Goal: Task Accomplishment & Management: Use online tool/utility

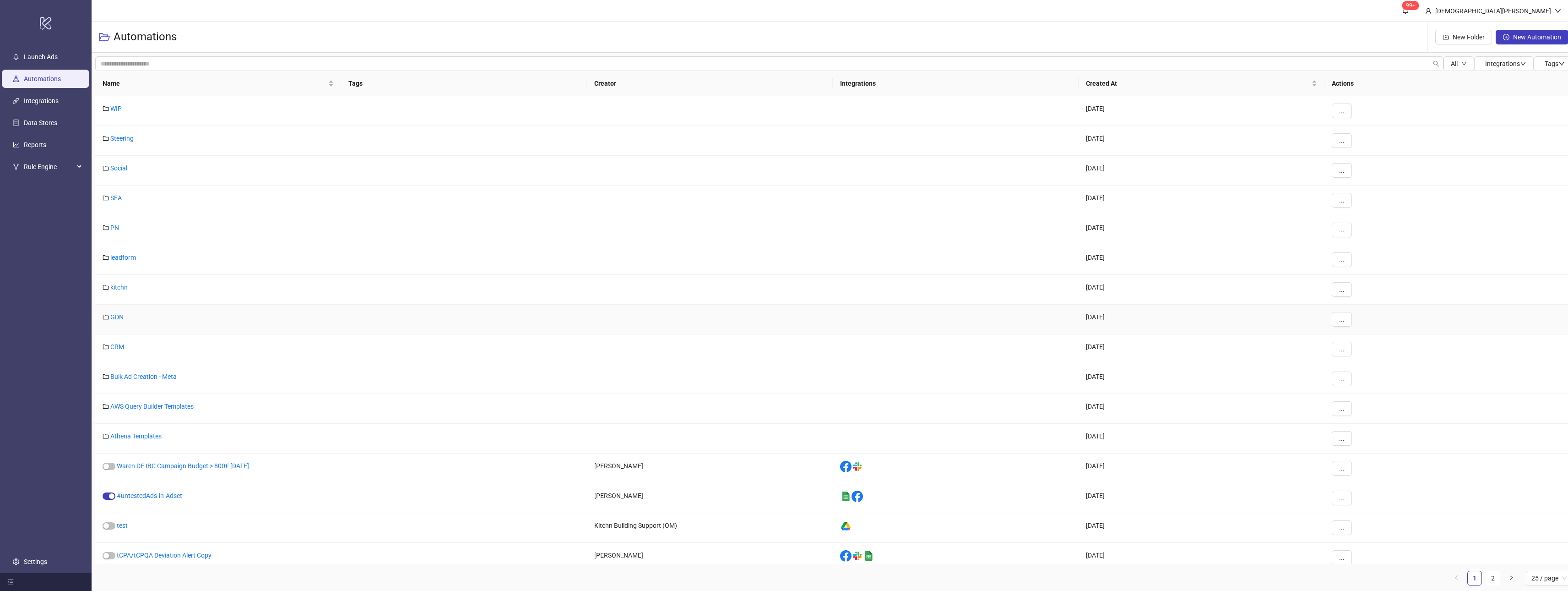
click at [117, 317] on link "GDN" at bounding box center [117, 317] width 13 height 7
click at [119, 305] on div "GDN" at bounding box center [218, 314] width 246 height 30
click at [123, 311] on link "GDN" at bounding box center [117, 311] width 13 height 7
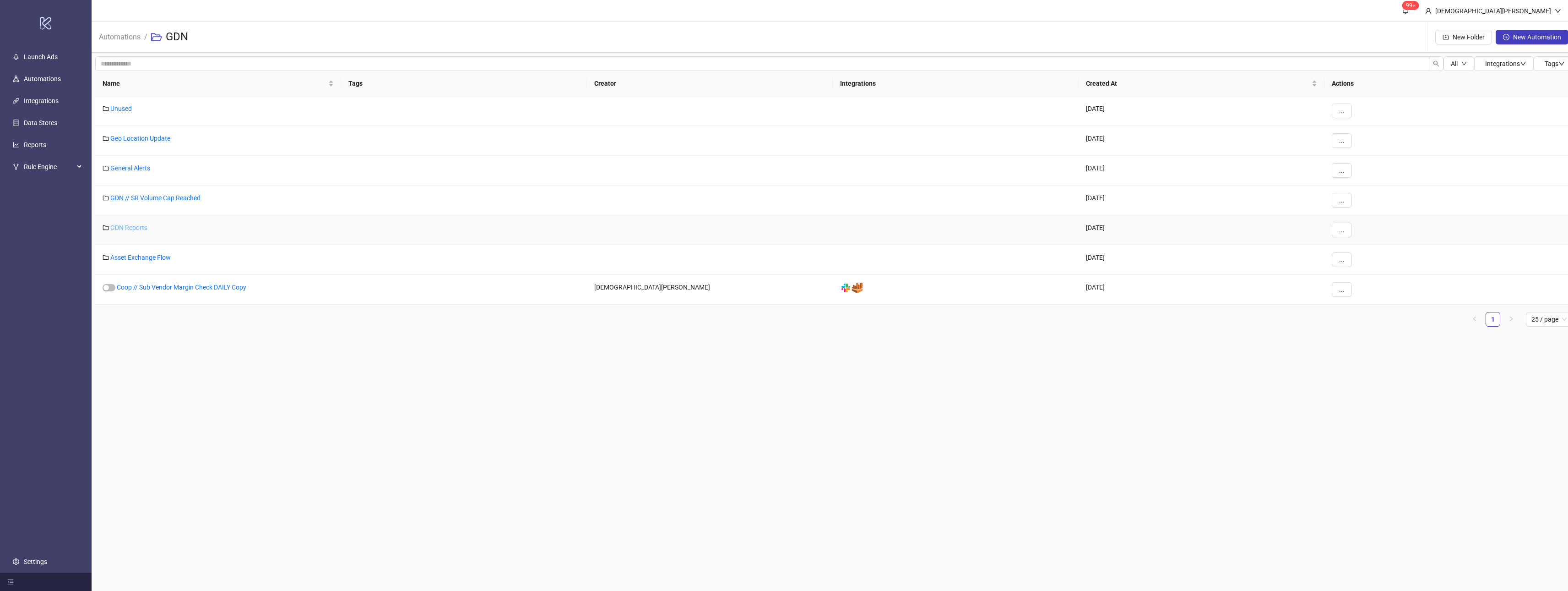
click at [131, 224] on link "GDN Reports" at bounding box center [128, 228] width 37 height 7
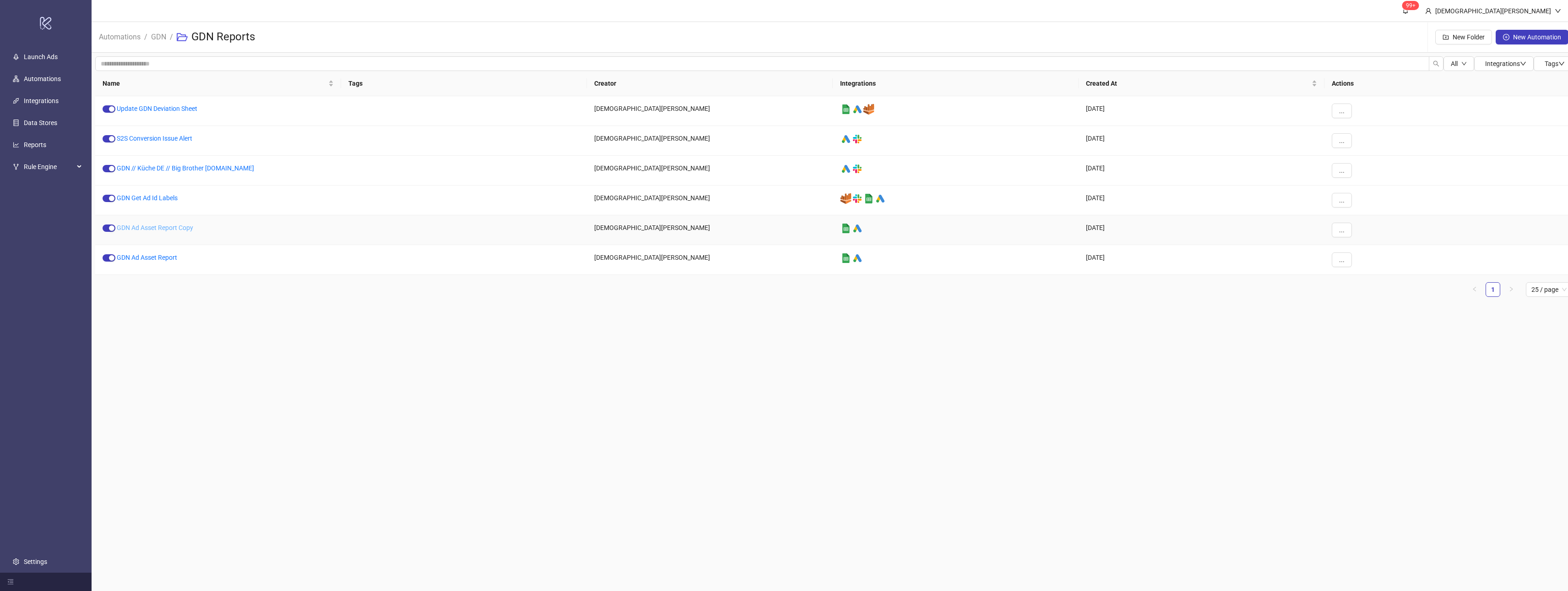
click at [192, 224] on link "GDN Ad Asset Report Copy" at bounding box center [155, 228] width 76 height 7
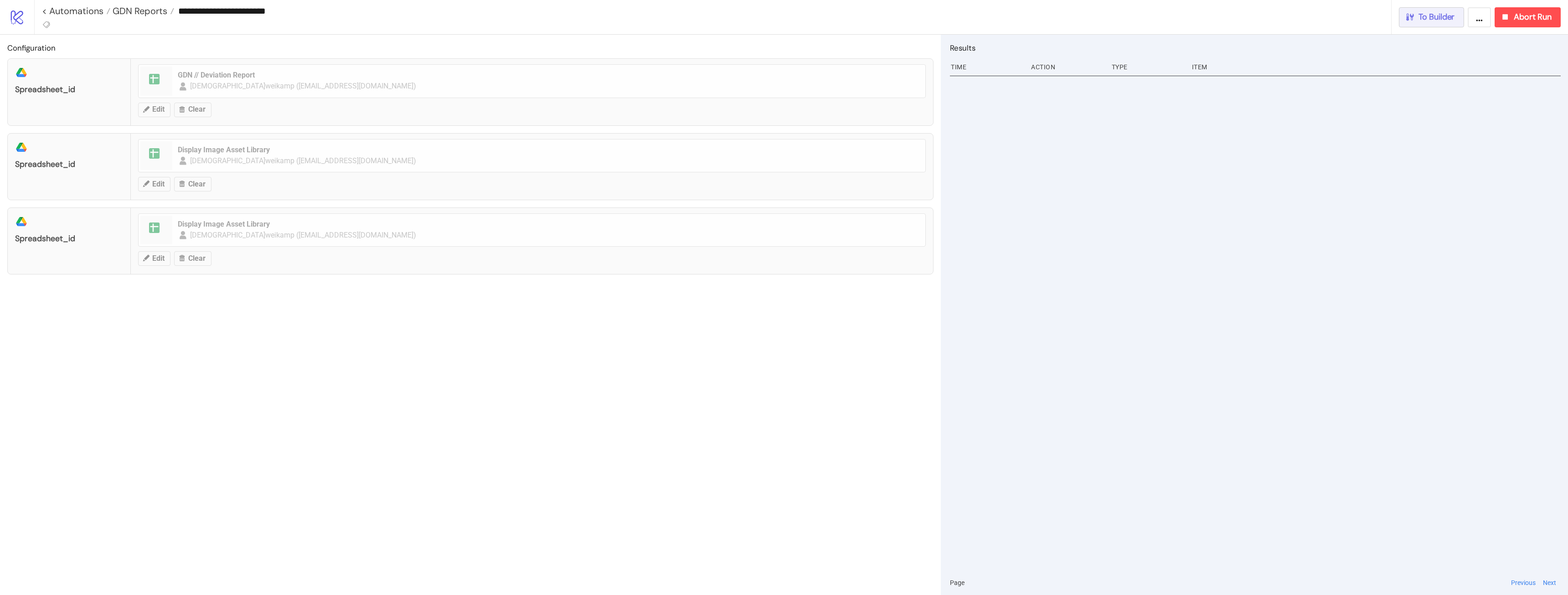
click at [1418, 15] on span "To Builder" at bounding box center [1437, 16] width 37 height 10
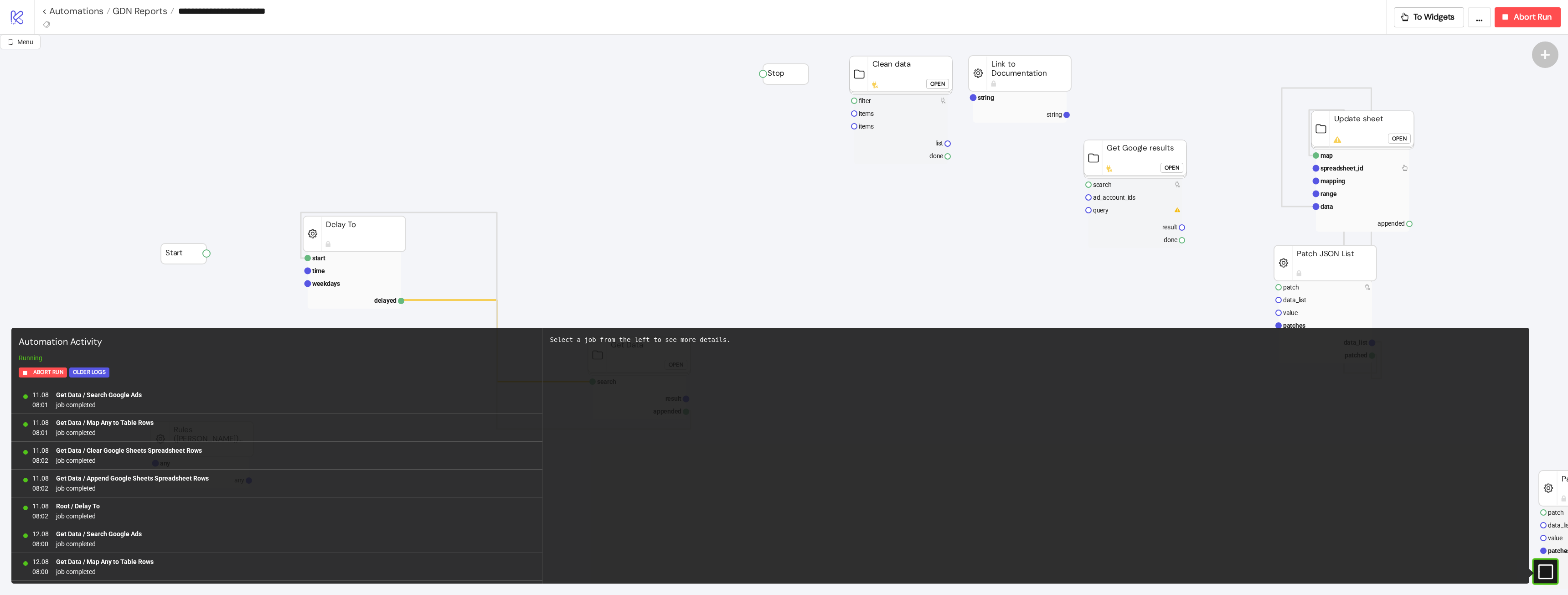
scroll to position [720, 0]
click at [1533, 574] on div at bounding box center [1531, 573] width 4 height 8
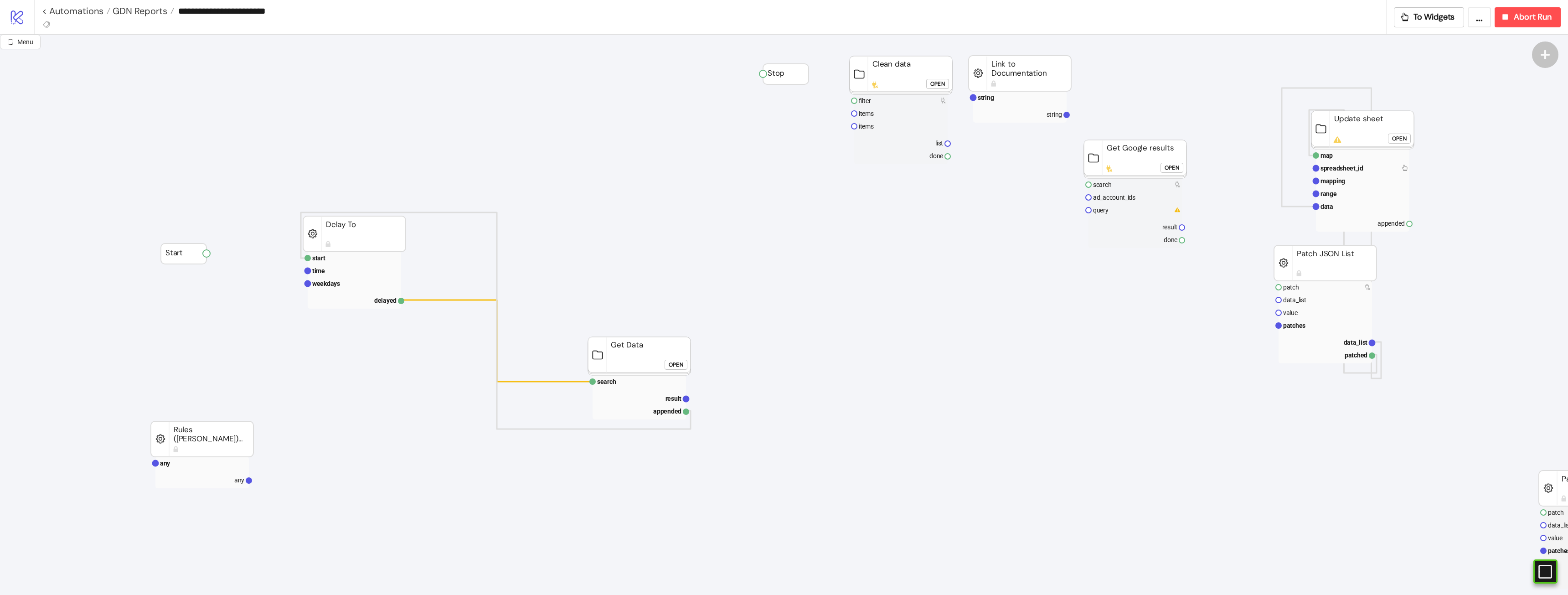
click at [673, 369] on div "Open" at bounding box center [676, 365] width 15 height 10
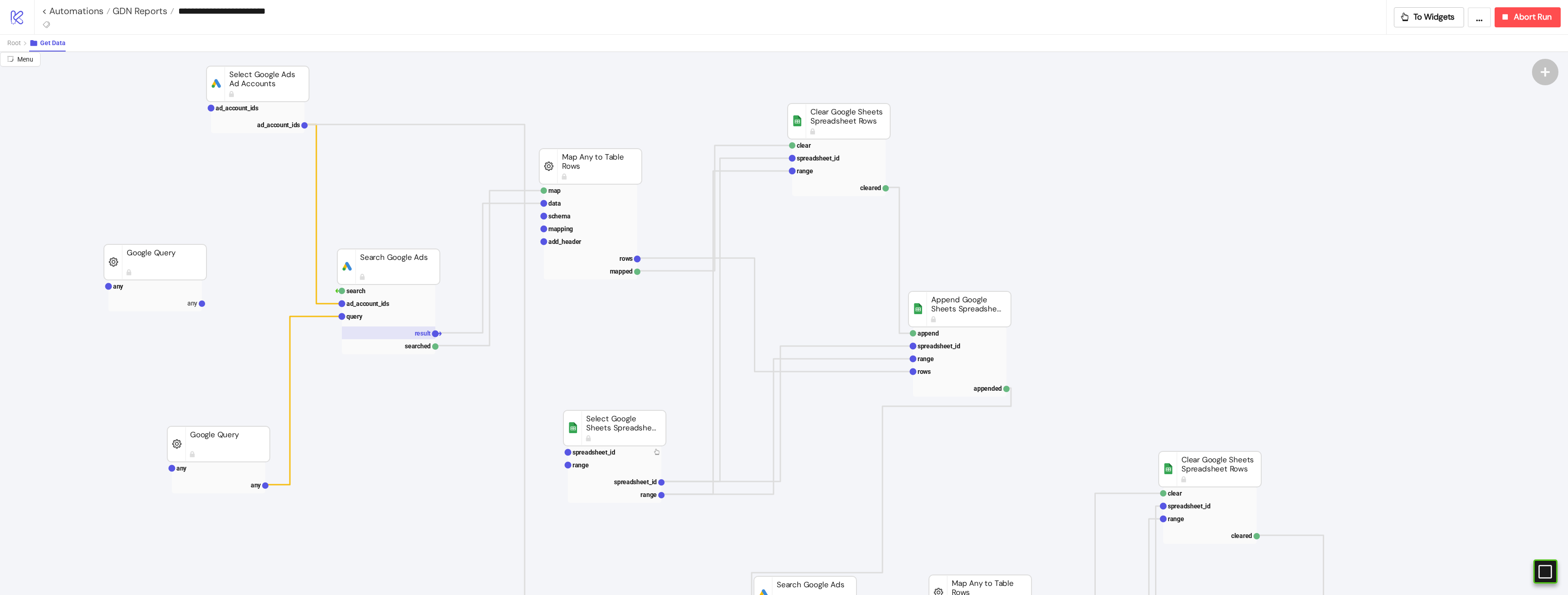
click at [411, 336] on rect at bounding box center [389, 333] width 94 height 13
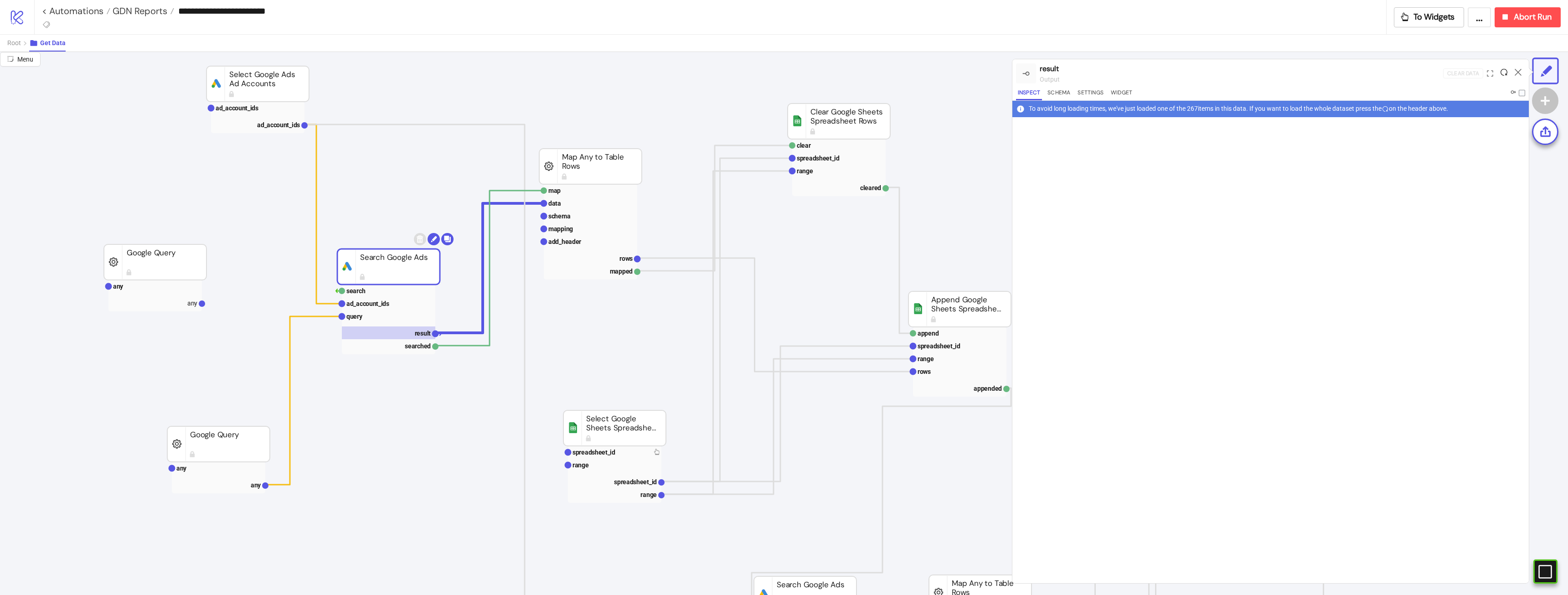
click at [1507, 70] on icon at bounding box center [1503, 72] width 7 height 7
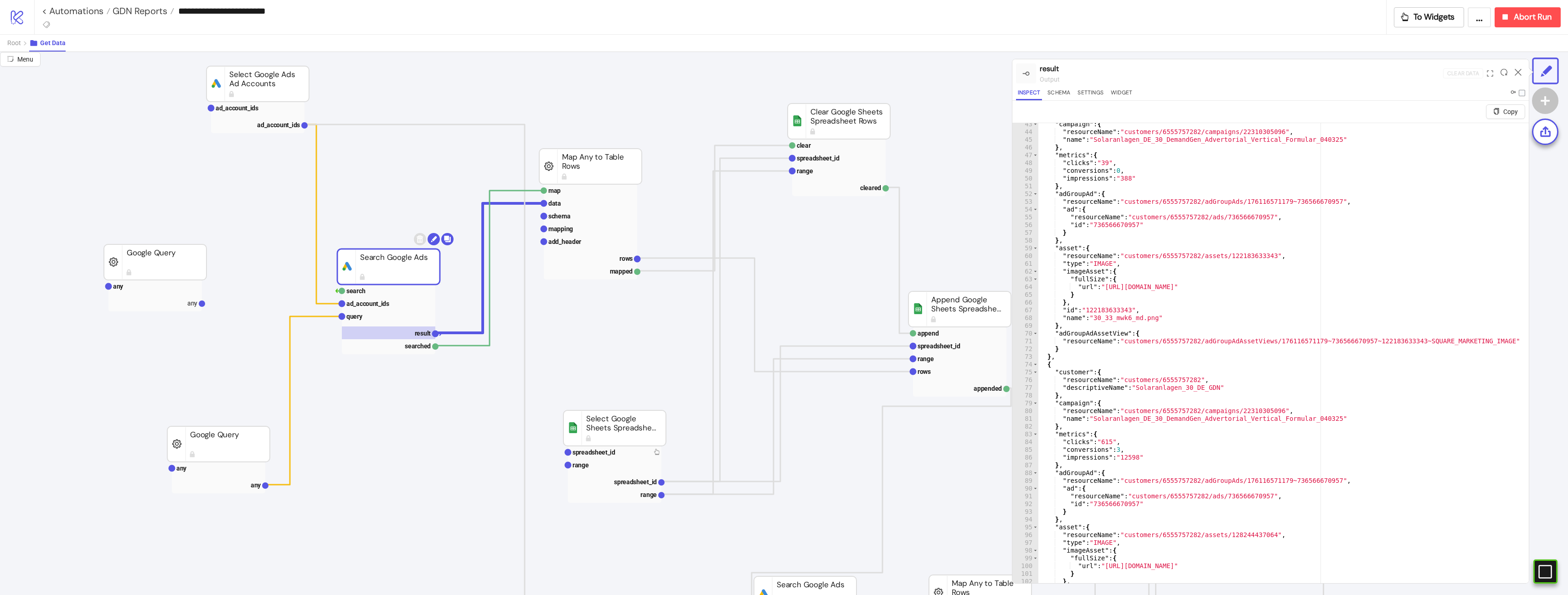
scroll to position [104, 0]
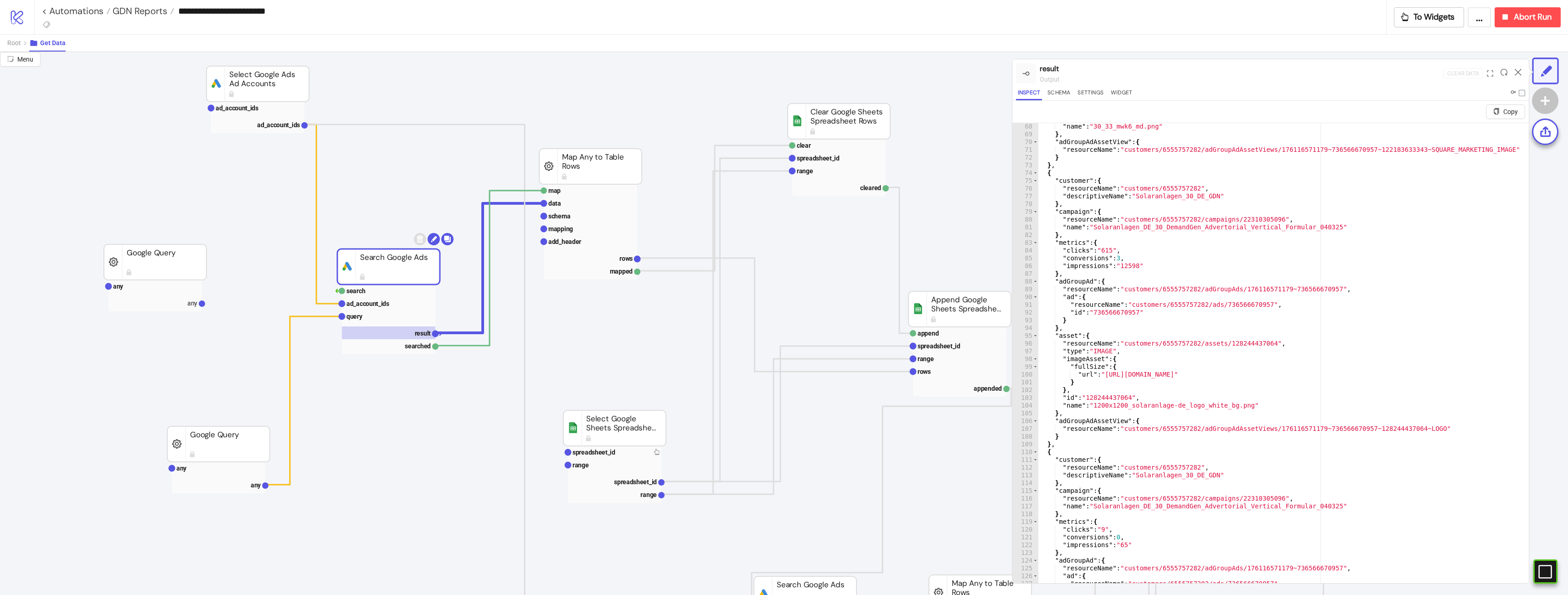
type textarea "**********"
click at [1412, 425] on div ""name" : "30_33_mwk6_md.png" } , "adGroupAdAssetView" : { "resourceName" : "cus…" at bounding box center [1279, 371] width 484 height 498
click at [1517, 75] on icon at bounding box center [1517, 72] width 7 height 7
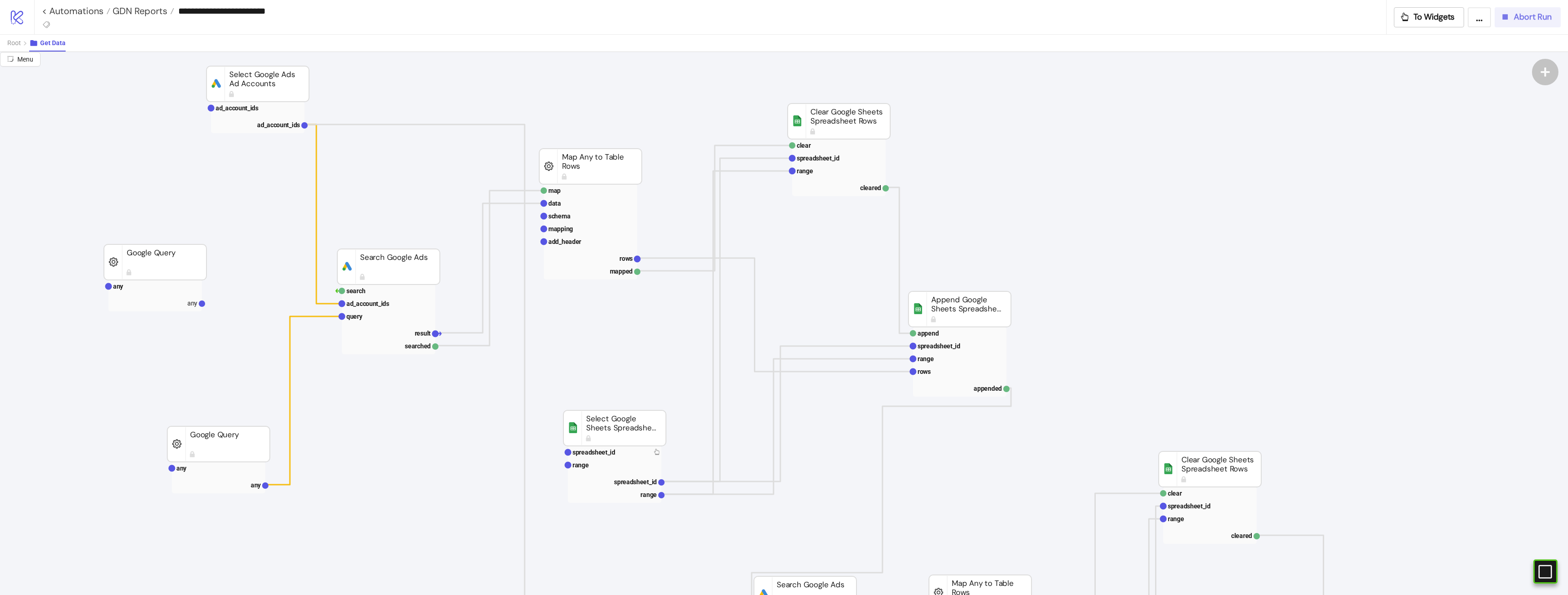
click at [1516, 24] on button "Abort Run" at bounding box center [1527, 17] width 66 height 20
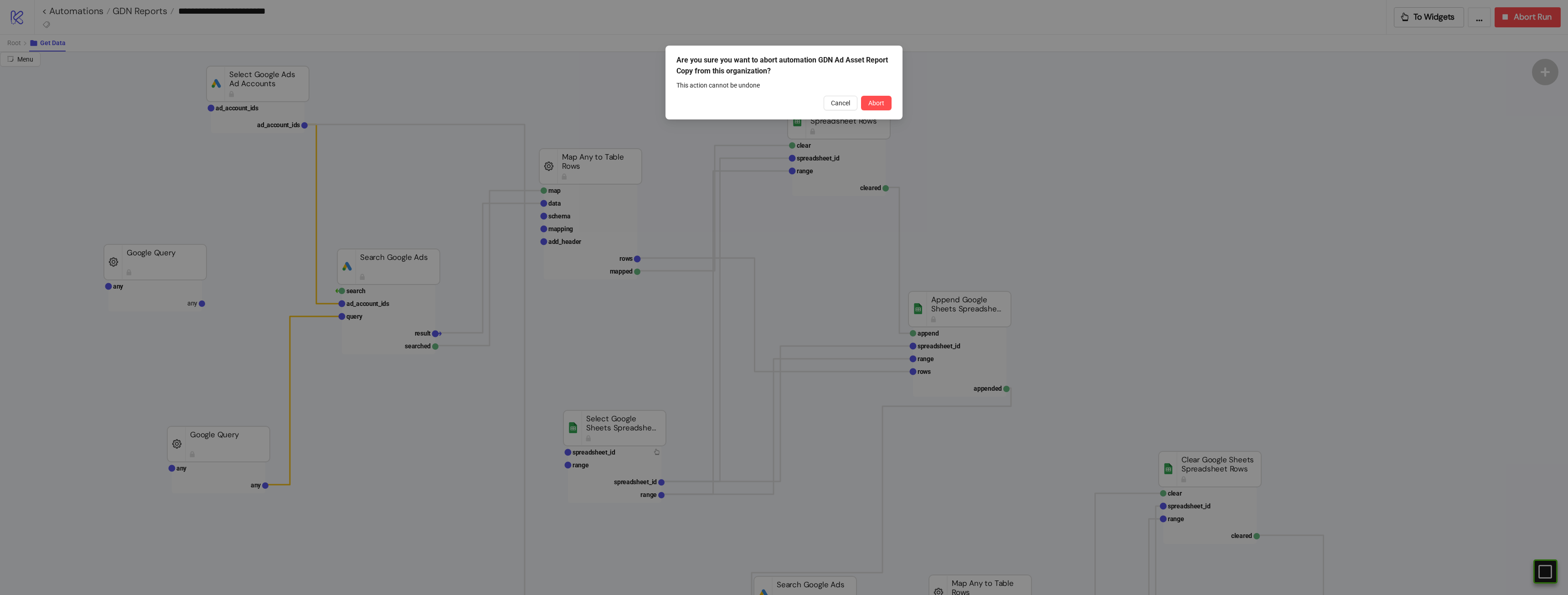
click at [866, 110] on div "Are you sure you want to abort automation GDN Ad Asset Report Copy from this or…" at bounding box center [783, 82] width 237 height 74
click at [871, 104] on span "Abort" at bounding box center [877, 103] width 16 height 7
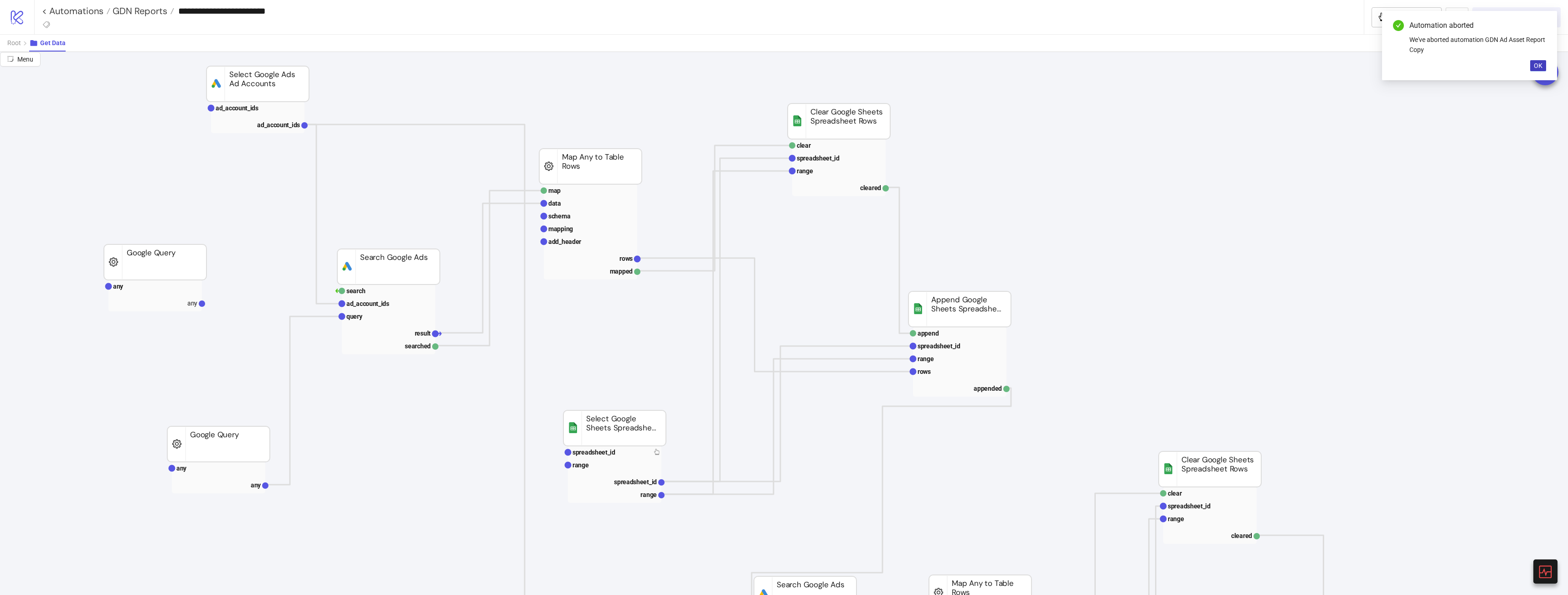
drag, startPoint x: 1090, startPoint y: 196, endPoint x: 1095, endPoint y: 190, distance: 7.8
click at [1140, 206] on span "Add Node" at bounding box center [1129, 203] width 49 height 10
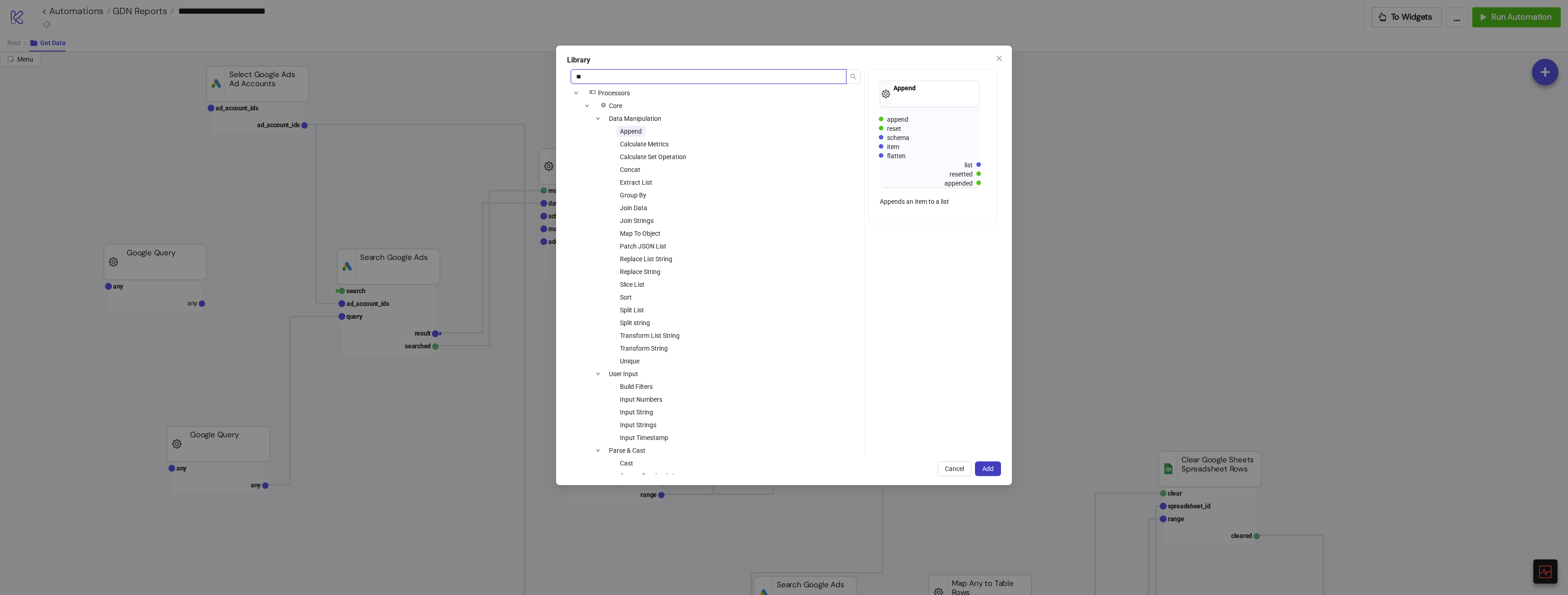
type input "*"
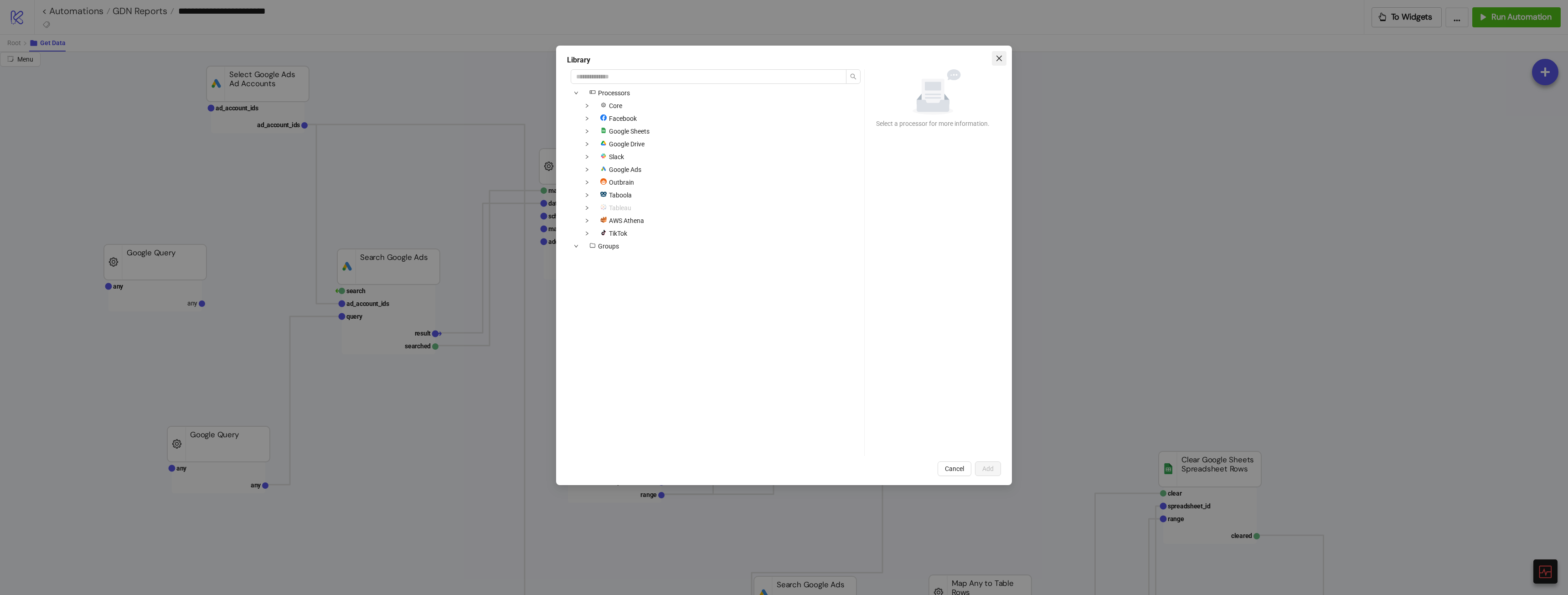
click at [1004, 54] on button "Close" at bounding box center [999, 58] width 15 height 15
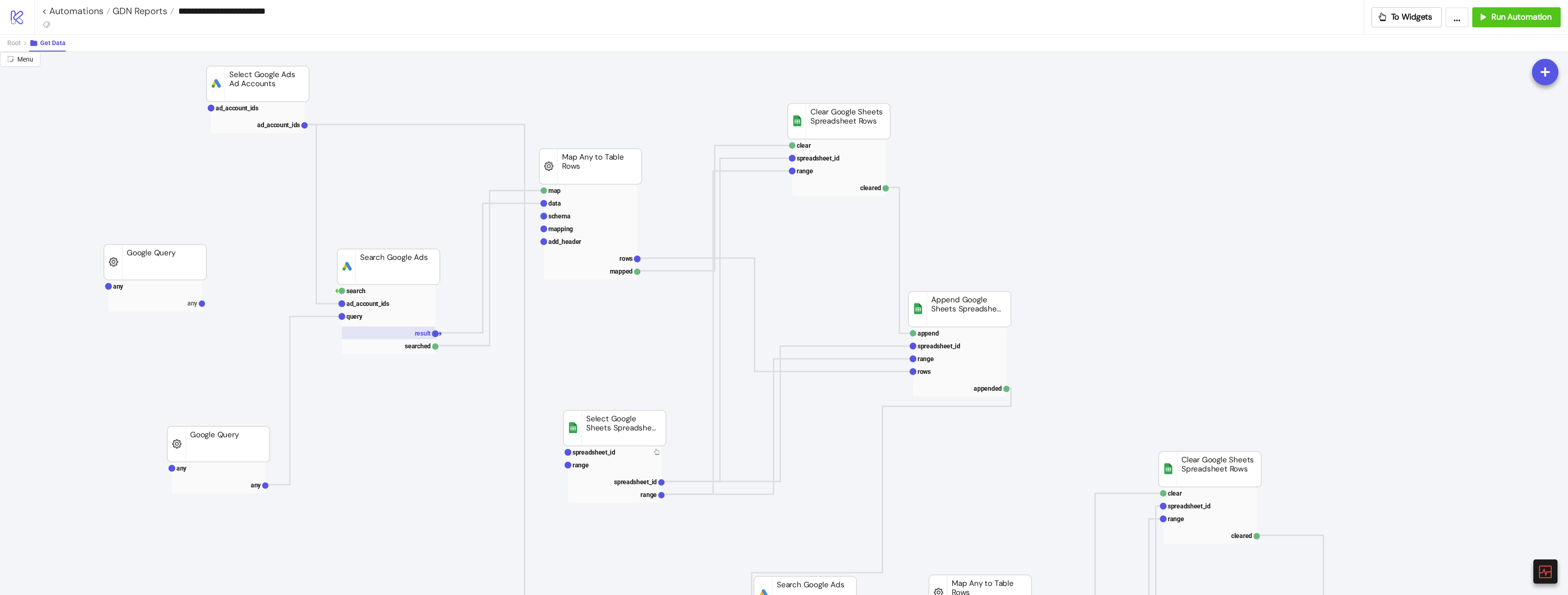
click at [422, 328] on rect at bounding box center [389, 333] width 94 height 13
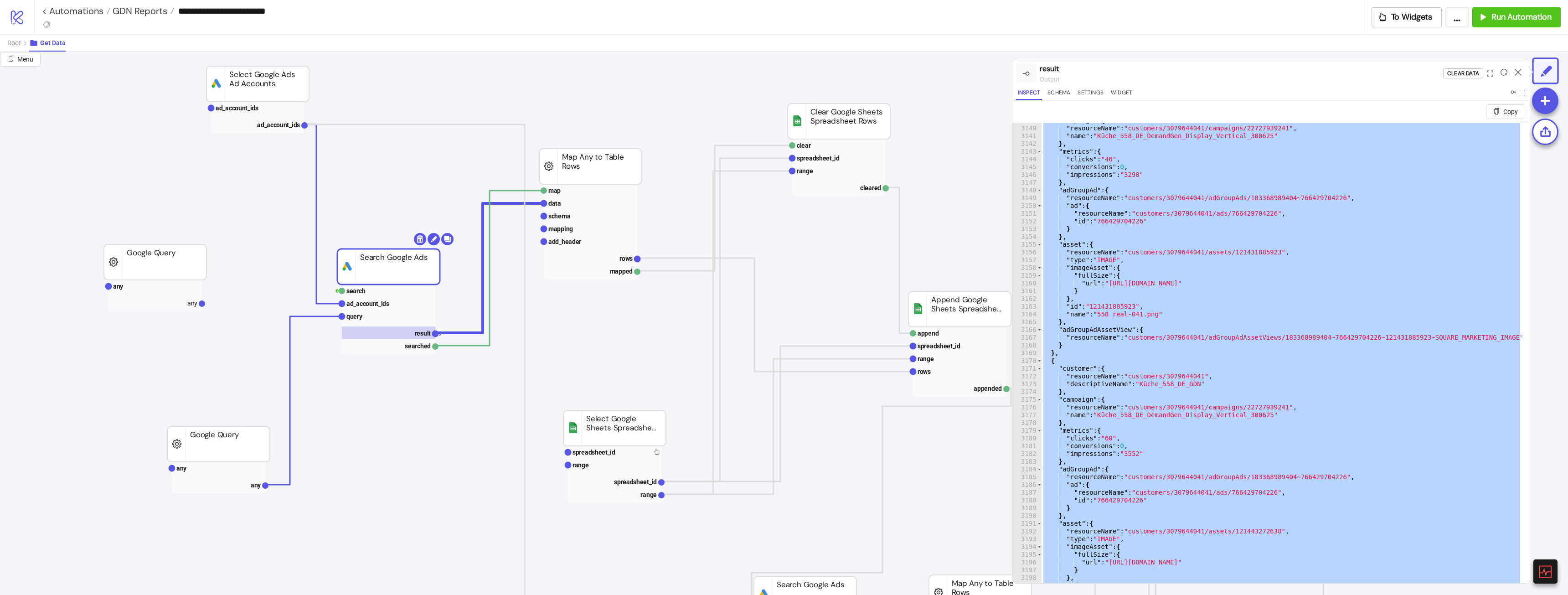
scroll to position [4879, 0]
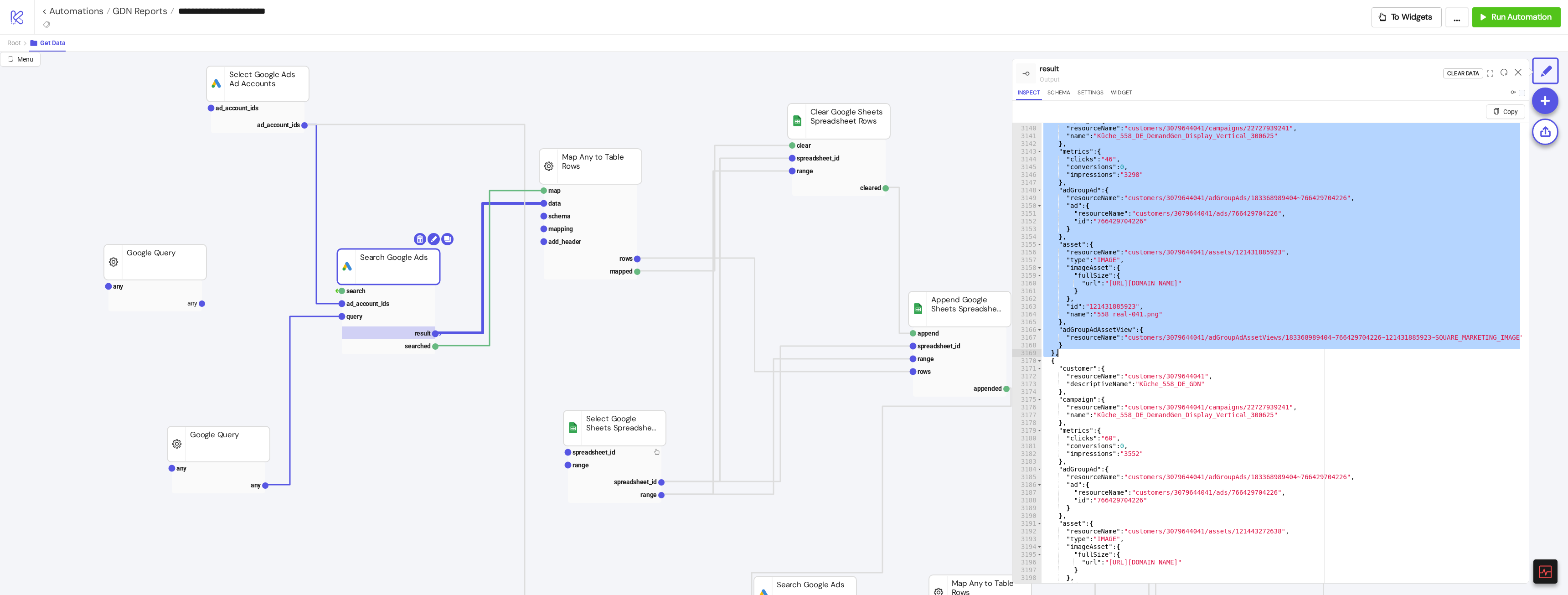
drag, startPoint x: 1046, startPoint y: 174, endPoint x: 1105, endPoint y: 351, distance: 186.6
click at [1105, 351] on div ""campaign" : { "resourceName" : "customers/3079644041/campaigns/22727939241" , …" at bounding box center [1281, 365] width 480 height 498
click at [1251, 256] on div ""campaign" : { "resourceName" : "customers/3079644041/campaigns/22727939241" , …" at bounding box center [1281, 364] width 480 height 482
type textarea "**********"
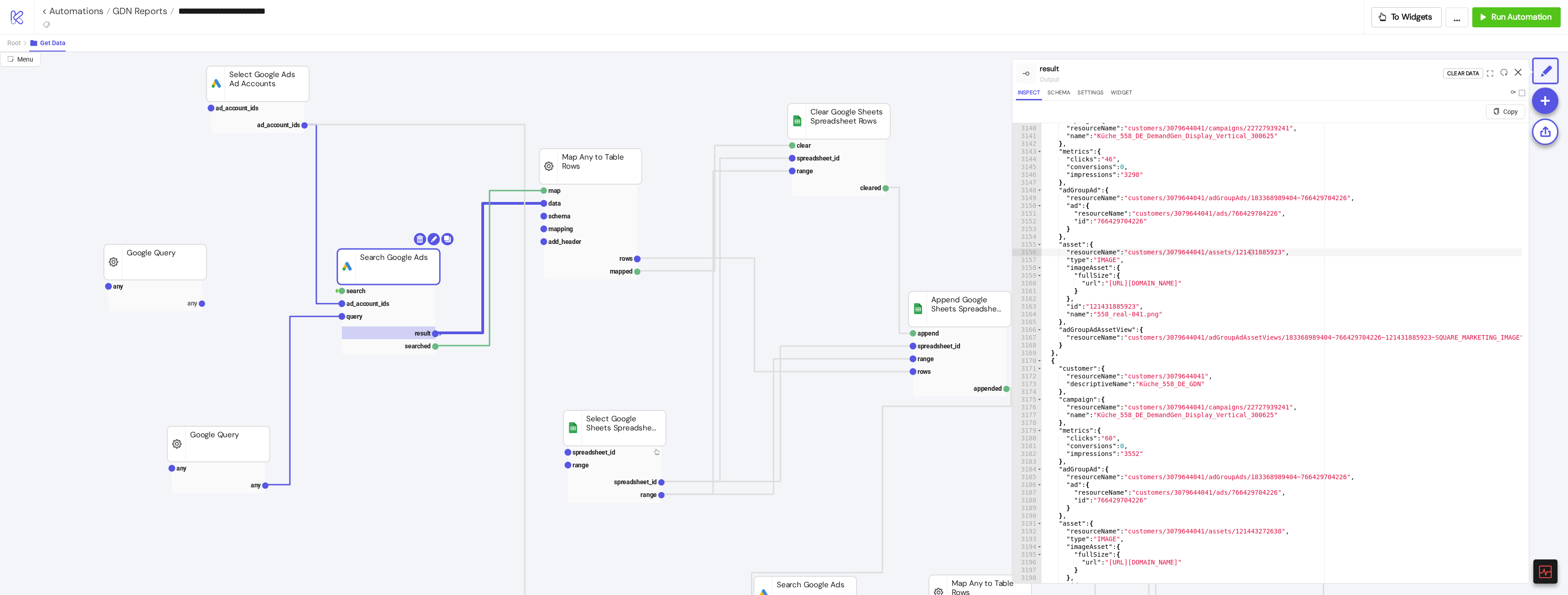
click at [1518, 74] on icon at bounding box center [1517, 72] width 7 height 7
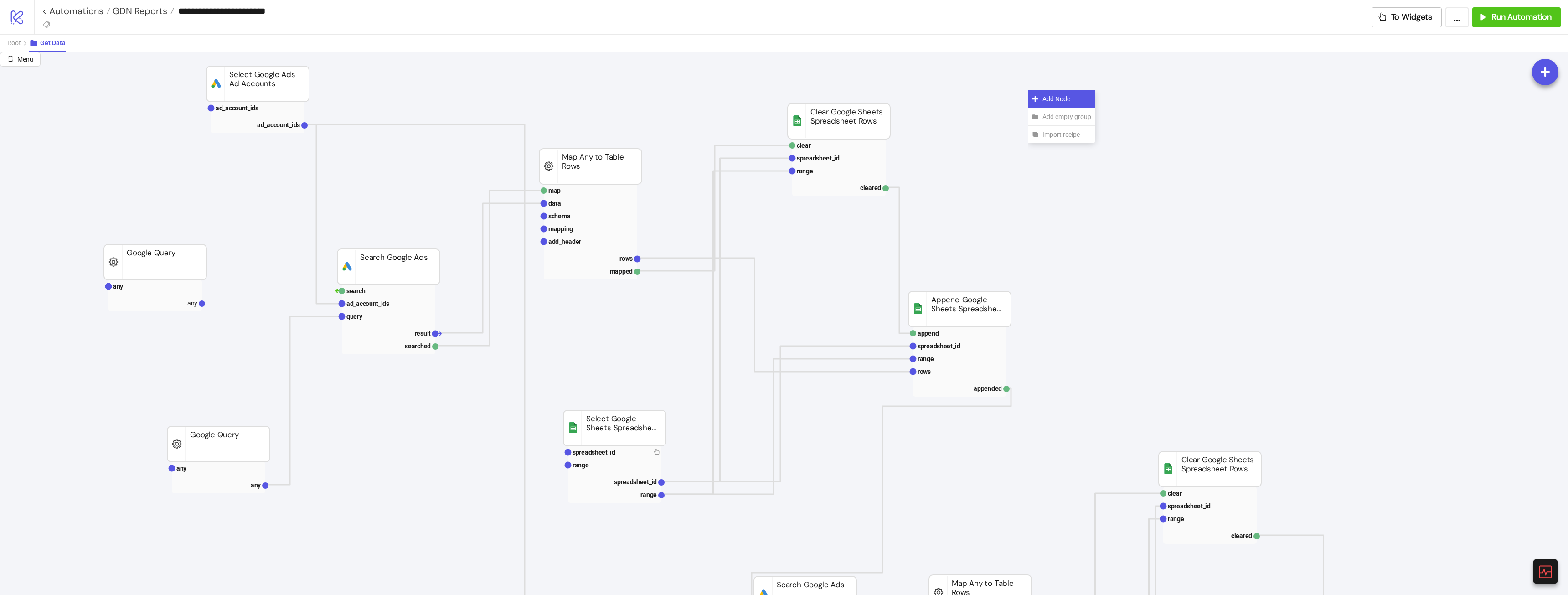
click at [1055, 104] on span "Add Node" at bounding box center [1067, 99] width 49 height 10
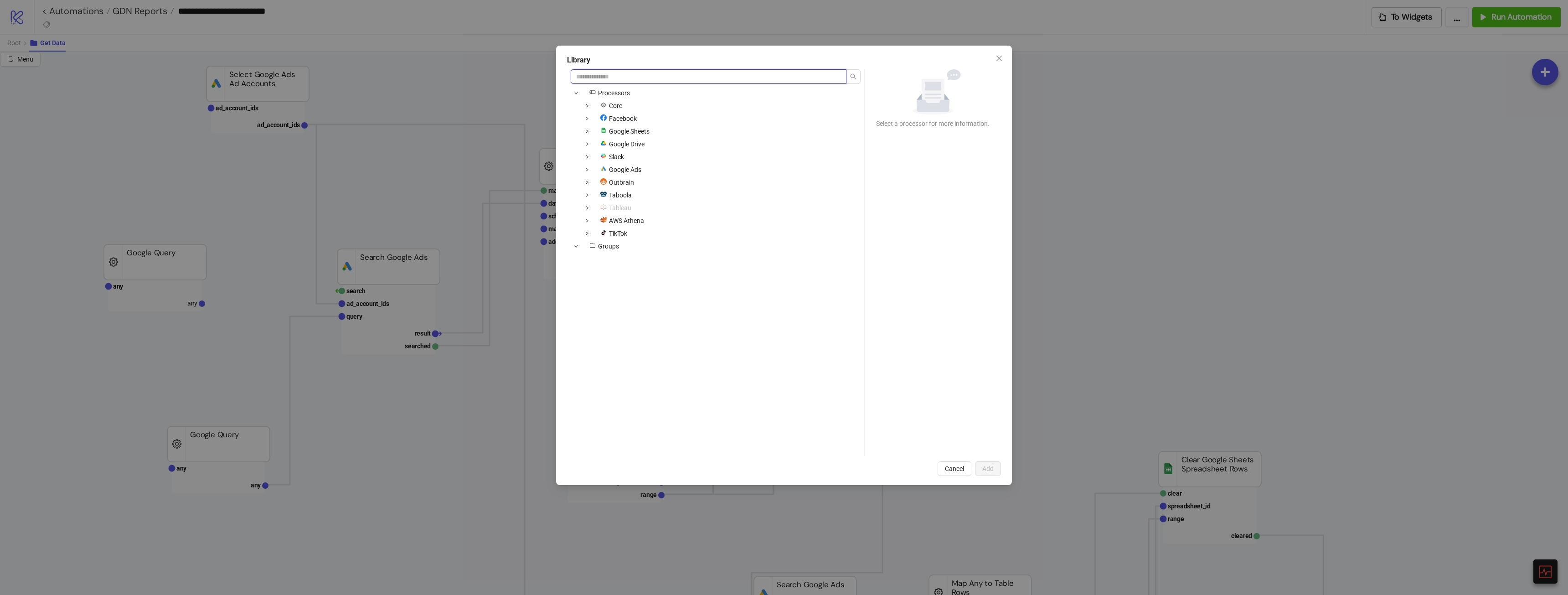
click at [679, 76] on input "search" at bounding box center [709, 77] width 276 height 15
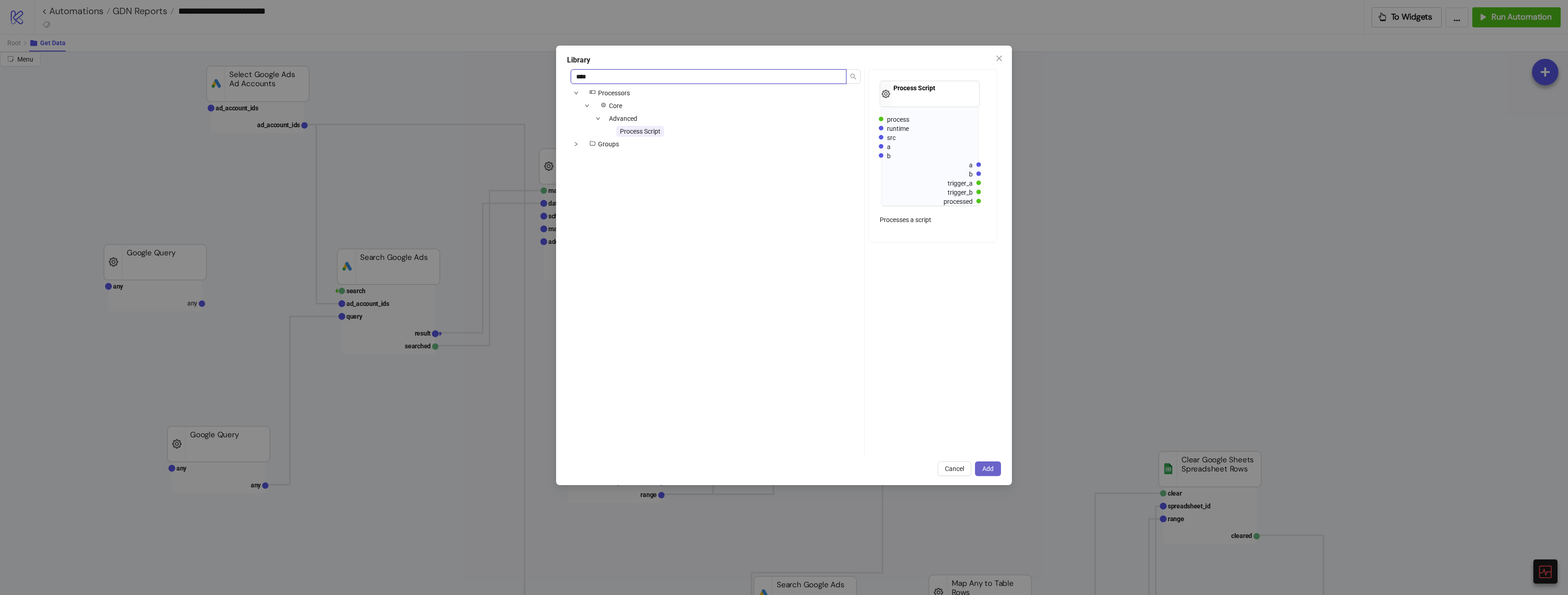
type input "****"
click at [997, 468] on button "Add" at bounding box center [988, 469] width 26 height 15
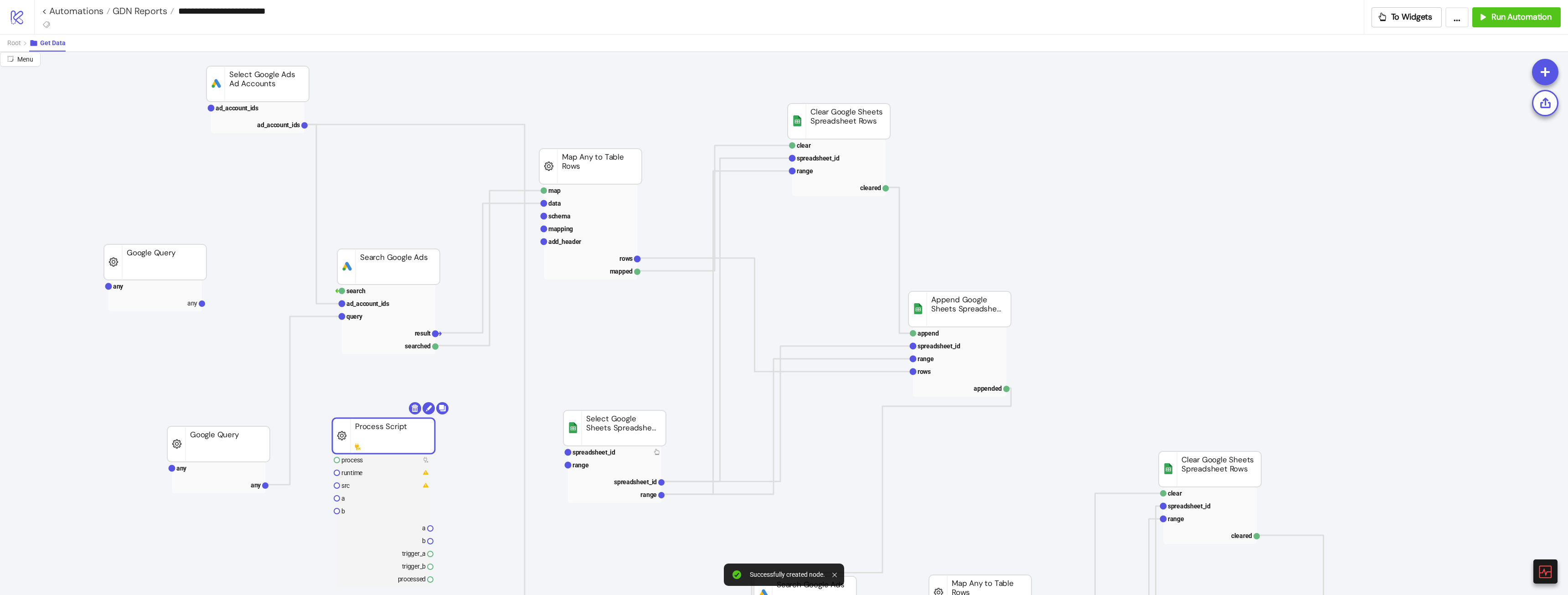
drag, startPoint x: 1097, startPoint y: 121, endPoint x: 450, endPoint y: 416, distance: 711.1
click at [435, 418] on rect at bounding box center [383, 436] width 102 height 35
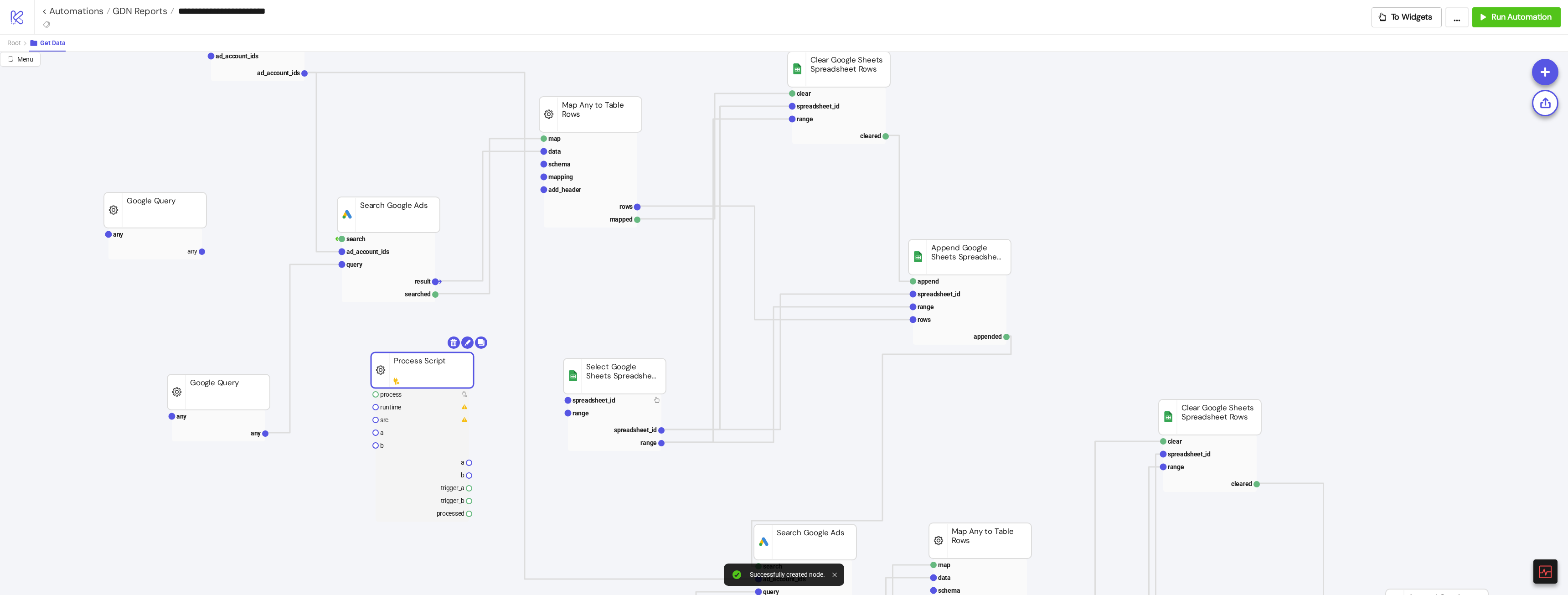
scroll to position [91, 0]
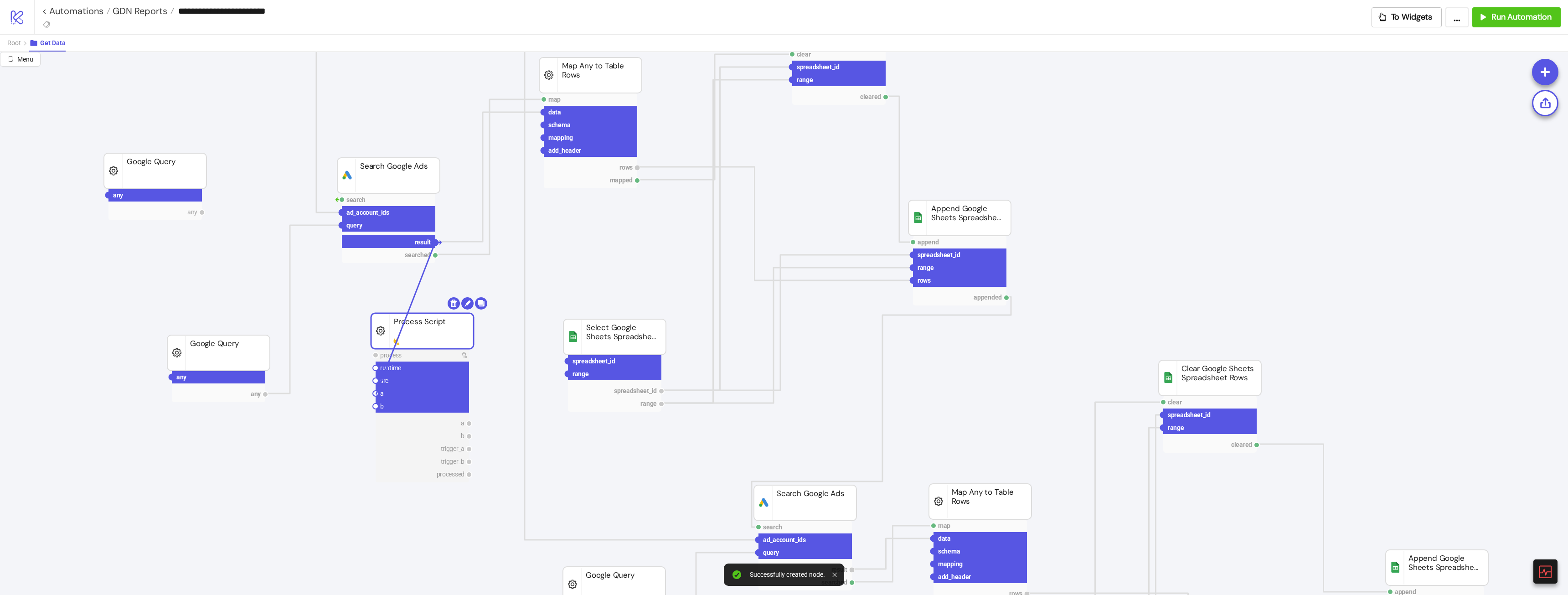
drag, startPoint x: 433, startPoint y: 242, endPoint x: 376, endPoint y: 395, distance: 163.3
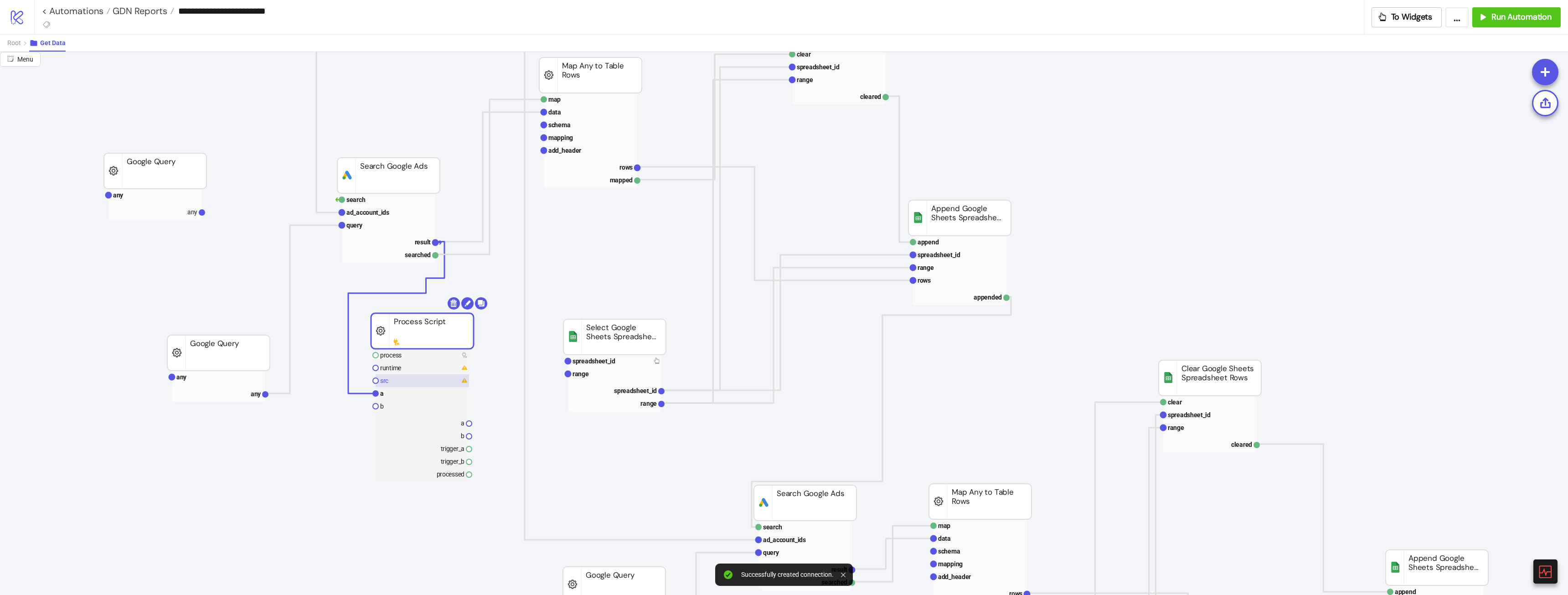
click at [401, 378] on rect at bounding box center [422, 381] width 94 height 13
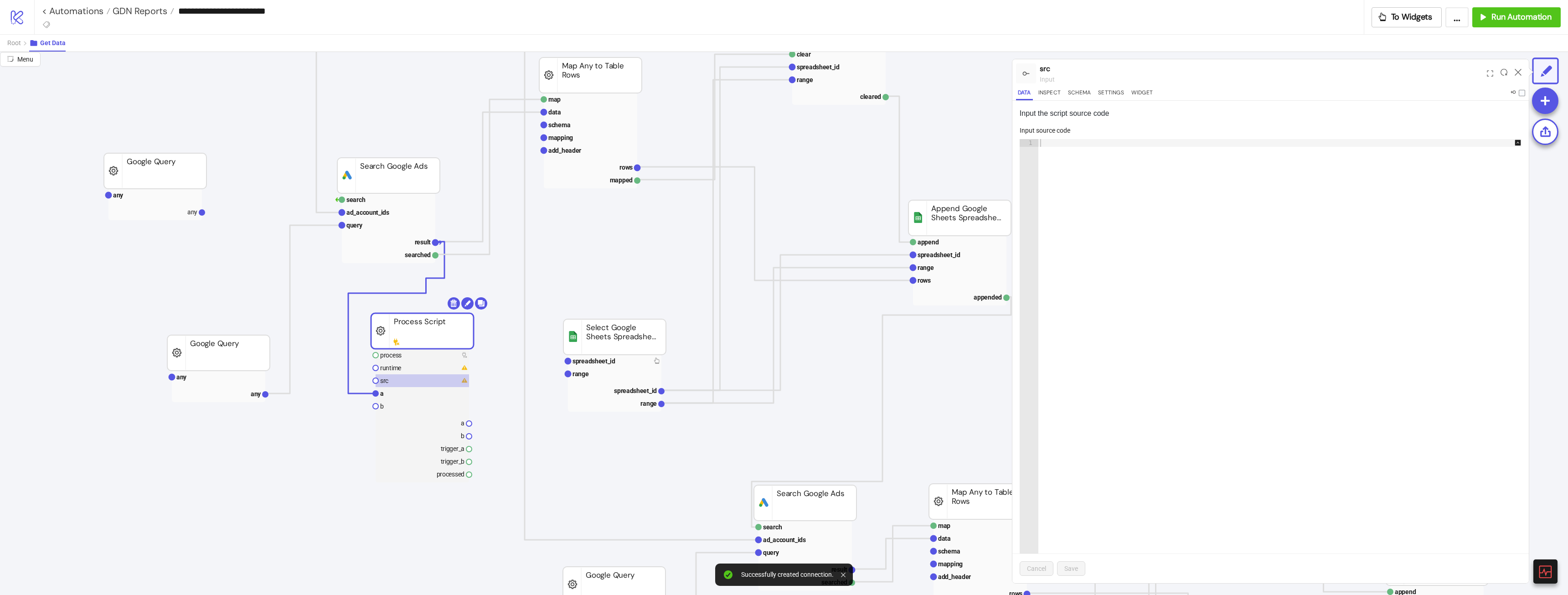
click at [1139, 140] on div at bounding box center [1284, 361] width 492 height 444
paste textarea "**********"
type textarea "**********"
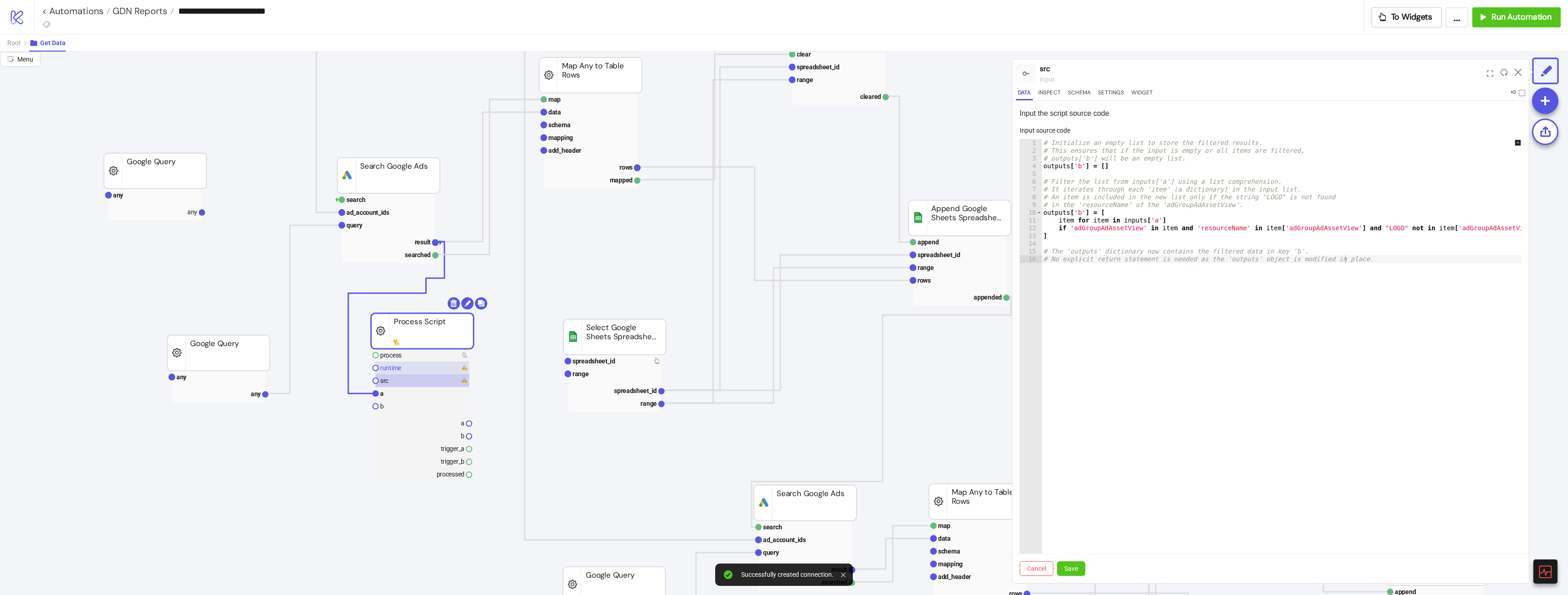
click at [405, 365] on rect at bounding box center [422, 368] width 94 height 13
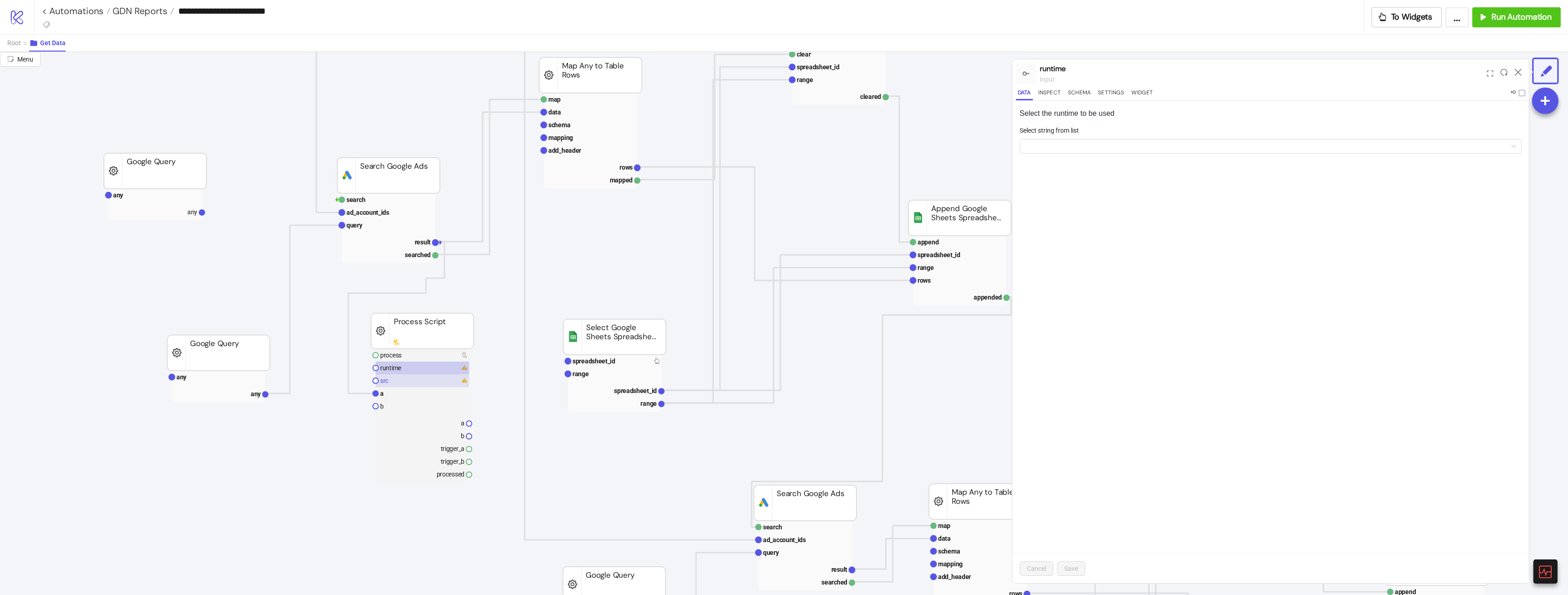
click at [399, 379] on rect at bounding box center [422, 381] width 94 height 13
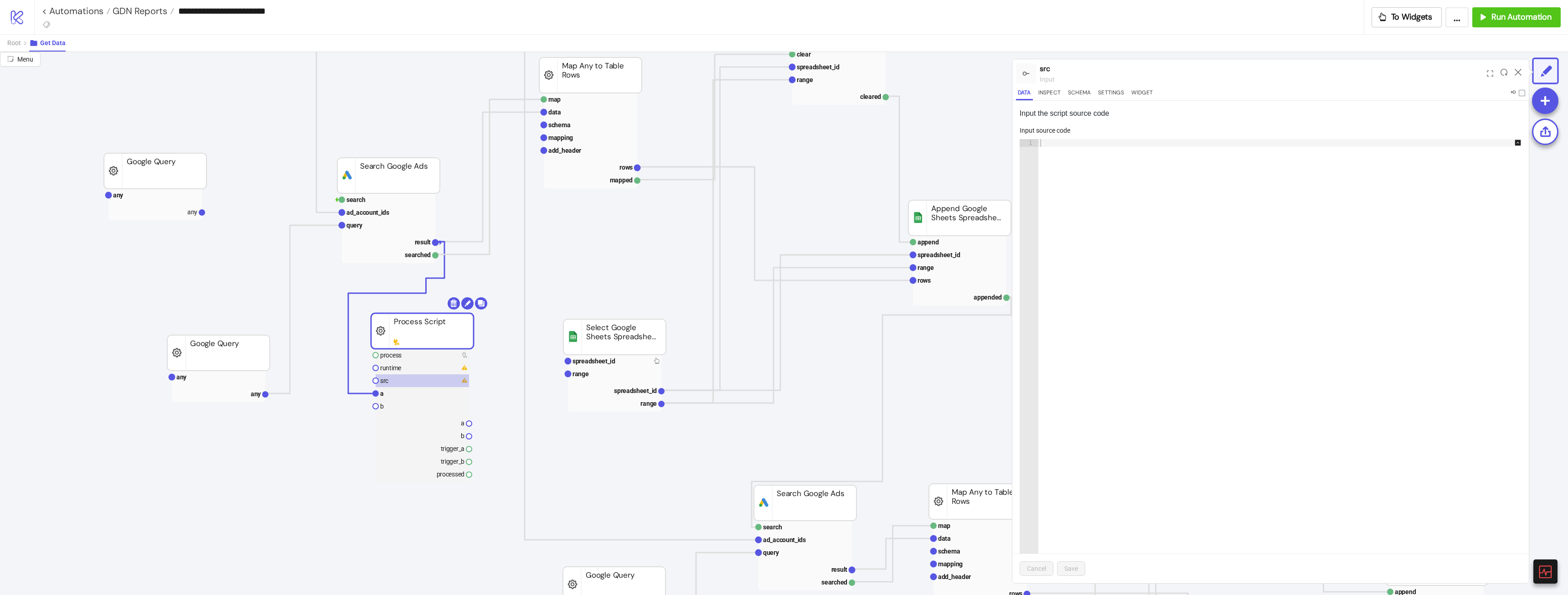
click at [1087, 144] on div at bounding box center [1284, 361] width 492 height 444
paste textarea "**********"
type textarea "**********"
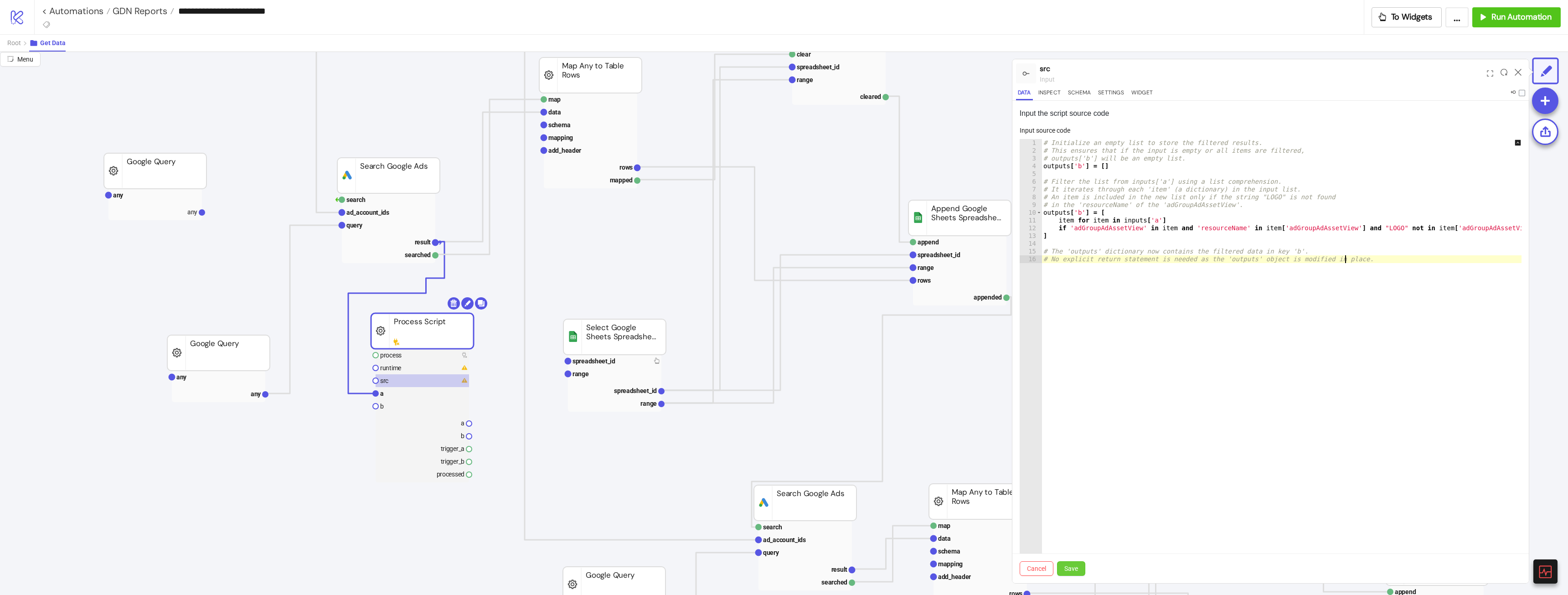
click at [1066, 571] on span "Save" at bounding box center [1071, 569] width 13 height 7
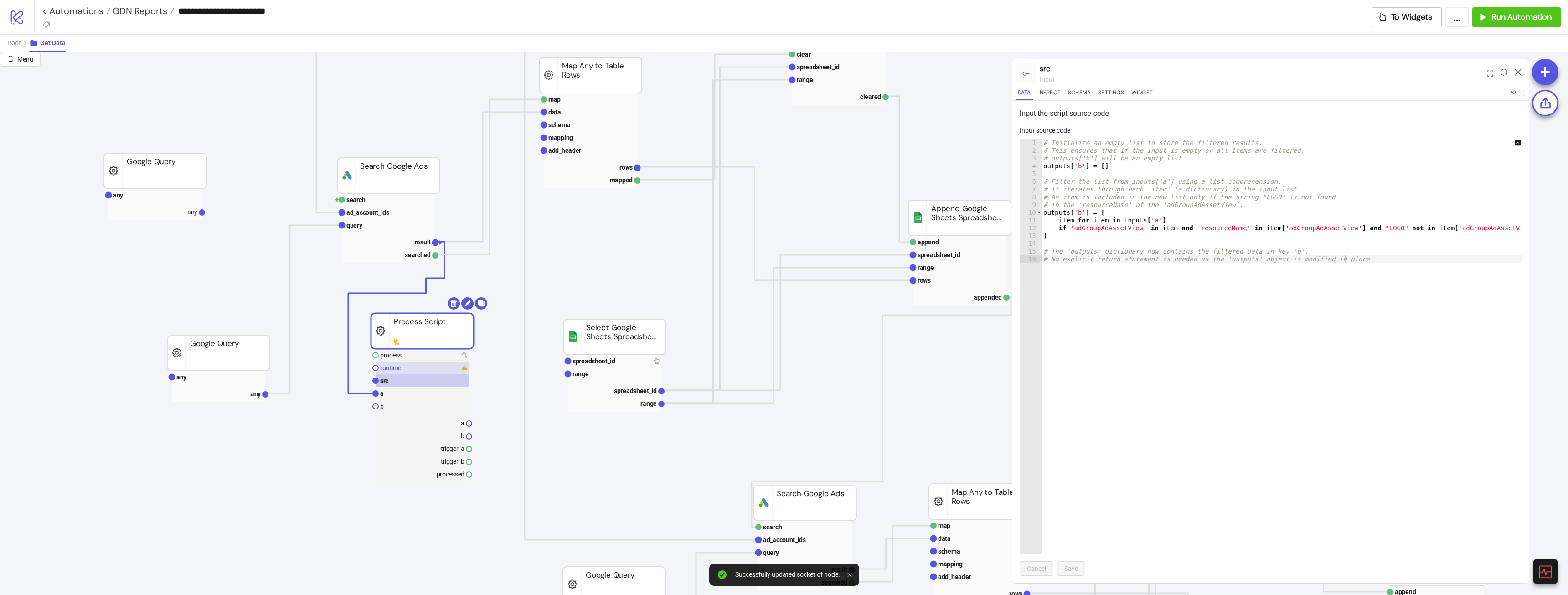
click at [391, 369] on text "runtime" at bounding box center [391, 368] width 21 height 7
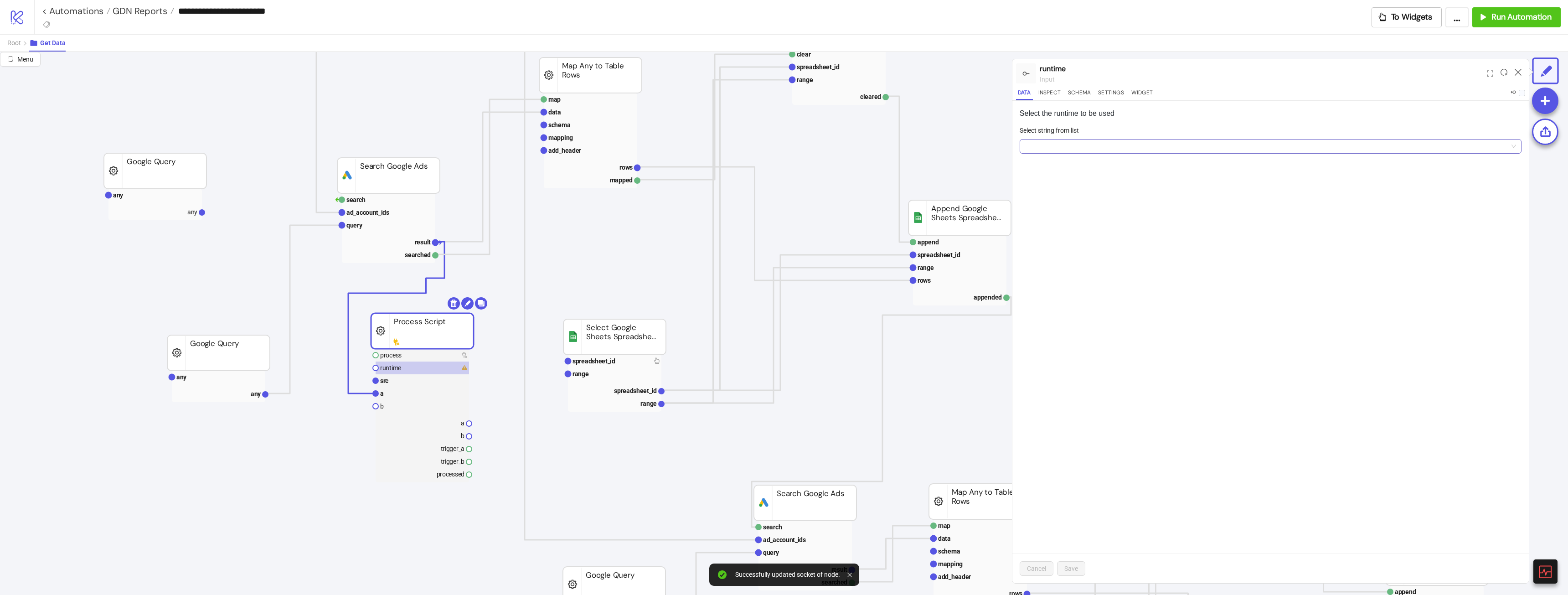
click at [1065, 139] on input "Select string from list" at bounding box center [1266, 146] width 483 height 13
click at [1074, 182] on div "Python 3.9" at bounding box center [1270, 179] width 488 height 10
click at [1064, 571] on button "Save" at bounding box center [1071, 569] width 28 height 15
click at [442, 347] on rect at bounding box center [422, 331] width 102 height 35
click at [438, 355] on rect at bounding box center [422, 355] width 94 height 13
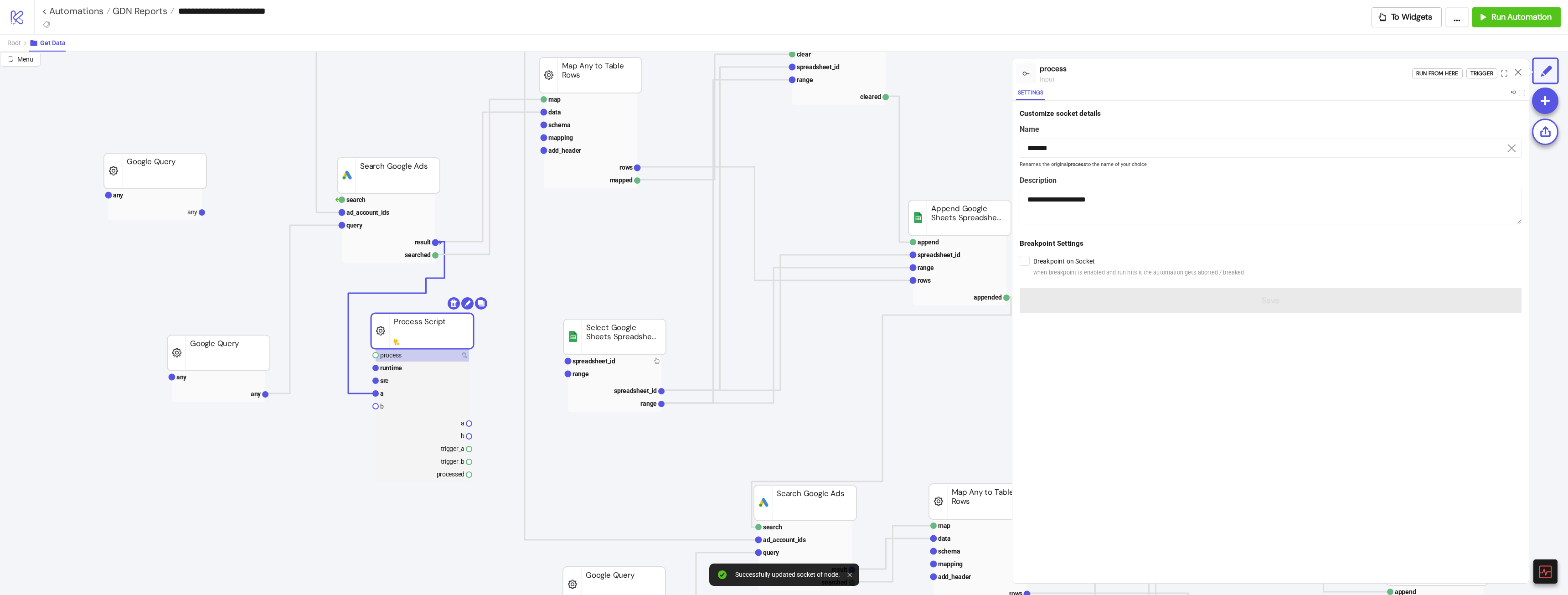
click at [1477, 68] on div "Run from here Trigger" at bounding box center [1471, 73] width 117 height 24
click at [1480, 72] on div "Trigger" at bounding box center [1482, 73] width 23 height 10
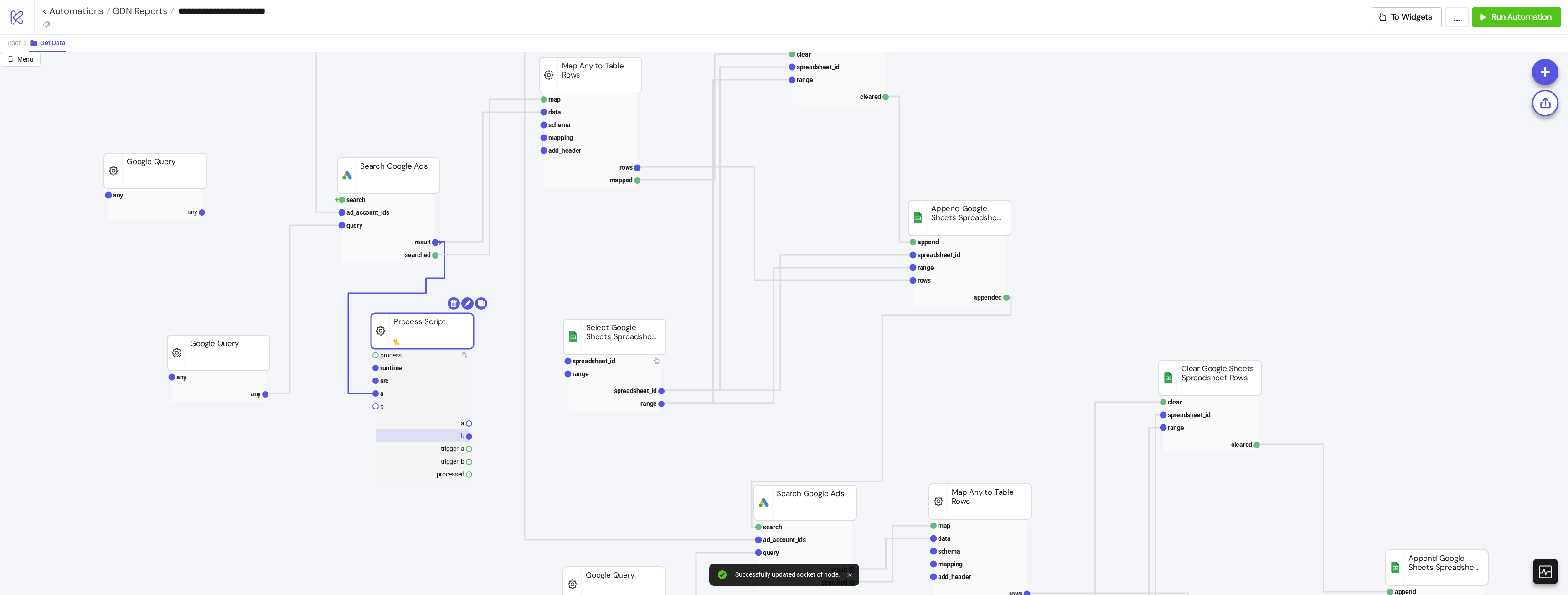
click at [449, 437] on rect at bounding box center [422, 435] width 94 height 13
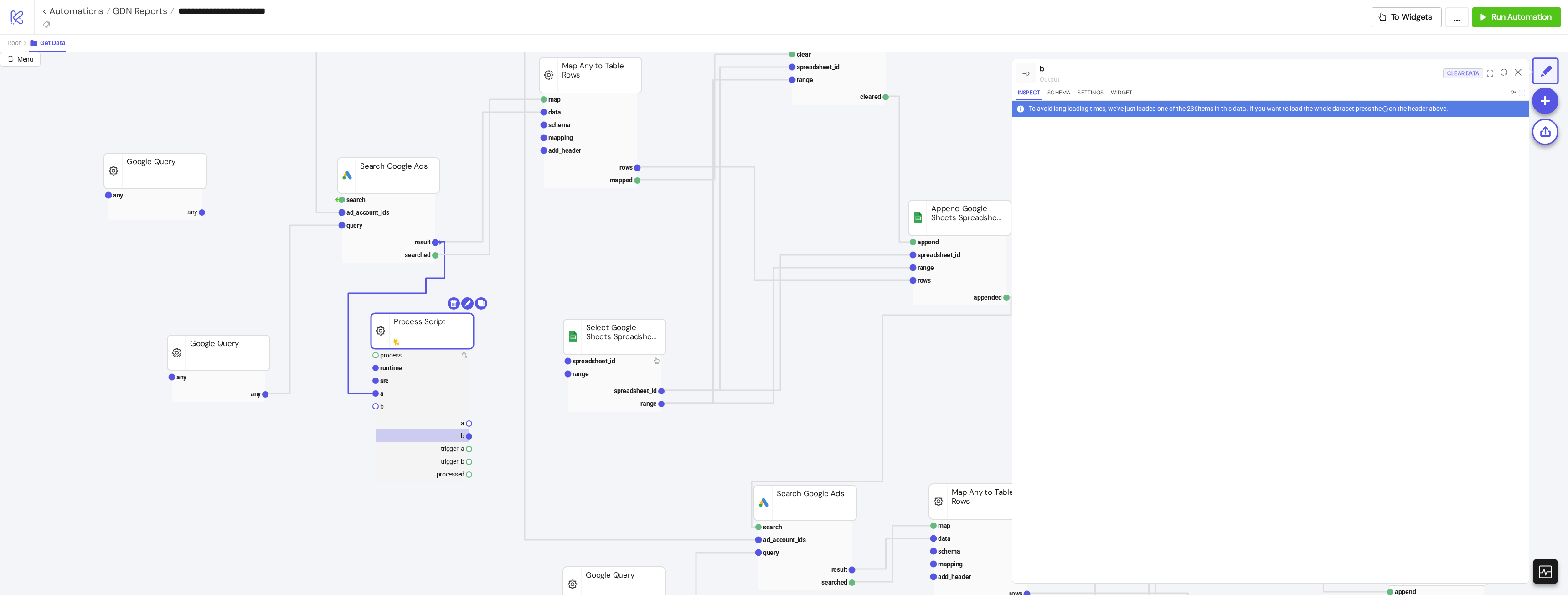
drag, startPoint x: 1502, startPoint y: 73, endPoint x: 1482, endPoint y: 76, distance: 20.2
click at [1502, 73] on icon at bounding box center [1503, 72] width 7 height 7
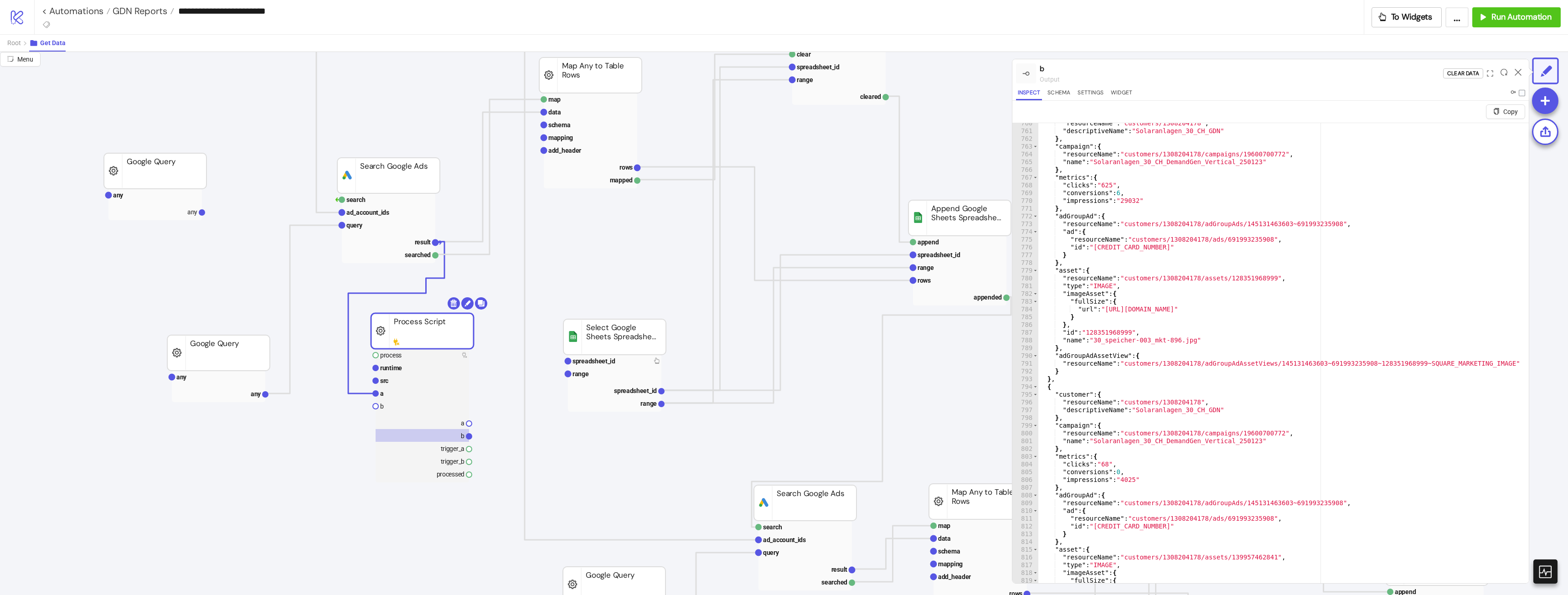
scroll to position [1361, 0]
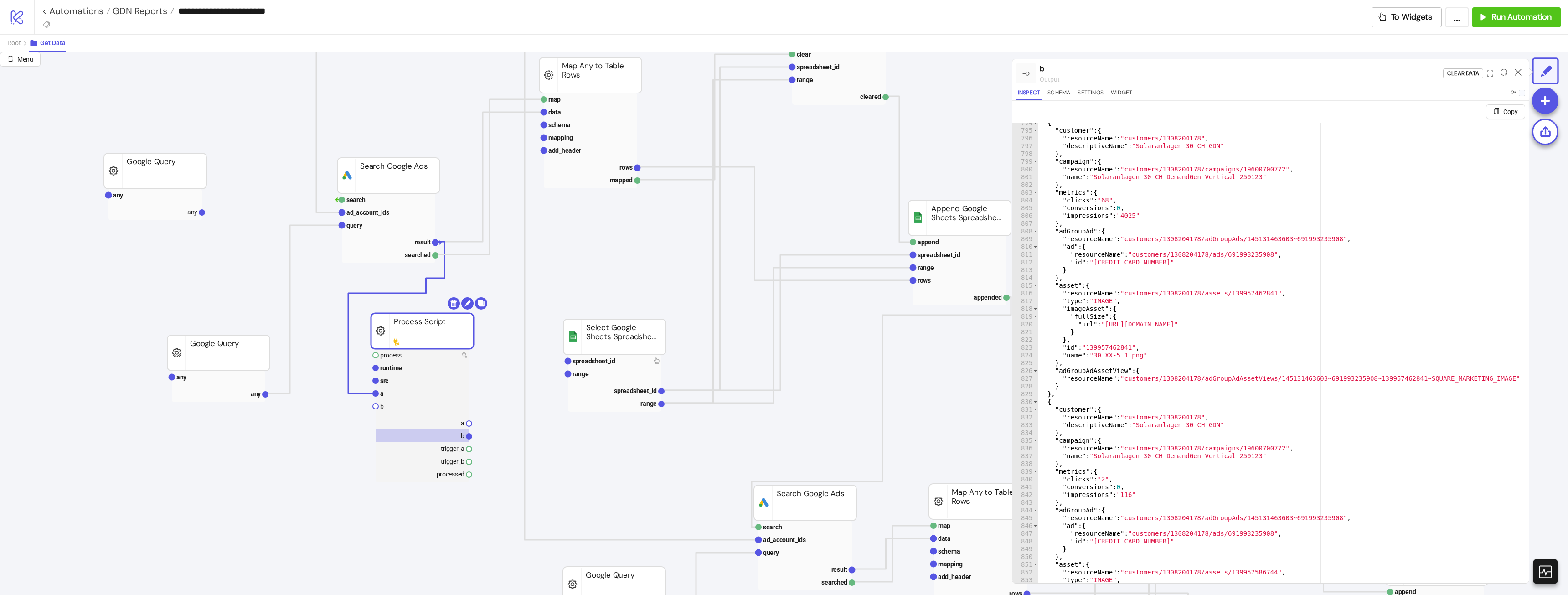
type textarea "*"
click at [1446, 336] on div "{ "customer" : { "resourceName" : "customers/1308204178" , "descriptiveName" : …" at bounding box center [1279, 367] width 484 height 498
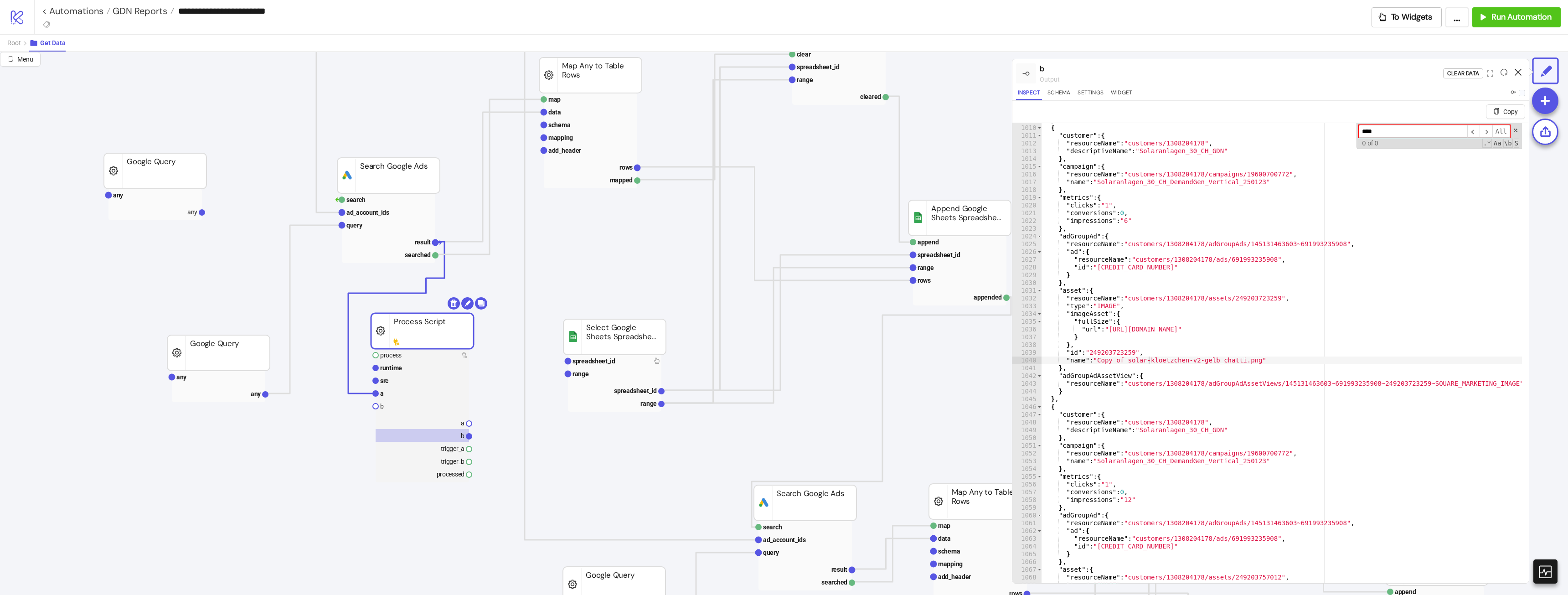
type input "****"
click at [1519, 72] on icon at bounding box center [1517, 72] width 7 height 7
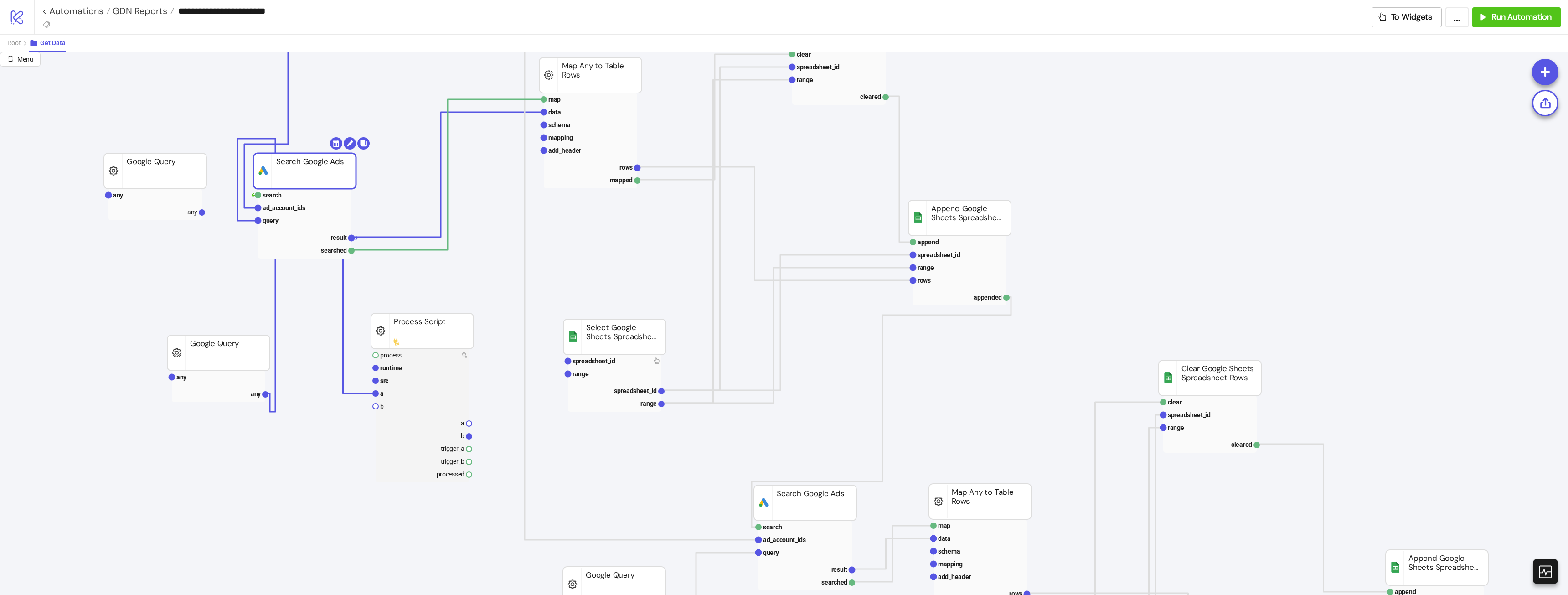
drag, startPoint x: 380, startPoint y: 178, endPoint x: 296, endPoint y: 174, distance: 84.1
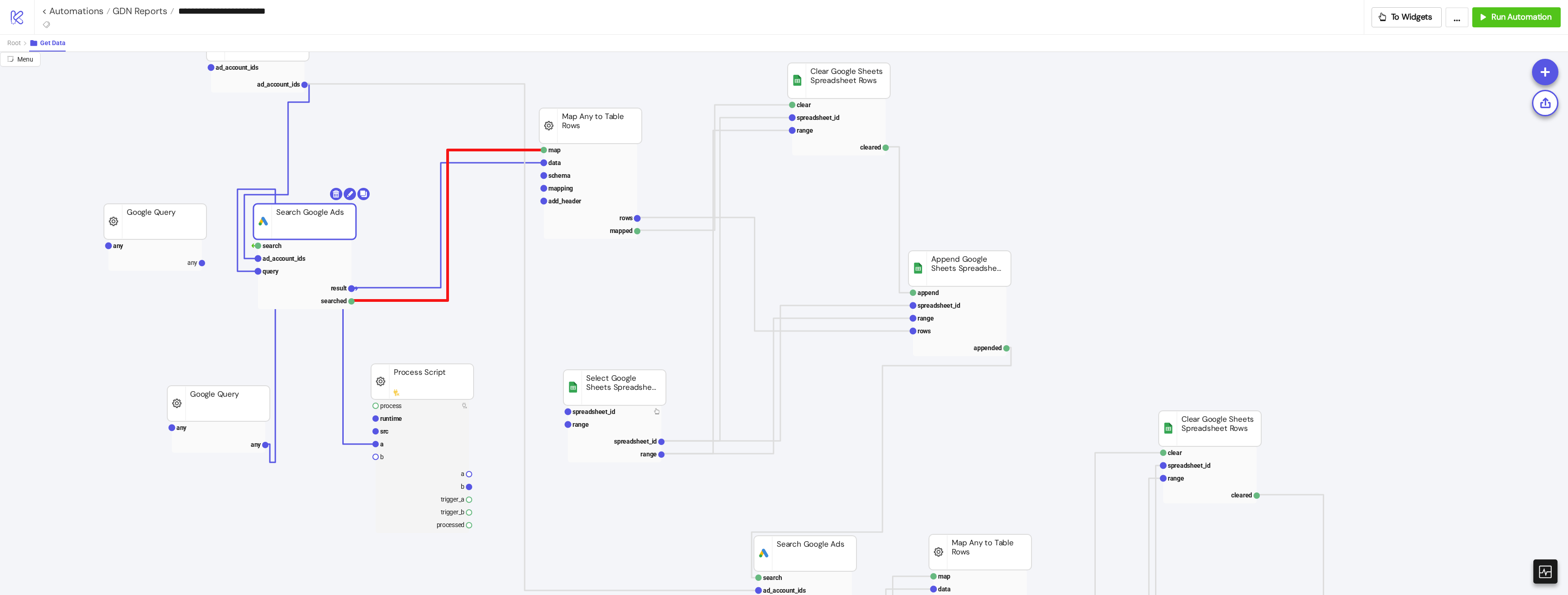
scroll to position [0, 0]
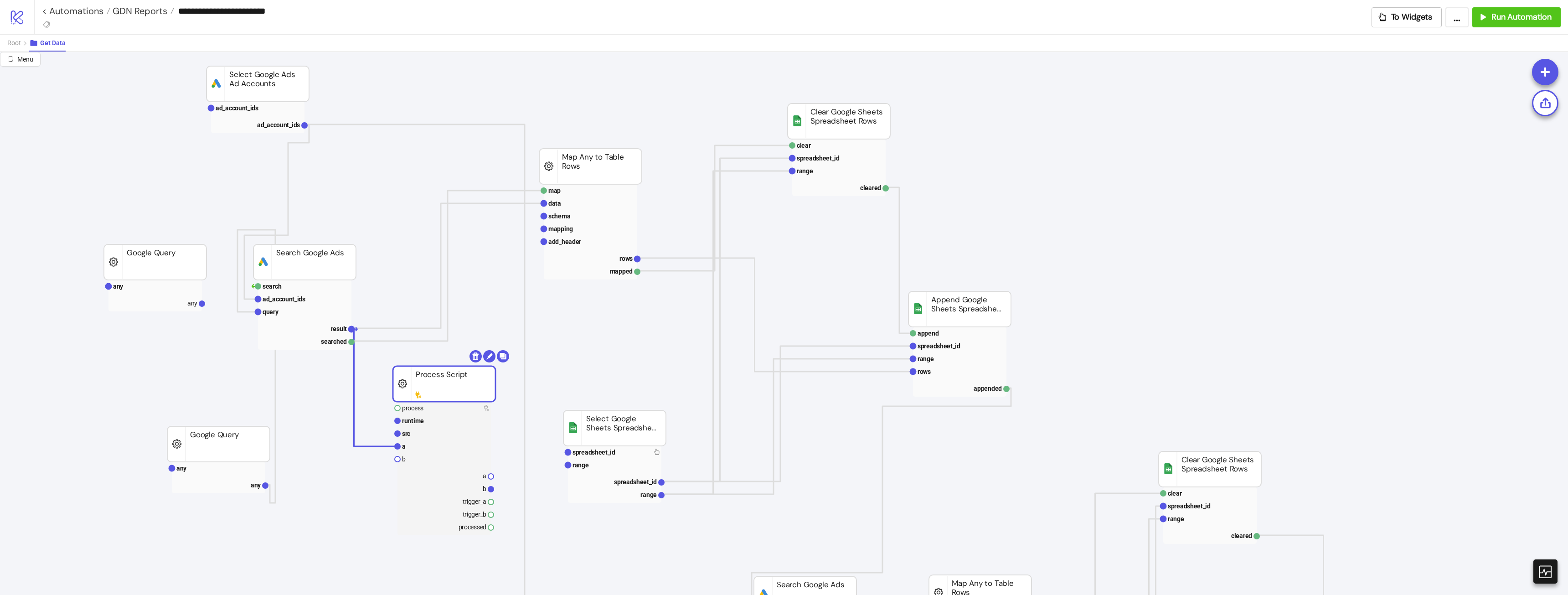
drag, startPoint x: 438, startPoint y: 412, endPoint x: 454, endPoint y: 379, distance: 36.7
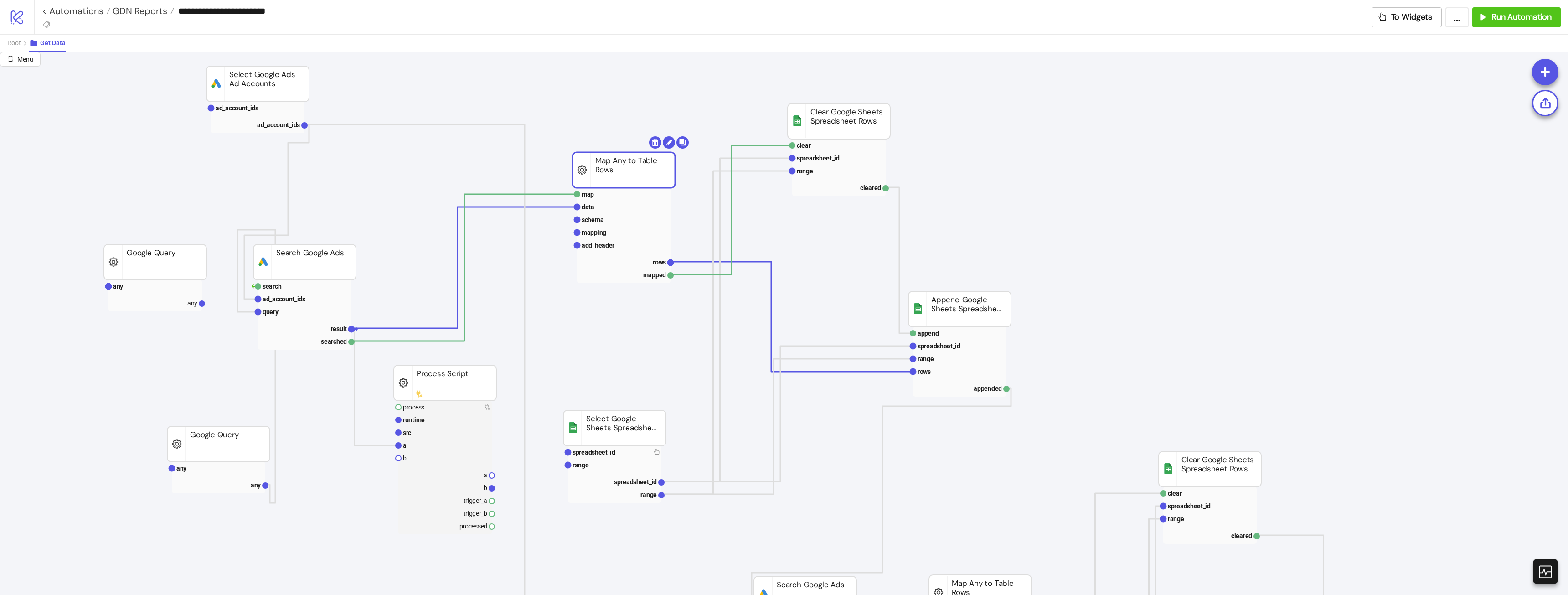
drag, startPoint x: 579, startPoint y: 167, endPoint x: 617, endPoint y: 161, distance: 38.5
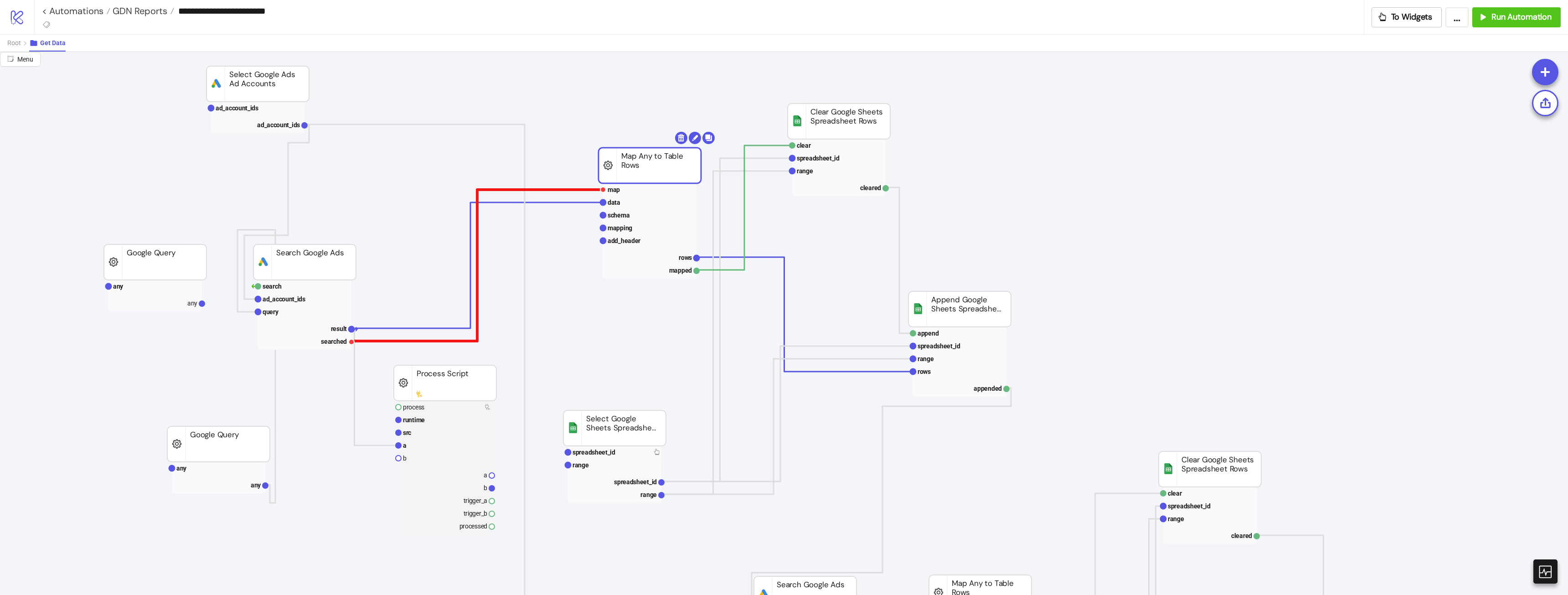
click at [377, 340] on polyline at bounding box center [477, 266] width 251 height 152
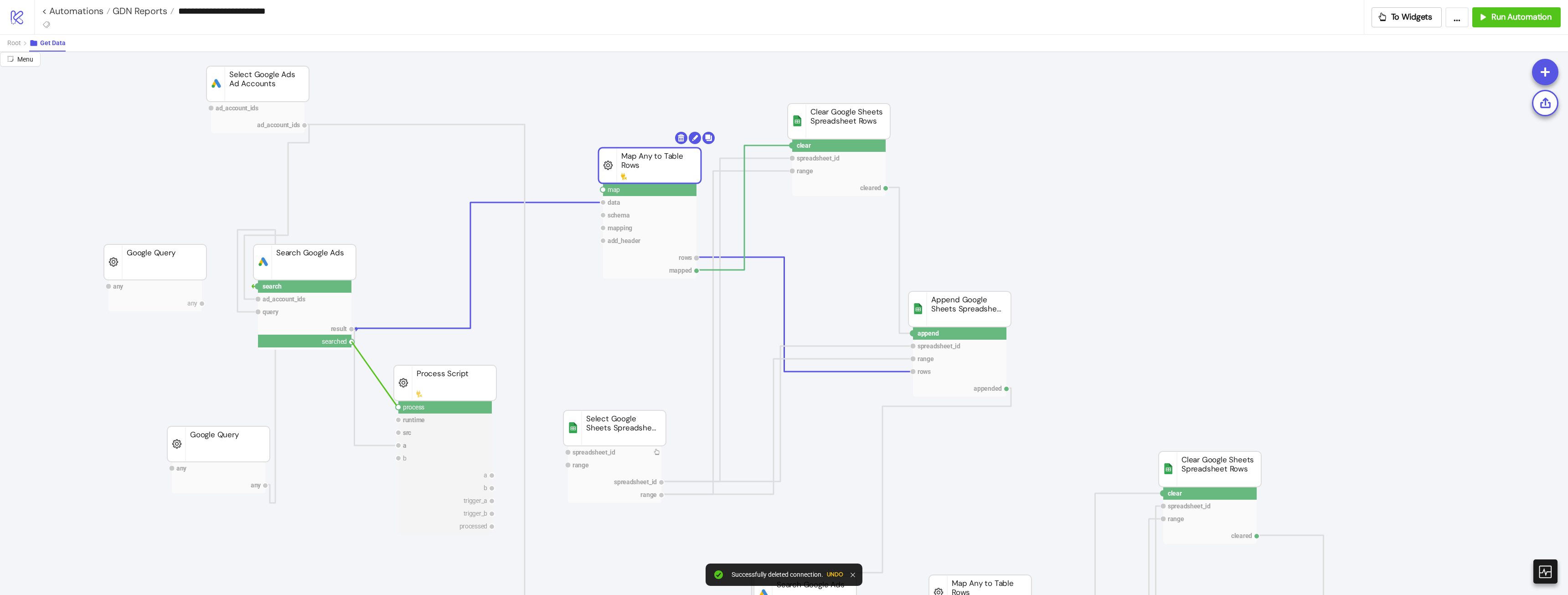
drag, startPoint x: 366, startPoint y: 355, endPoint x: 396, endPoint y: 406, distance: 59.2
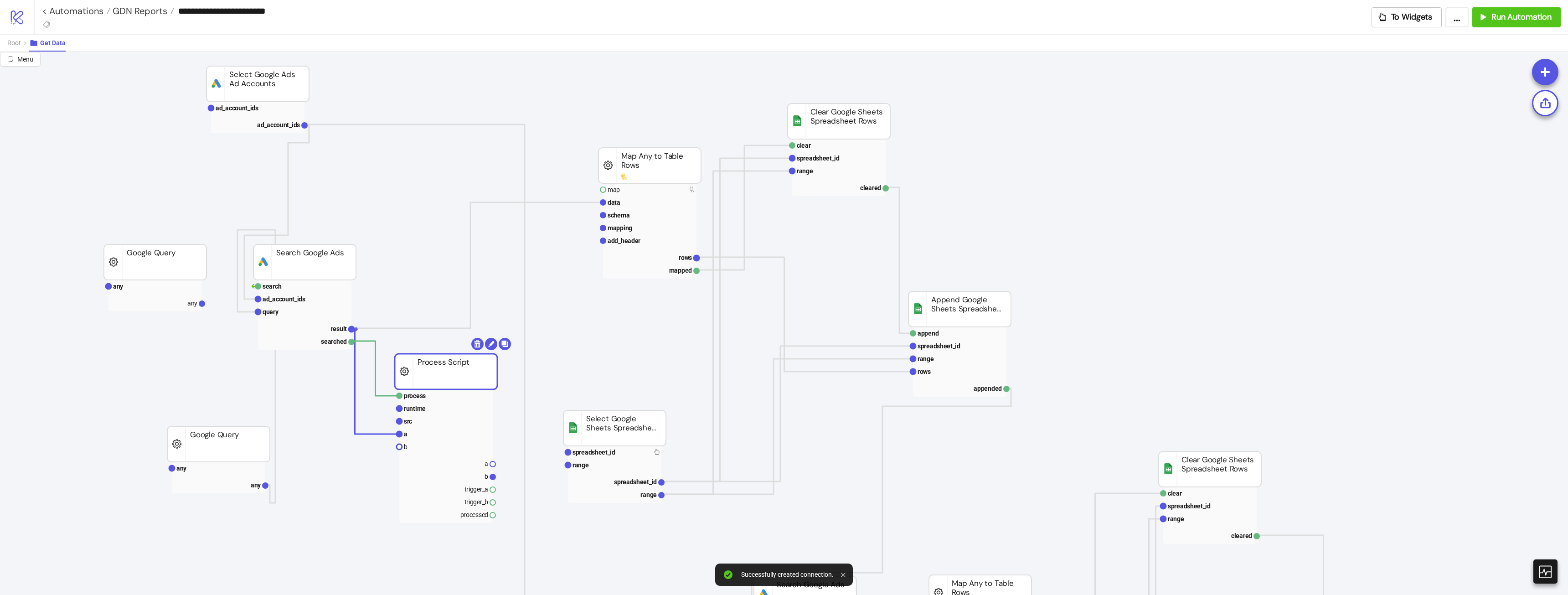
drag, startPoint x: 453, startPoint y: 359, endPoint x: 452, endPoint y: 352, distance: 7.1
drag, startPoint x: 470, startPoint y: 281, endPoint x: 457, endPoint y: 386, distance: 105.8
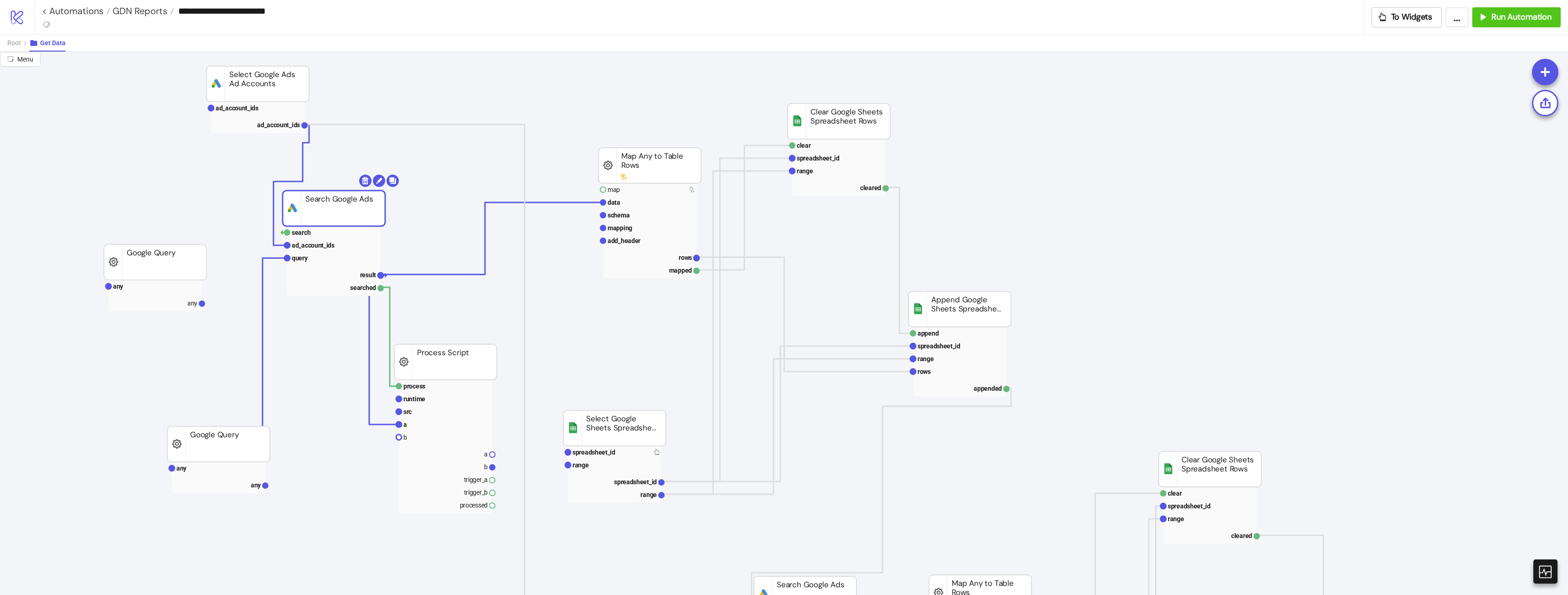
drag, startPoint x: 311, startPoint y: 259, endPoint x: 340, endPoint y: 205, distance: 61.3
click at [16, 44] on span "Root" at bounding box center [14, 43] width 13 height 7
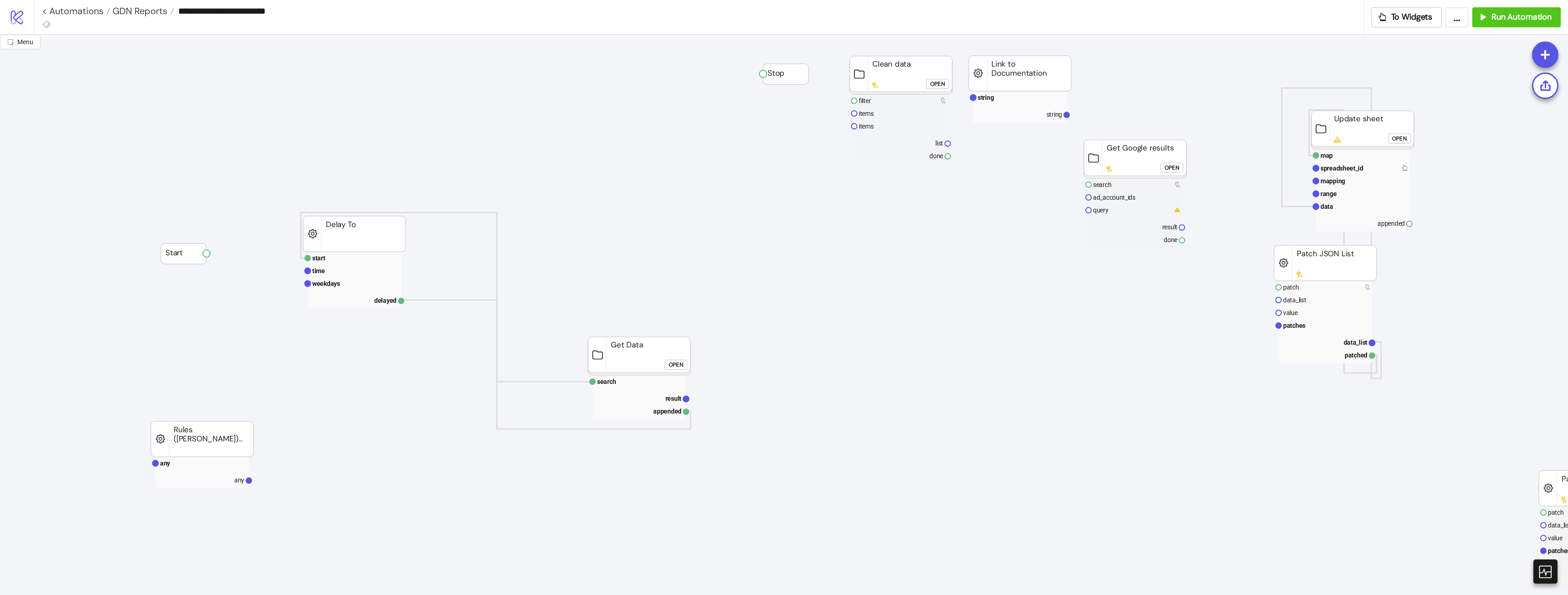
drag, startPoint x: 631, startPoint y: 359, endPoint x: 642, endPoint y: 353, distance: 12.5
click at [642, 353] on rect at bounding box center [639, 356] width 102 height 38
click at [684, 395] on text "result" at bounding box center [684, 393] width 16 height 7
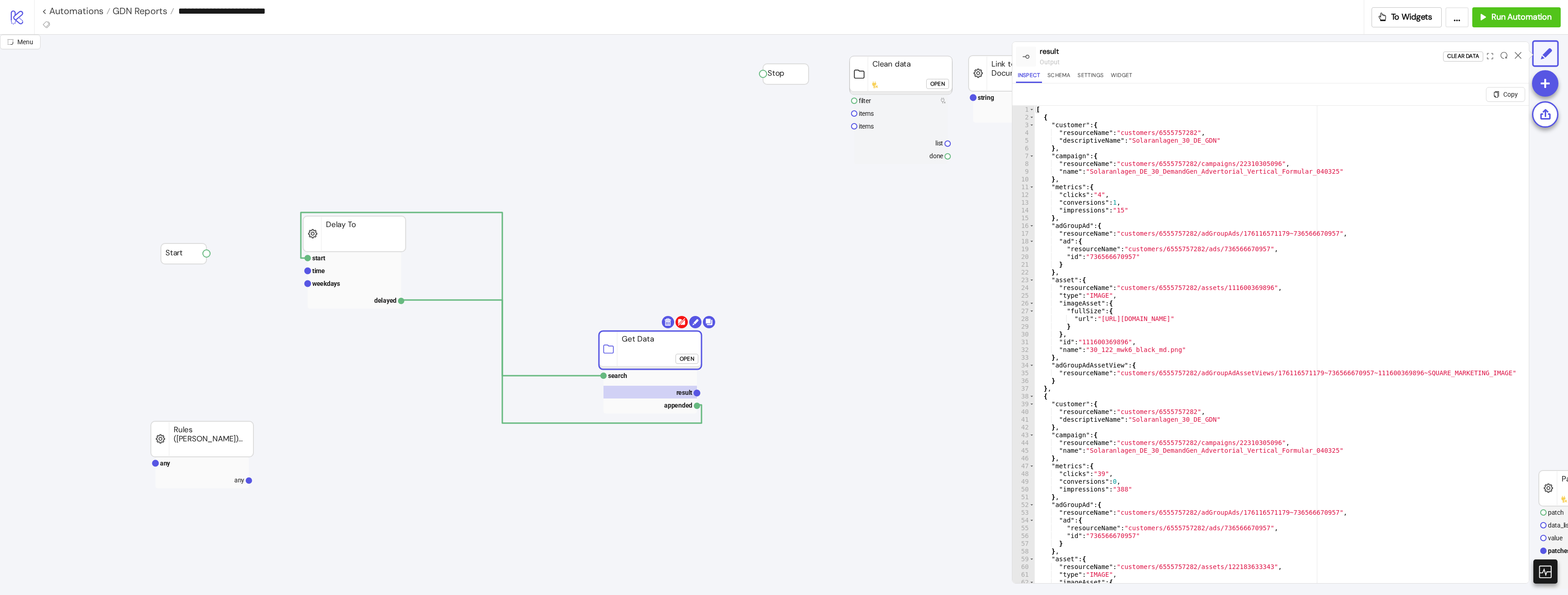
click at [687, 331] on rect at bounding box center [650, 350] width 102 height 38
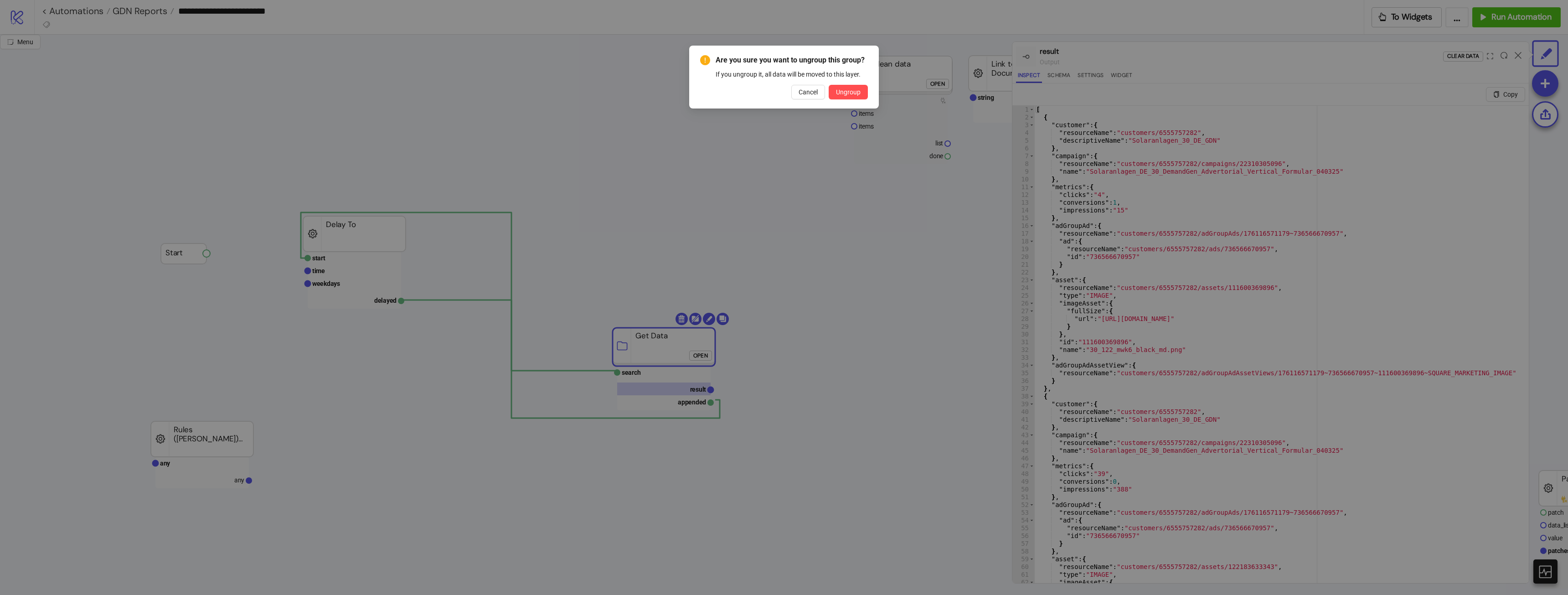
drag, startPoint x: 698, startPoint y: 325, endPoint x: 718, endPoint y: 314, distance: 22.8
click at [718, 314] on body "**********" at bounding box center [784, 297] width 1568 height 595
click at [803, 88] on button "Cancel" at bounding box center [808, 92] width 33 height 15
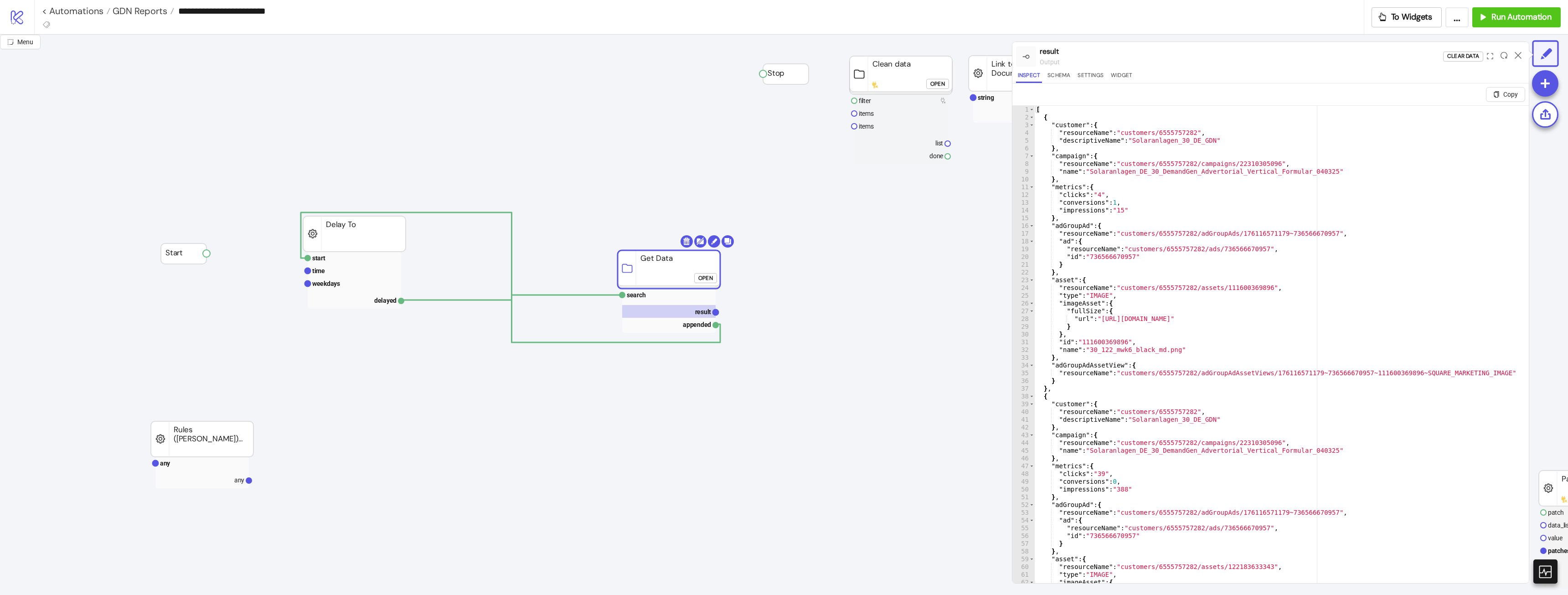
drag, startPoint x: 653, startPoint y: 346, endPoint x: 657, endPoint y: 268, distance: 78.1
click at [657, 268] on rect at bounding box center [669, 269] width 102 height 38
click div "Open"
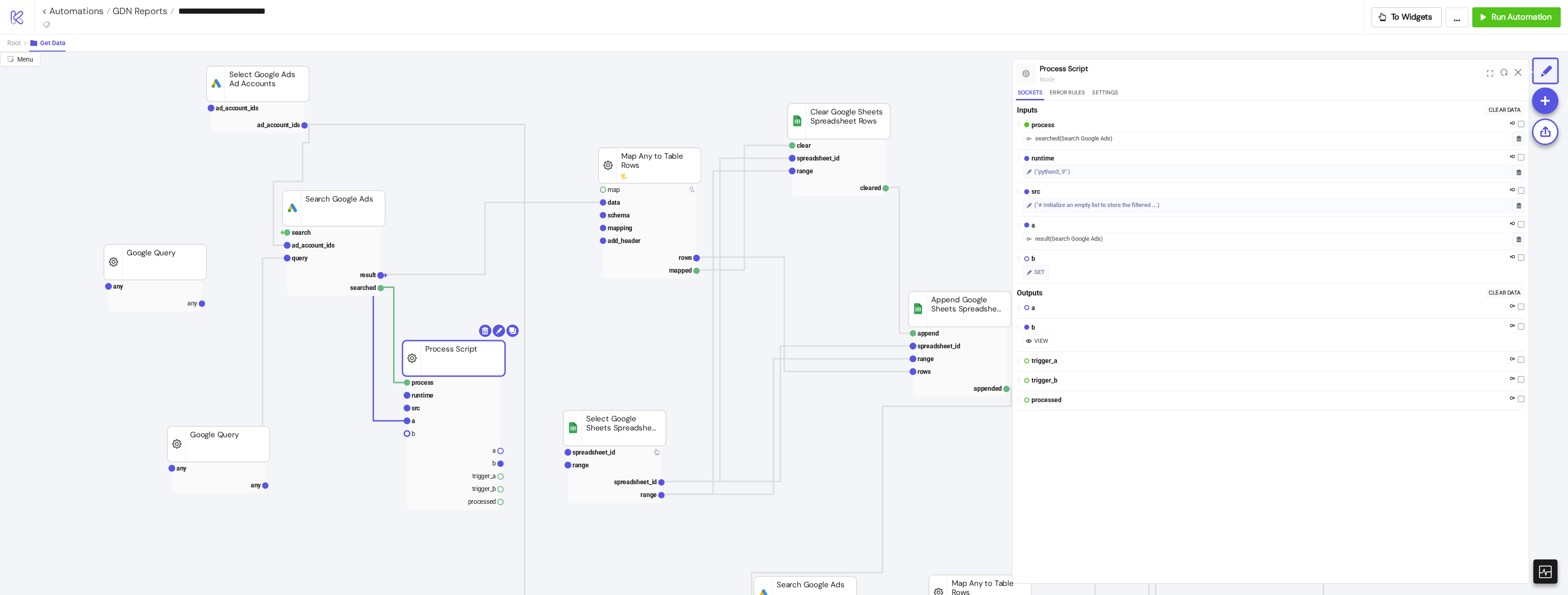
drag, startPoint x: 498, startPoint y: 361, endPoint x: 486, endPoint y: 360, distance: 12.0
click at [486, 360] on rect at bounding box center [453, 358] width 102 height 35
click at [484, 263] on polyline at bounding box center [491, 238] width 222 height 72
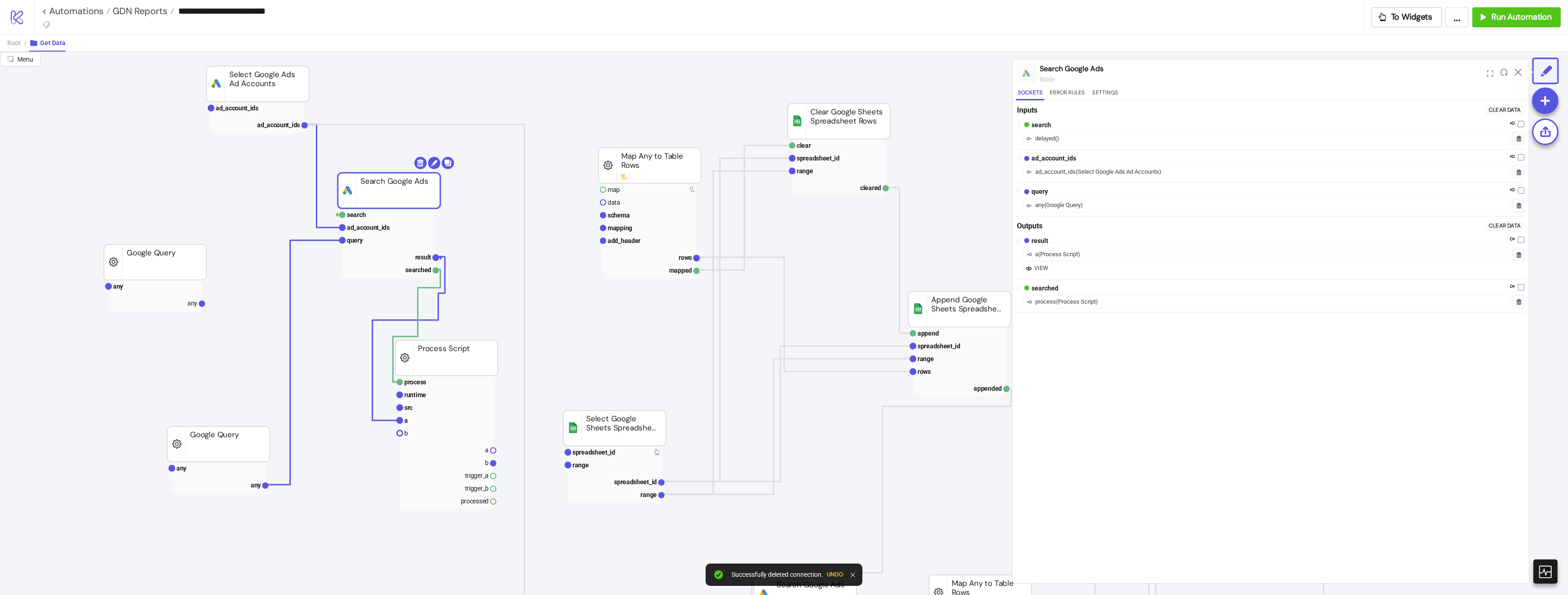
drag, startPoint x: 362, startPoint y: 217, endPoint x: 457, endPoint y: 303, distance: 128.1
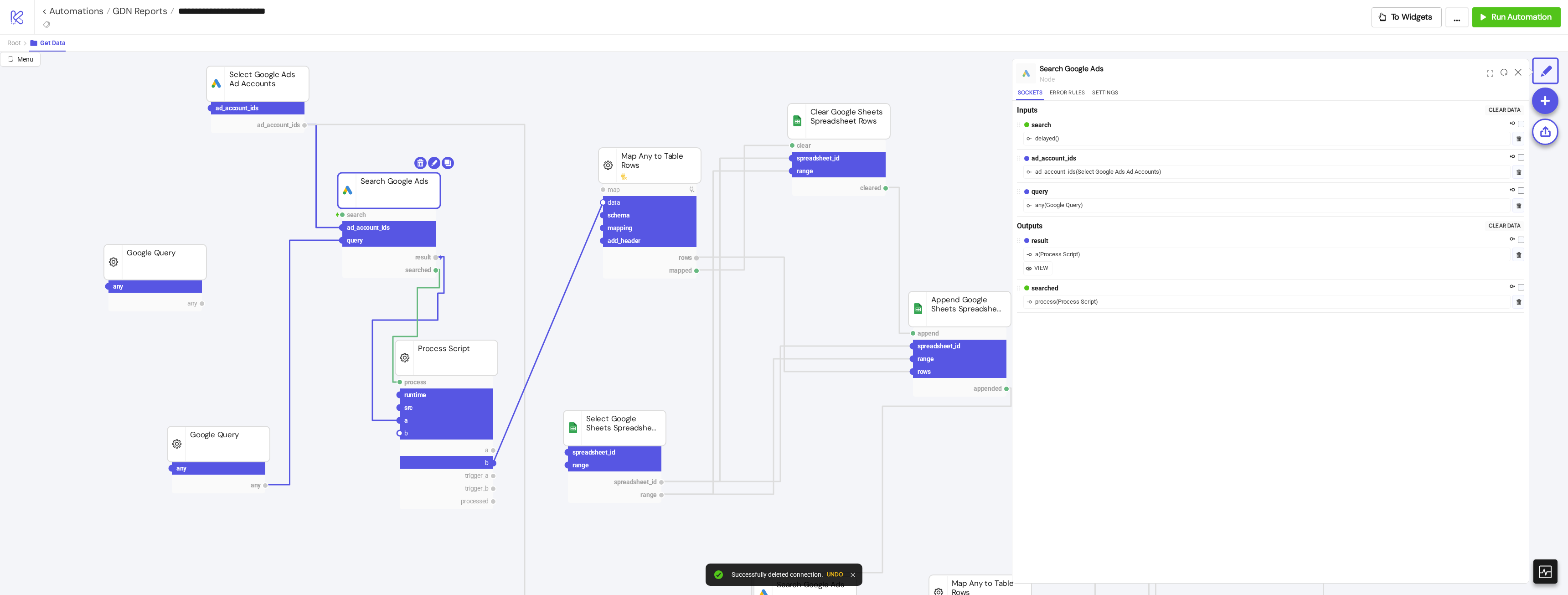
drag, startPoint x: 495, startPoint y: 462, endPoint x: 602, endPoint y: 204, distance: 279.3
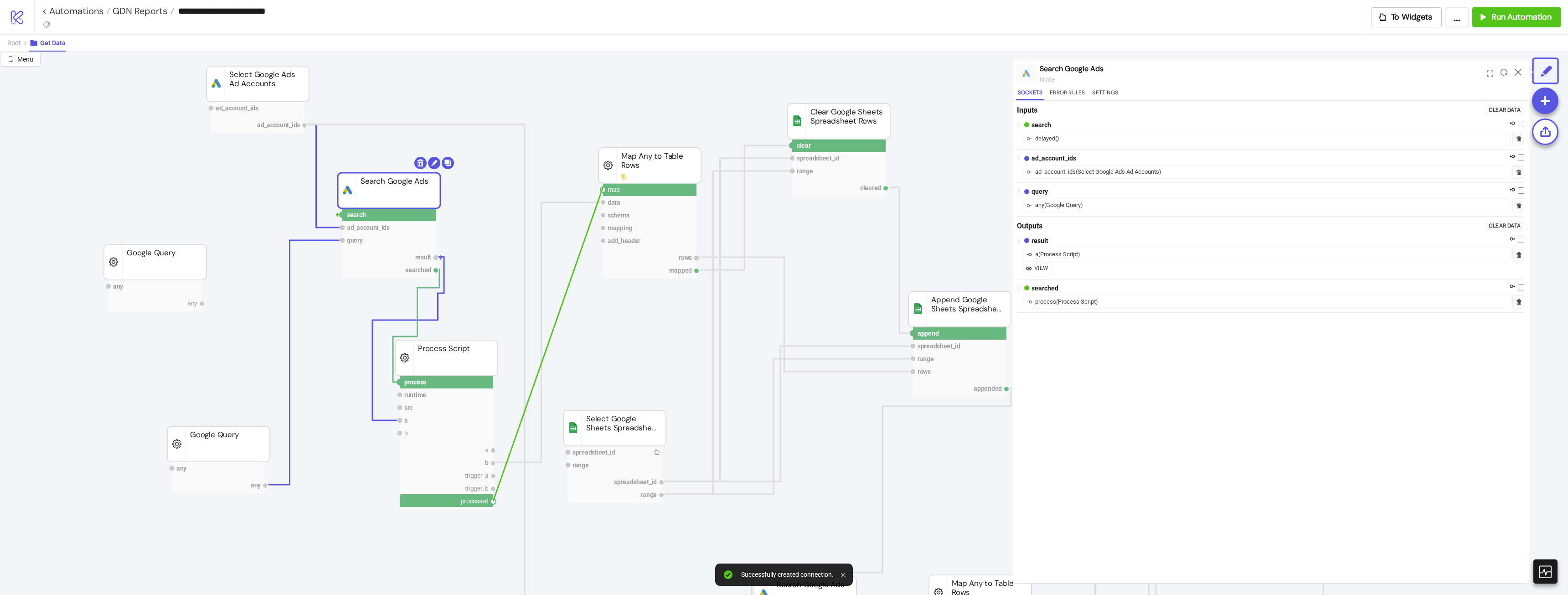
drag, startPoint x: 495, startPoint y: 501, endPoint x: 603, endPoint y: 190, distance: 329.2
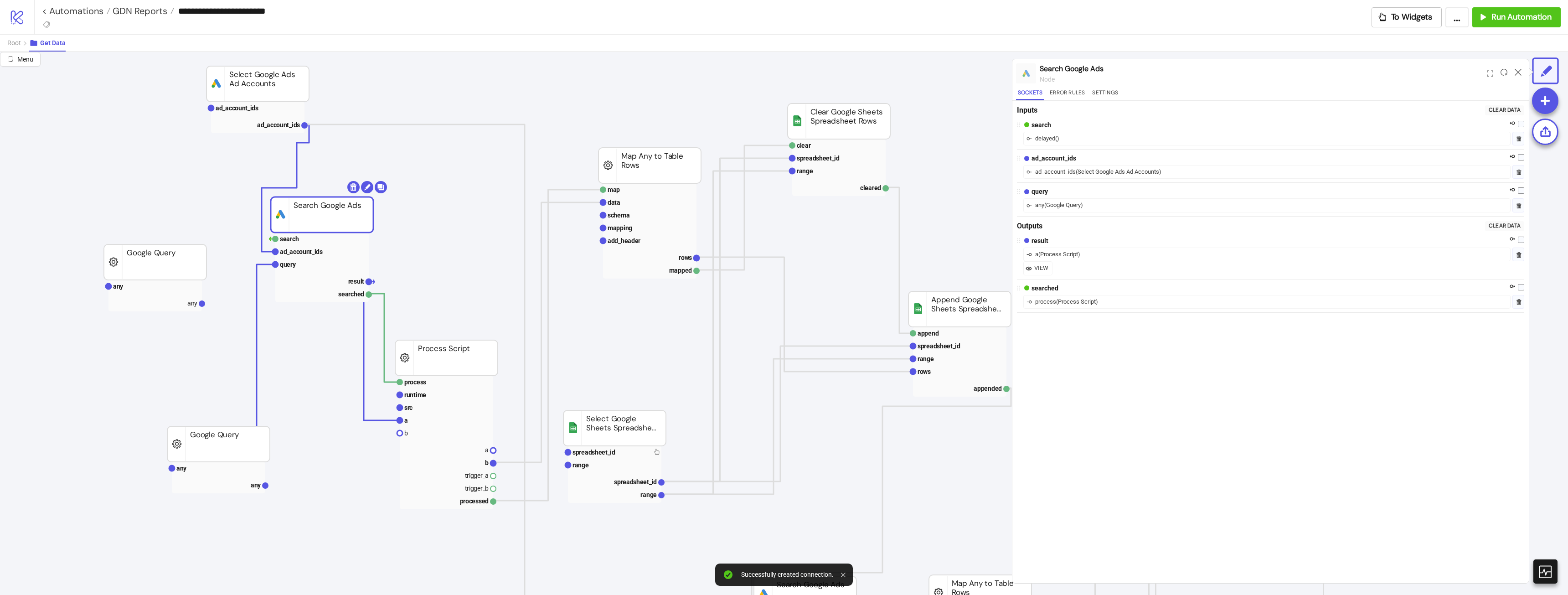
drag, startPoint x: 419, startPoint y: 192, endPoint x: 351, endPoint y: 215, distance: 71.8
click at [351, 215] on rect at bounding box center [322, 214] width 102 height 35
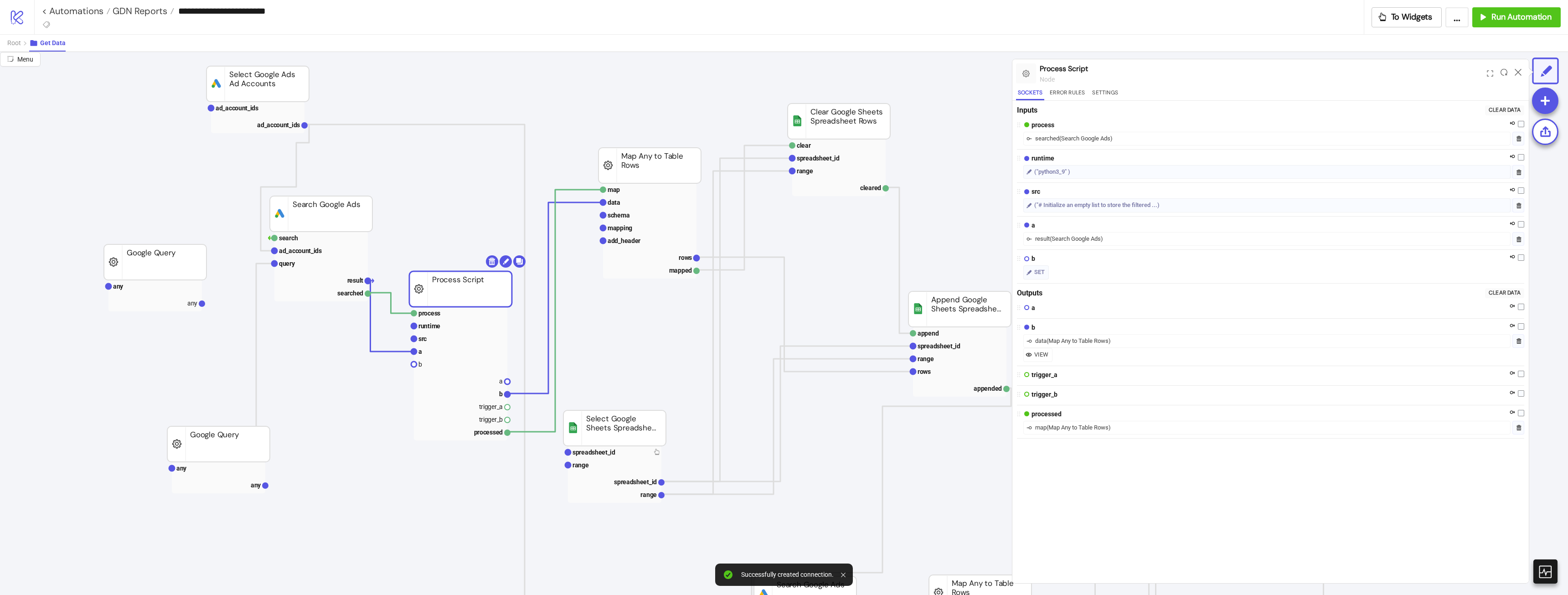
drag, startPoint x: 471, startPoint y: 359, endPoint x: 469, endPoint y: 258, distance: 101.0
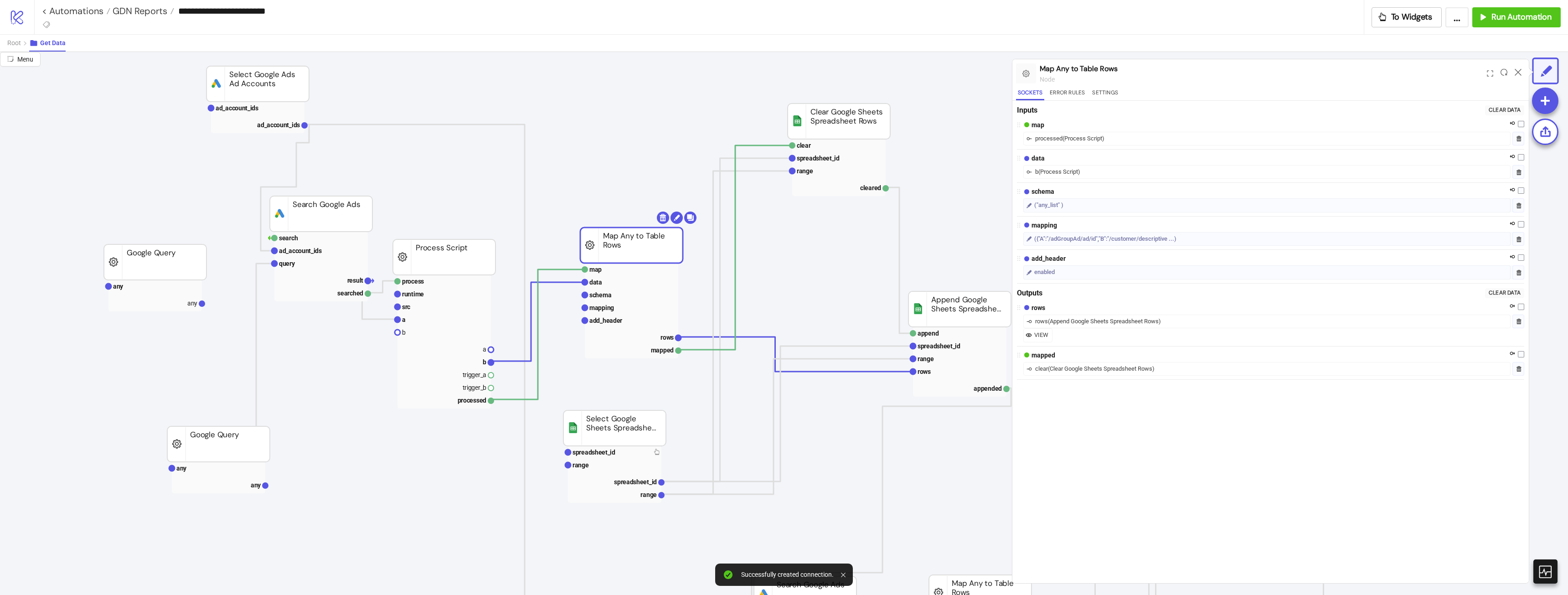
drag, startPoint x: 648, startPoint y: 178, endPoint x: 630, endPoint y: 257, distance: 81.0
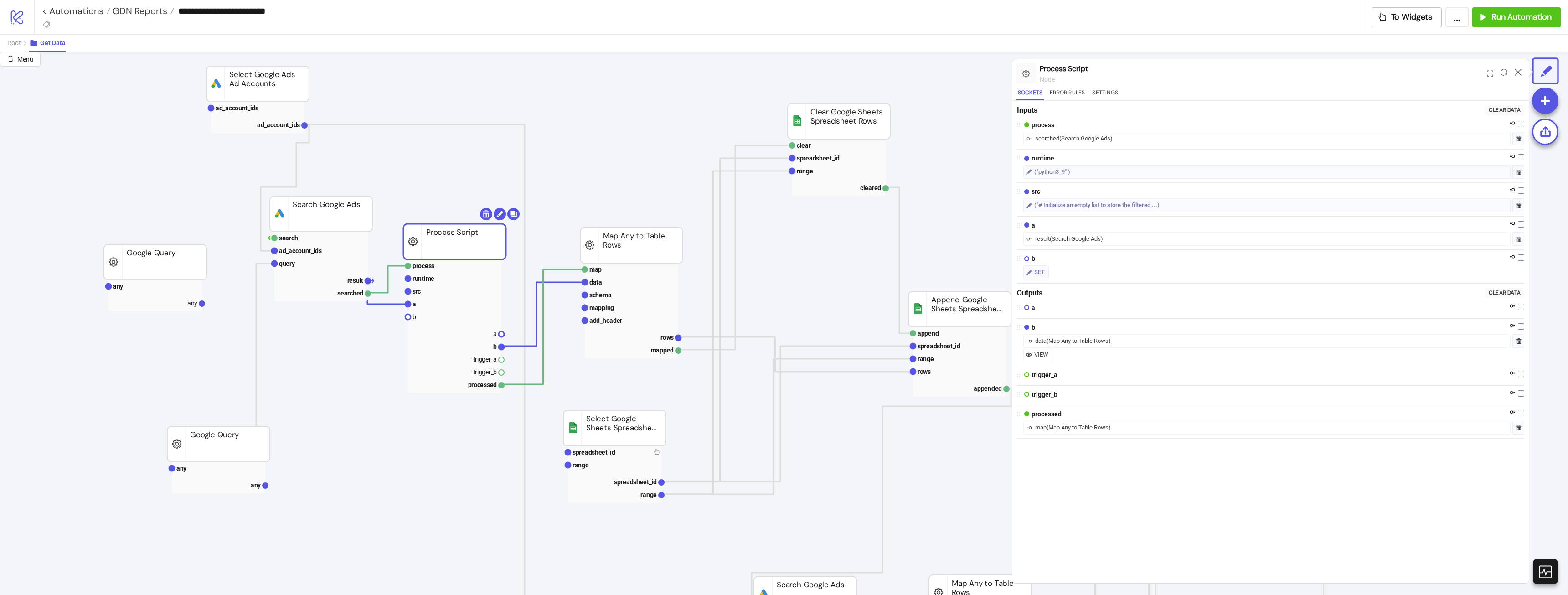
drag, startPoint x: 463, startPoint y: 242, endPoint x: 474, endPoint y: 216, distance: 28.2
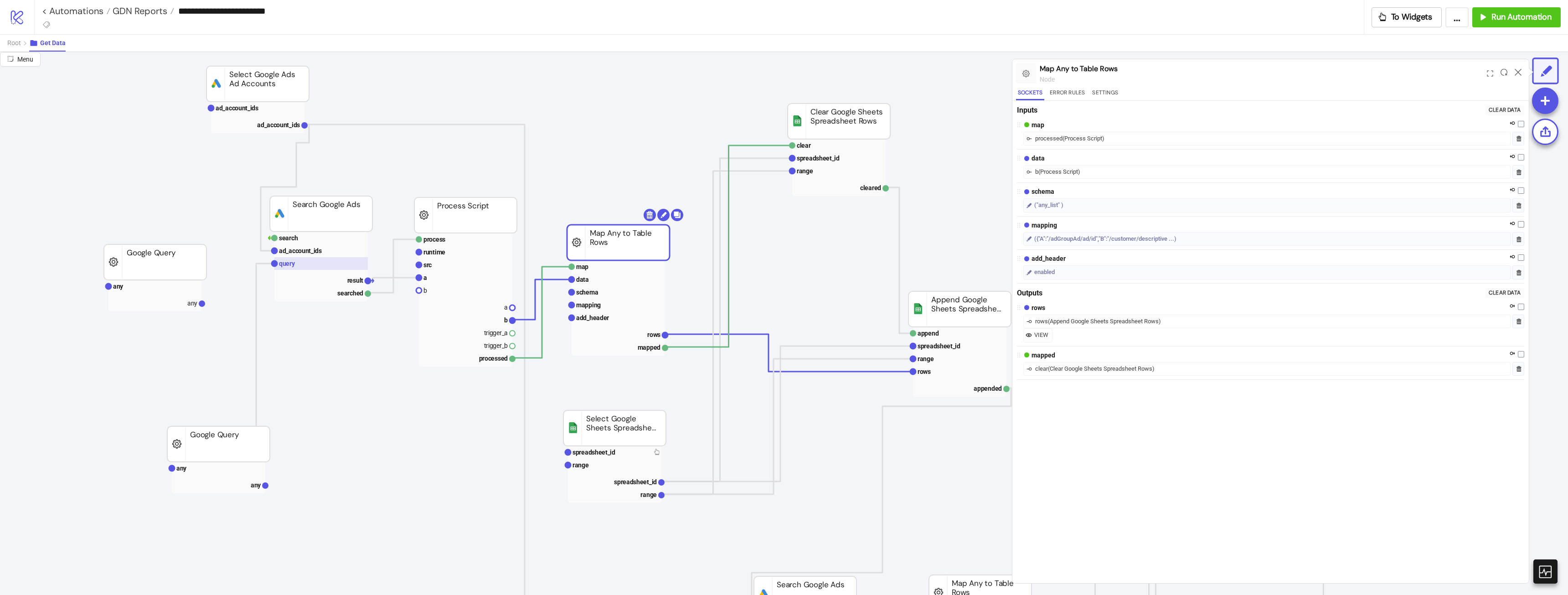
click at [311, 264] on rect at bounding box center [321, 263] width 94 height 13
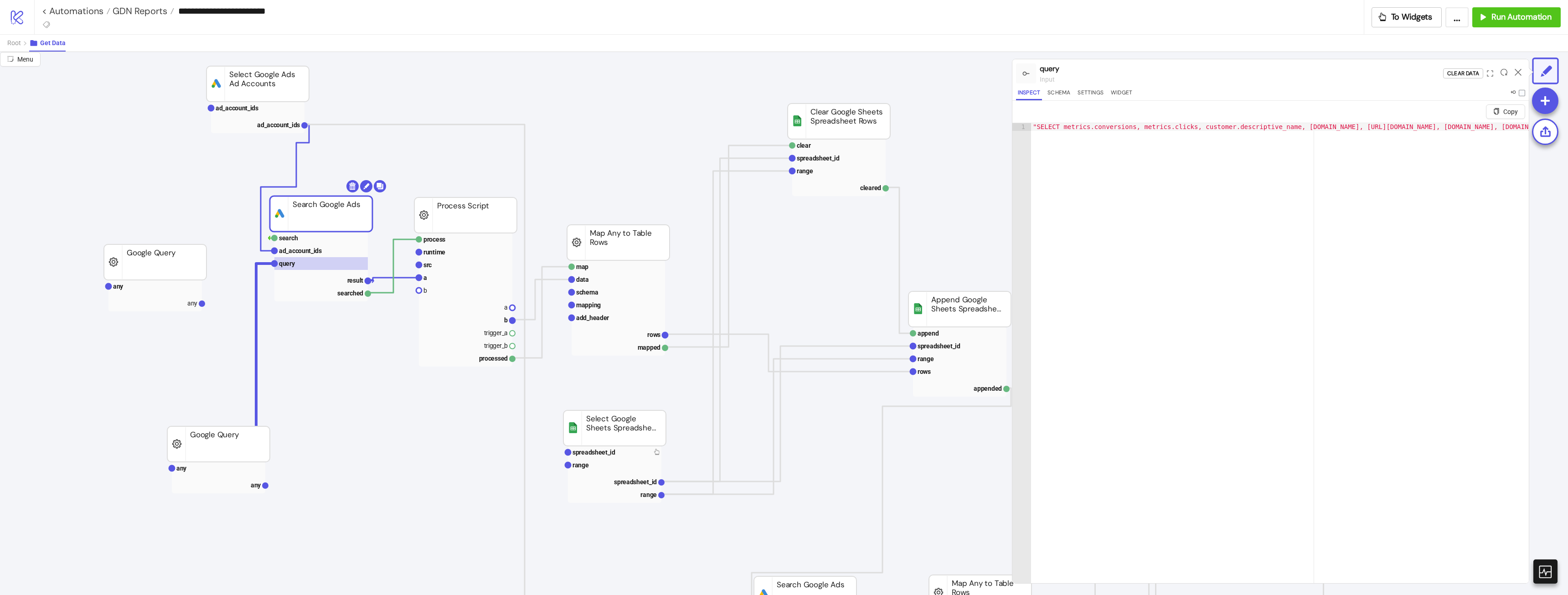
type textarea "**********"
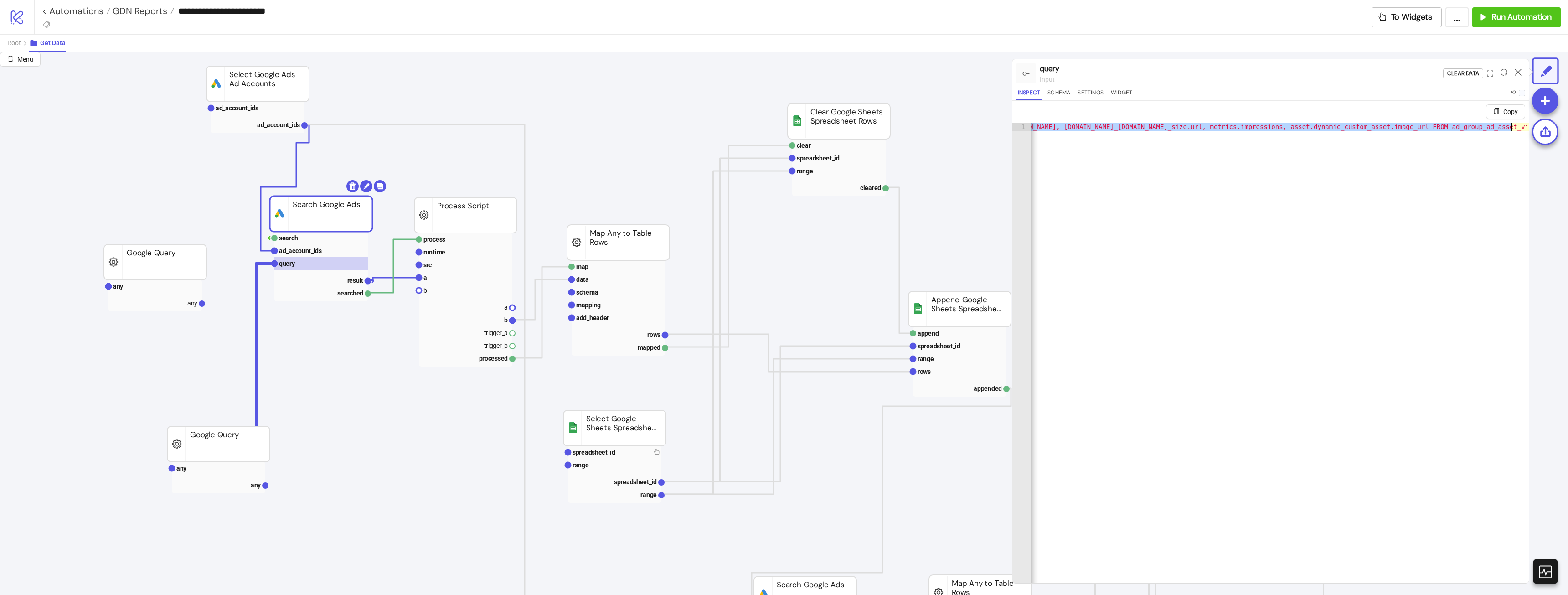
scroll to position [0, 832]
drag, startPoint x: 1291, startPoint y: 130, endPoint x: 1377, endPoint y: 152, distance: 88.8
click at [1387, 177] on div ""SELECT metrics.conversions, metrics.clicks, customer.descriptive_name, [DOMAIN…" at bounding box center [860, 368] width 1323 height 491
click at [1518, 71] on icon at bounding box center [1517, 72] width 7 height 7
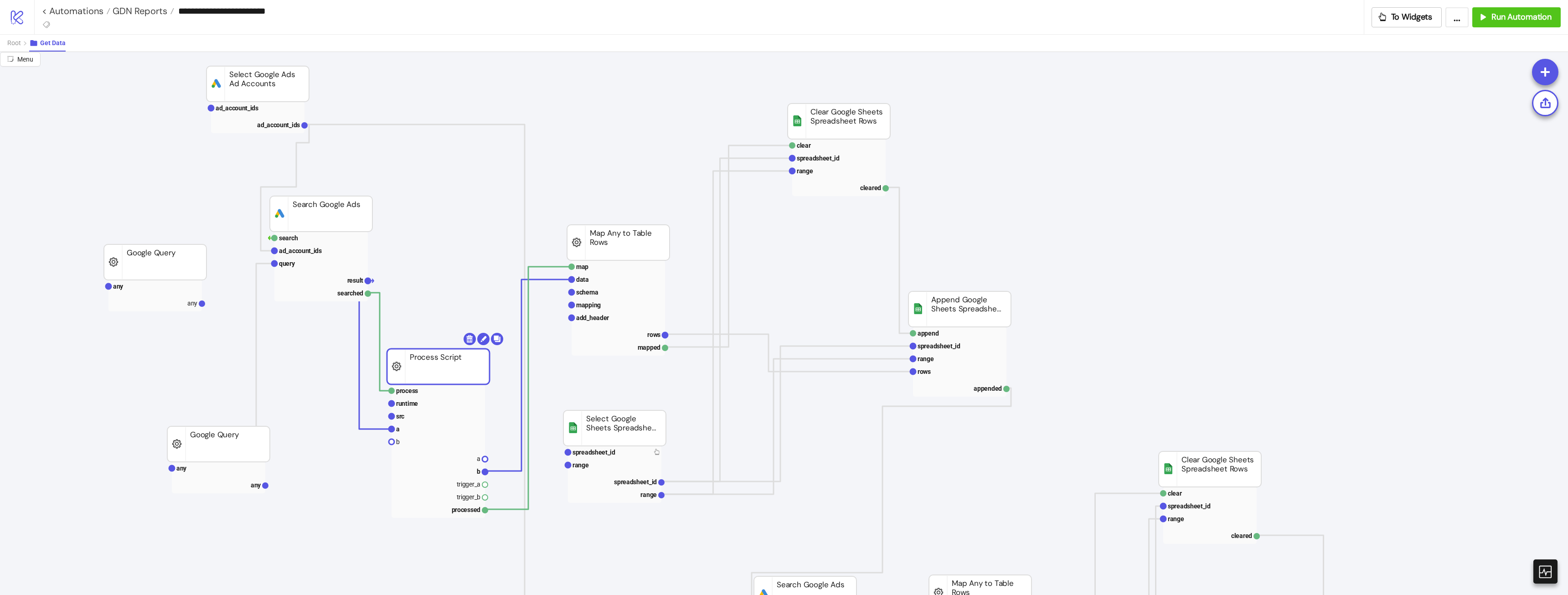
drag, startPoint x: 476, startPoint y: 252, endPoint x: 446, endPoint y: 368, distance: 119.8
click at [19, 44] on span "Root" at bounding box center [14, 43] width 13 height 7
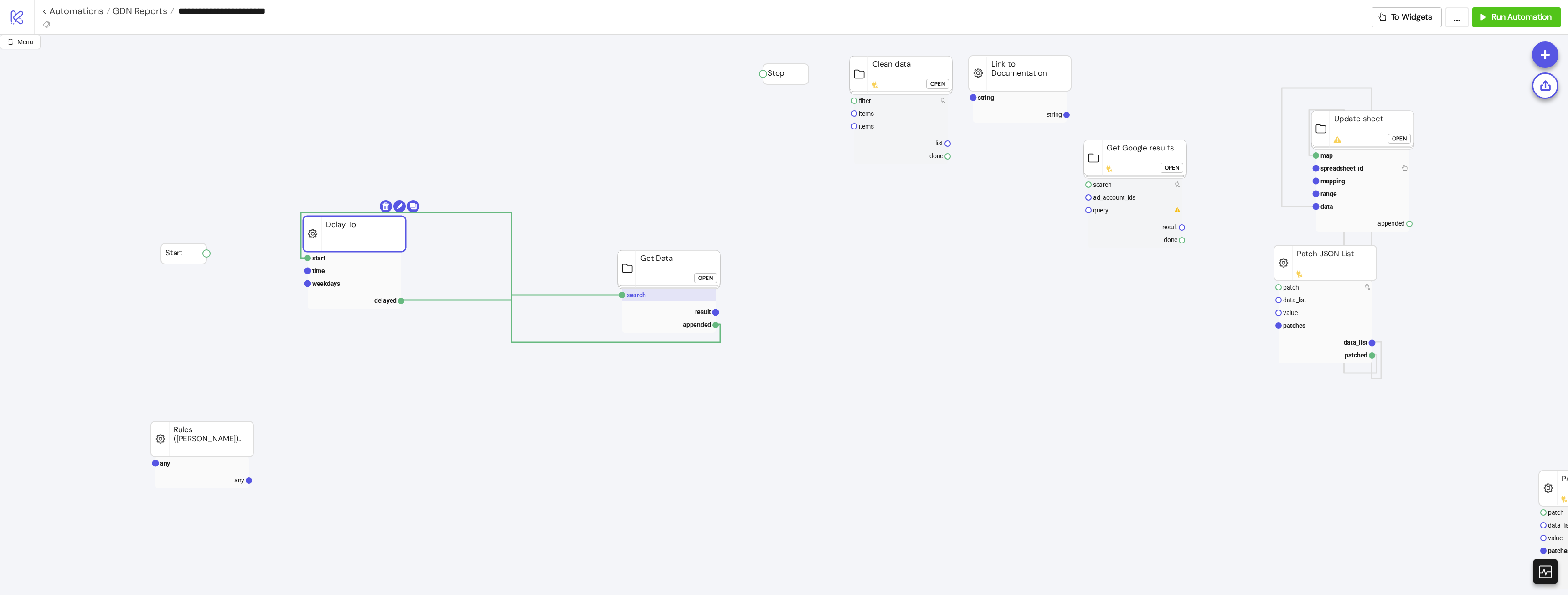
click at [698, 295] on rect at bounding box center [669, 295] width 94 height 13
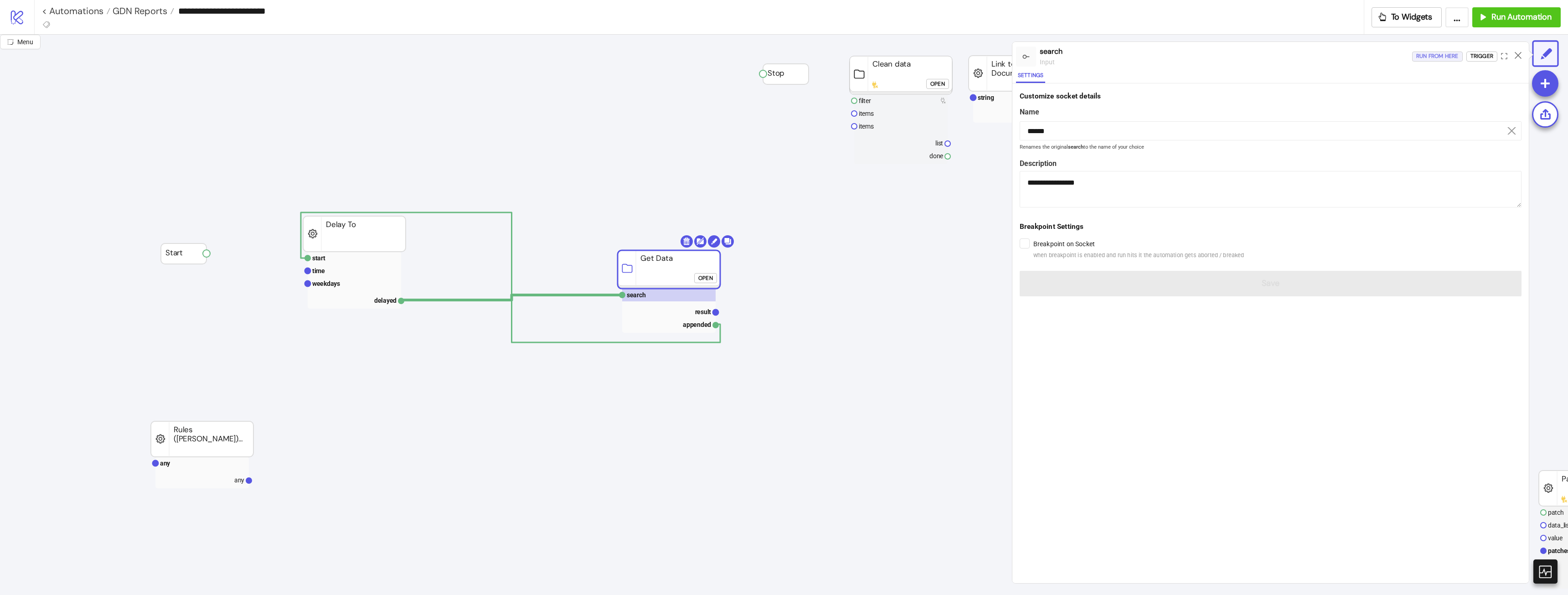
click at [1460, 52] on button "Run from here" at bounding box center [1437, 57] width 51 height 10
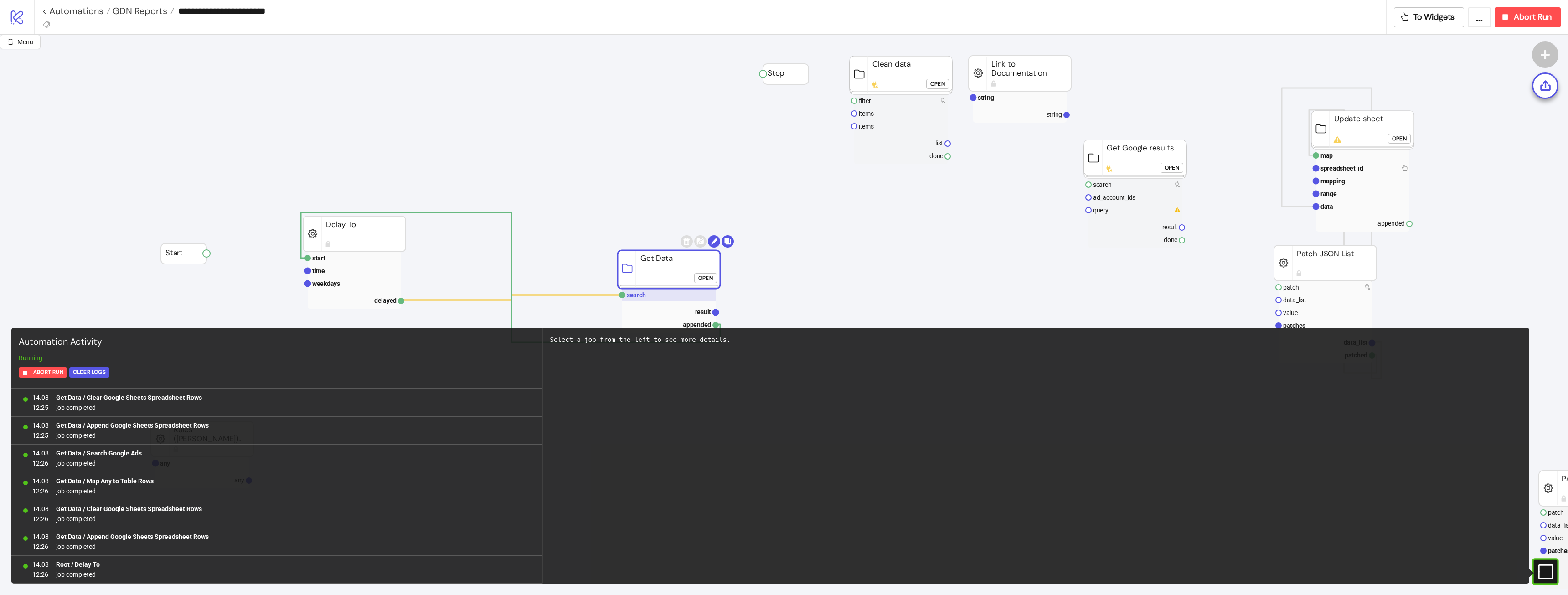
scroll to position [136, 0]
click at [1539, 571] on rect at bounding box center [1532, 572] width 13 height 13
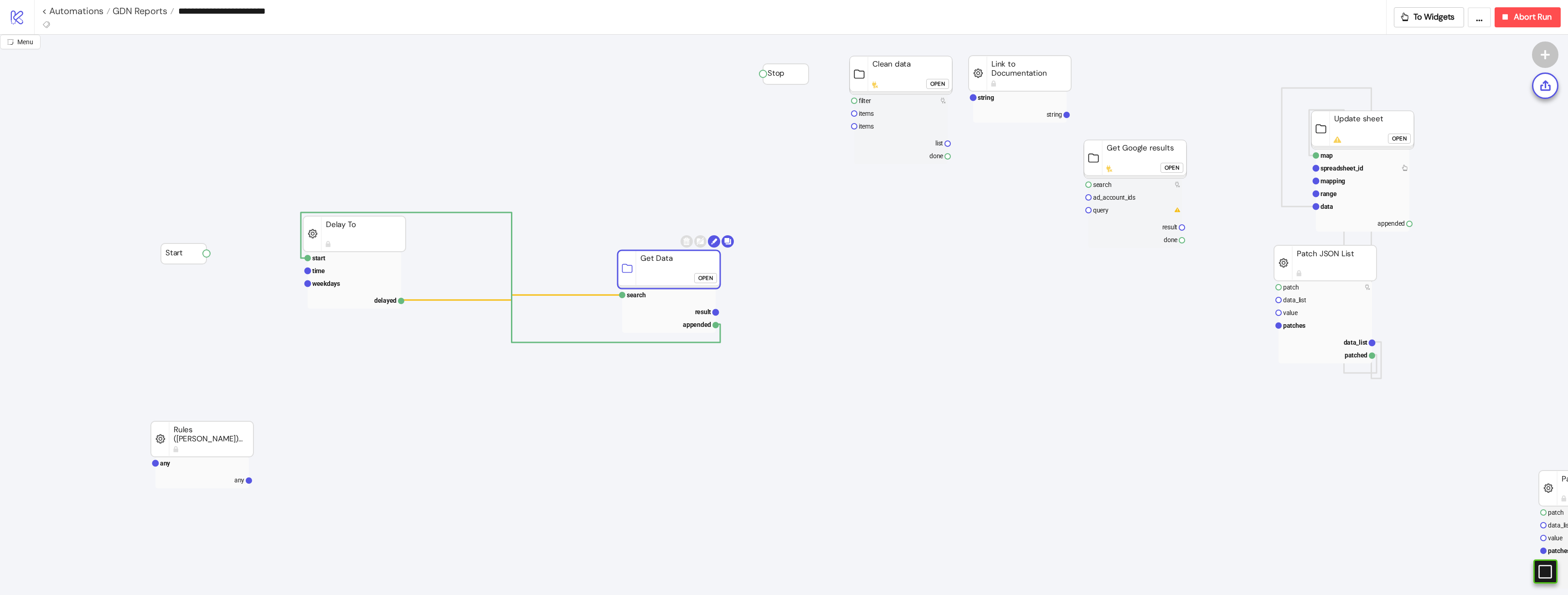
click div "Open"
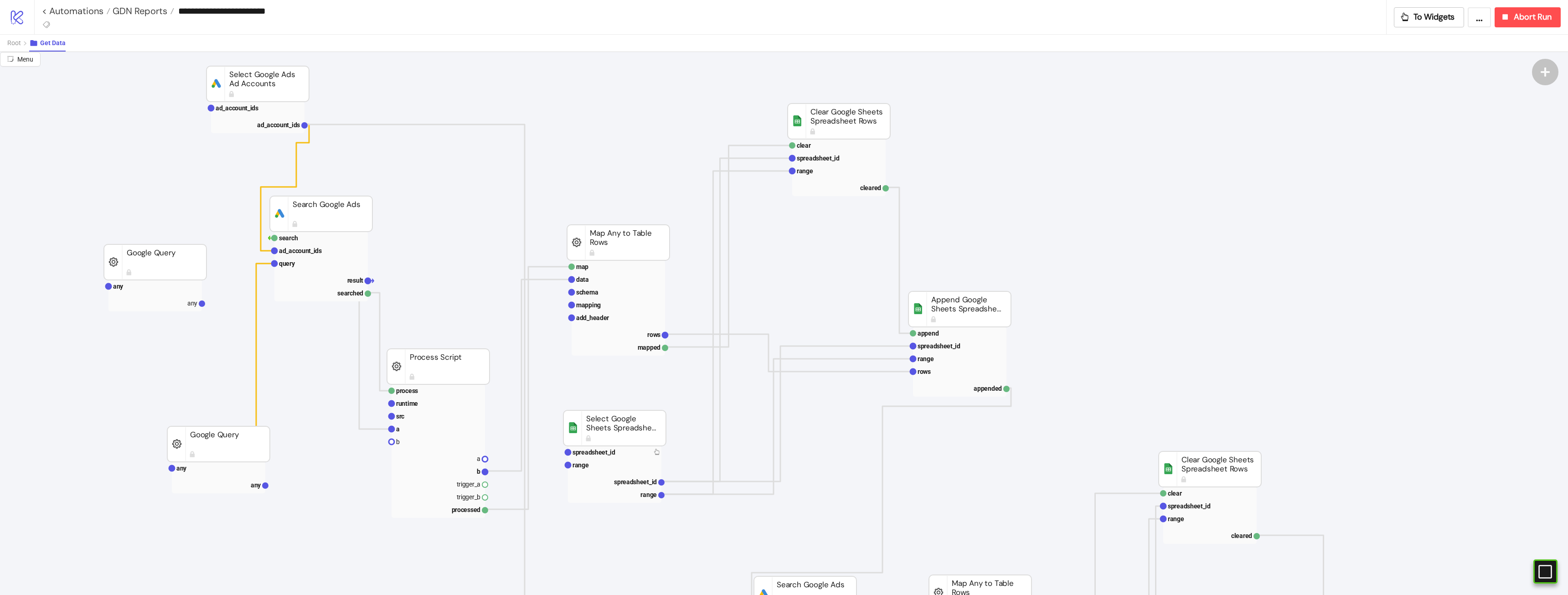
click at [453, 365] on rect at bounding box center [438, 367] width 102 height 35
click at [151, 10] on span "GDN Reports" at bounding box center [139, 10] width 57 height 12
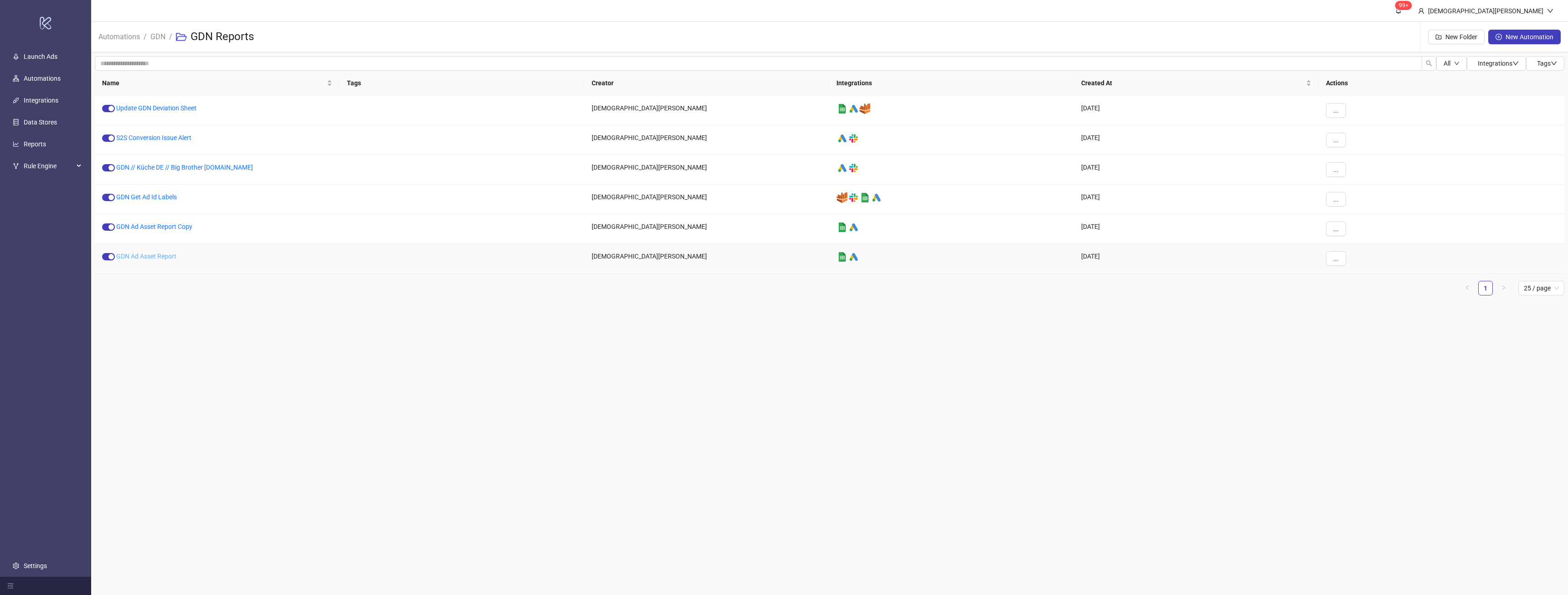
click at [149, 258] on link "GDN Ad Asset Report" at bounding box center [146, 256] width 60 height 7
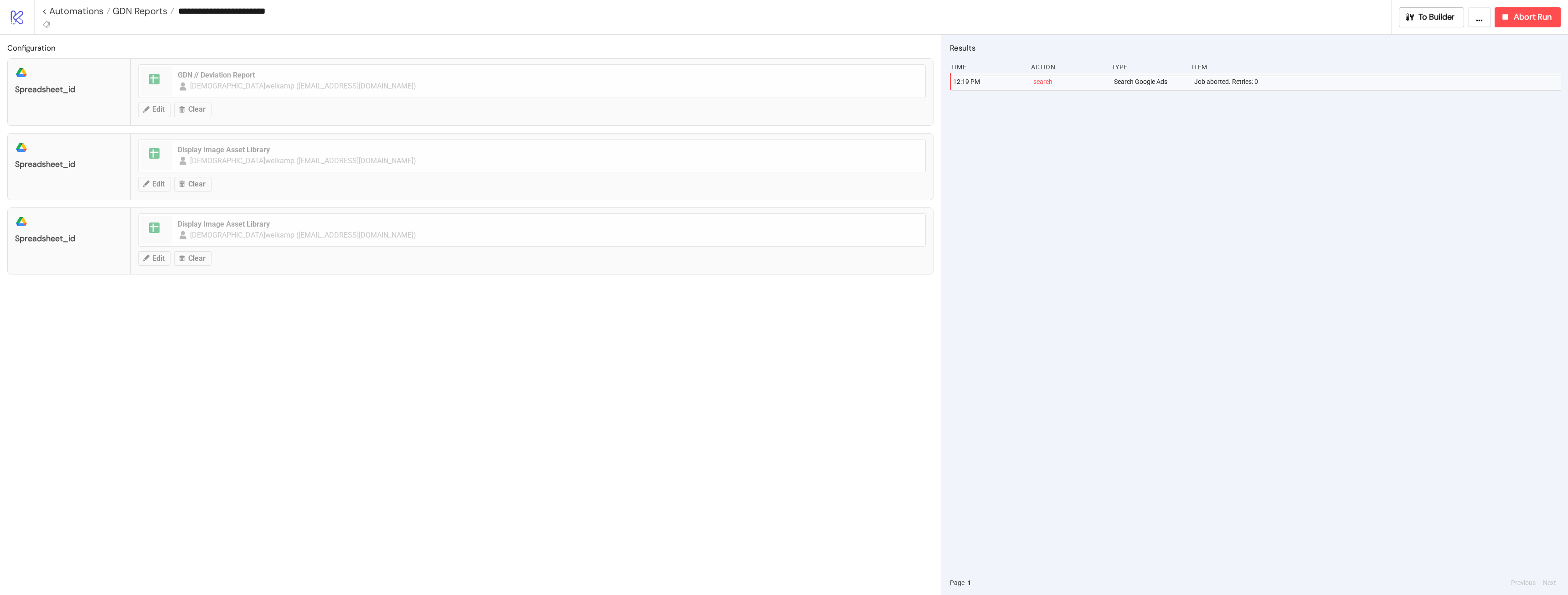
type input "**********"
click at [1445, 16] on span "To Builder" at bounding box center [1437, 16] width 37 height 10
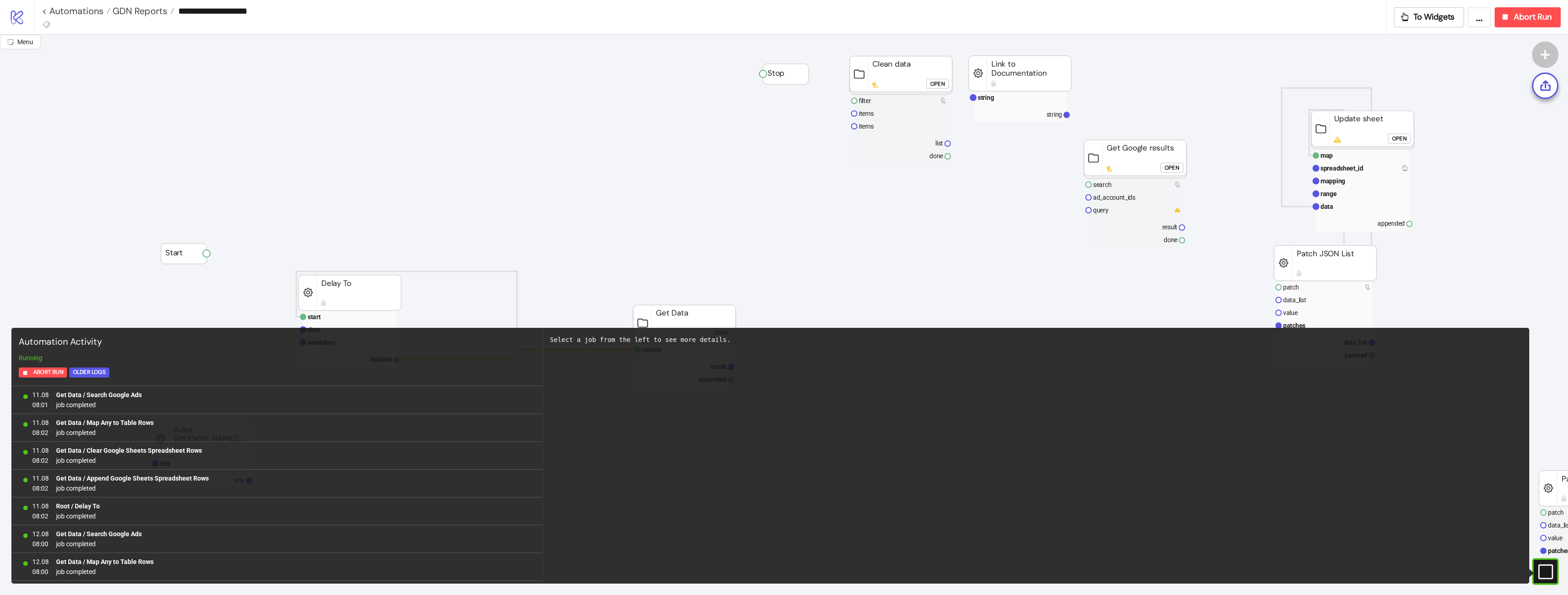
scroll to position [720, 0]
click at [1554, 19] on button "Abort Run" at bounding box center [1527, 17] width 66 height 20
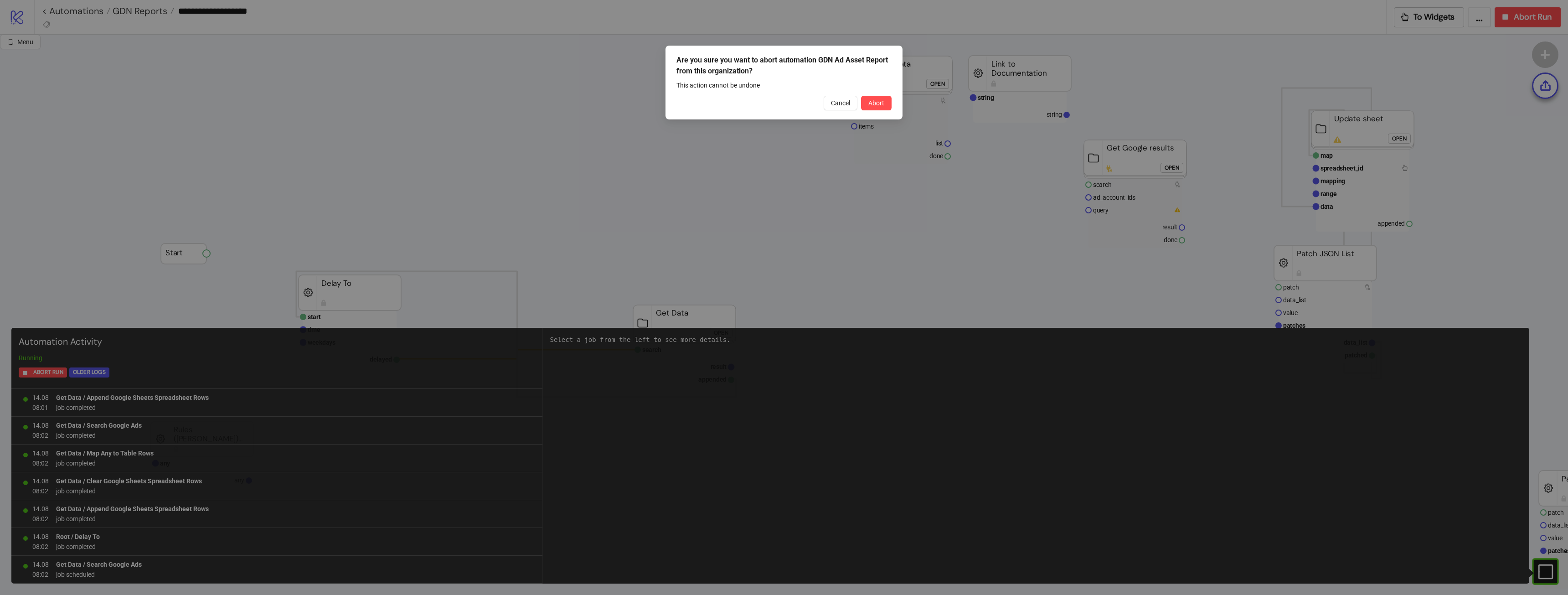
click at [894, 102] on div "Are you sure you want to abort automation GDN Ad Asset Report from this organiz…" at bounding box center [783, 82] width 237 height 74
click at [870, 102] on span "Abort" at bounding box center [877, 103] width 16 height 7
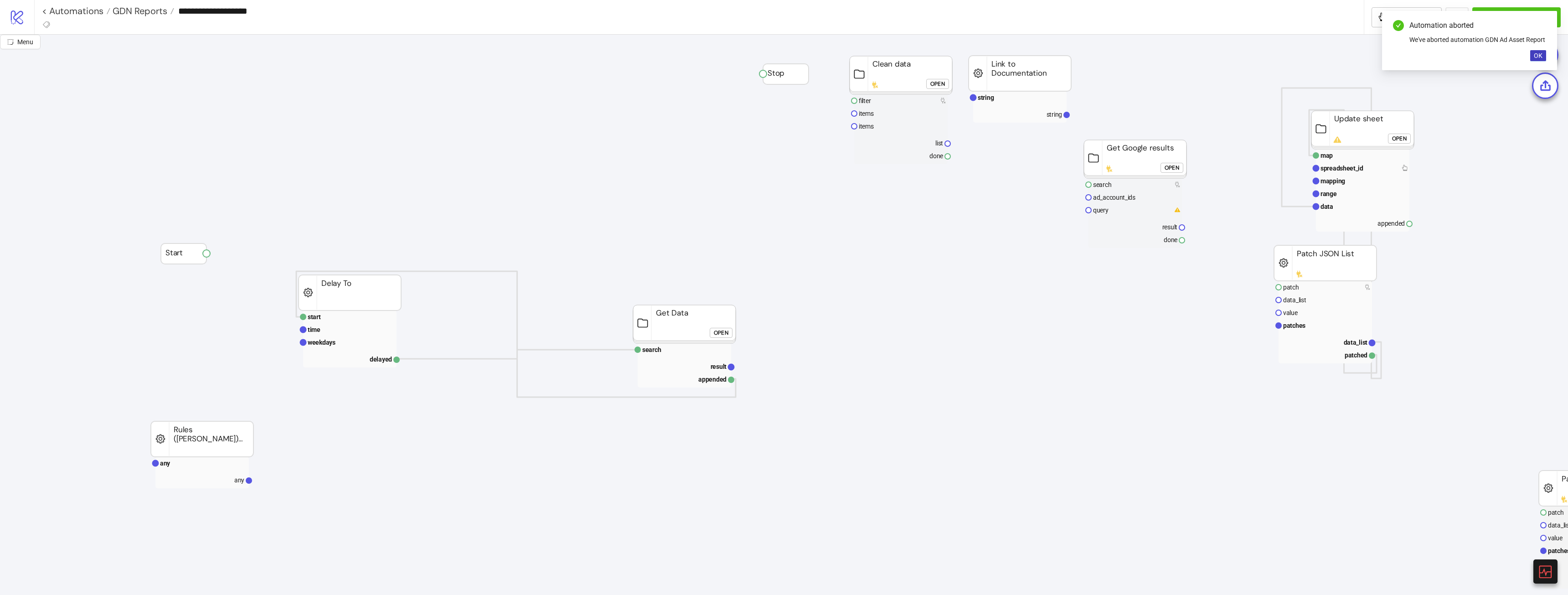
click at [729, 331] on div "Open" at bounding box center [721, 333] width 15 height 10
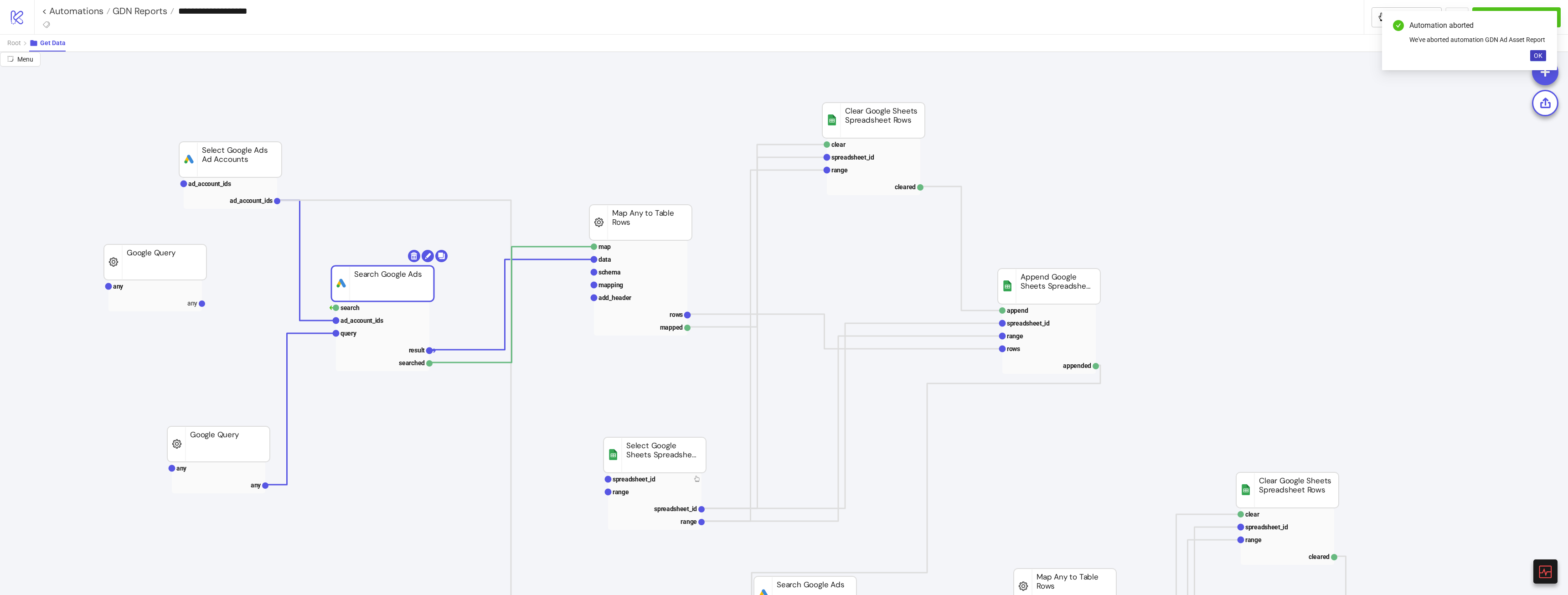
drag, startPoint x: 435, startPoint y: 272, endPoint x: 411, endPoint y: 284, distance: 26.8
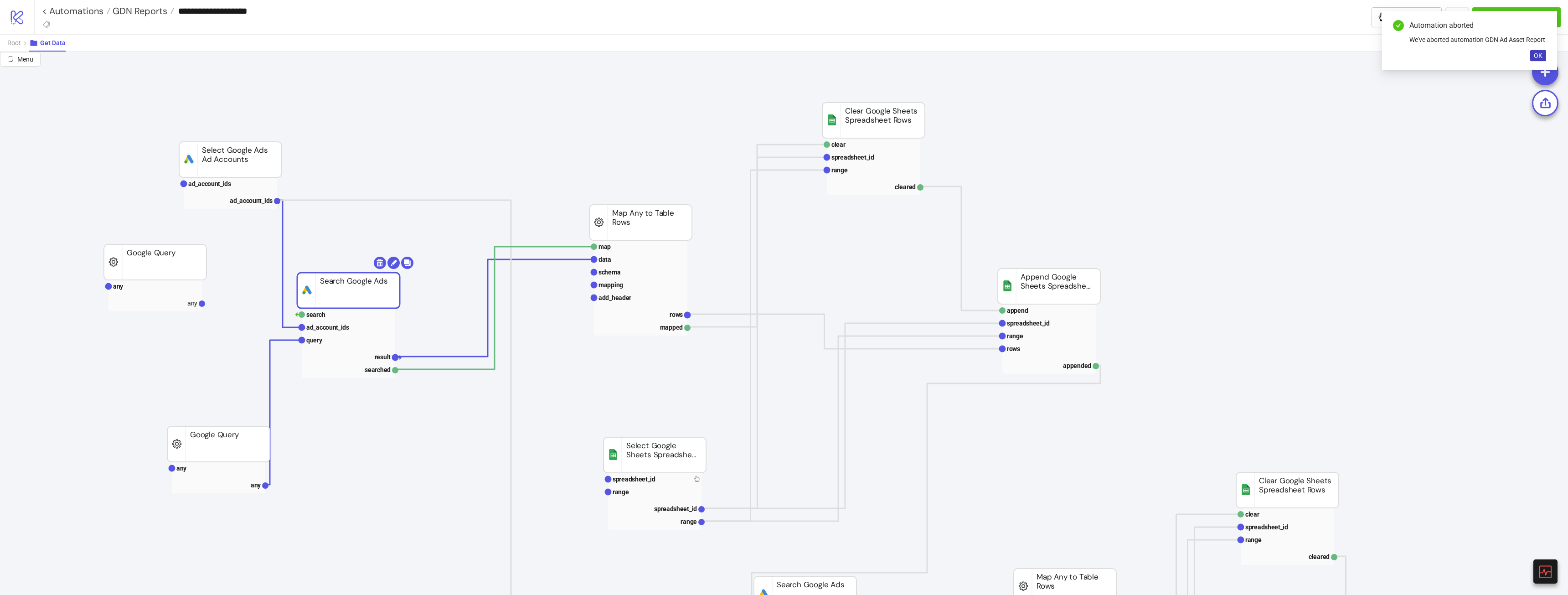
drag, startPoint x: 411, startPoint y: 284, endPoint x: 379, endPoint y: 292, distance: 33.0
click at [376, 292] on rect at bounding box center [348, 290] width 102 height 35
click at [464, 357] on polyline at bounding box center [494, 308] width 199 height 98
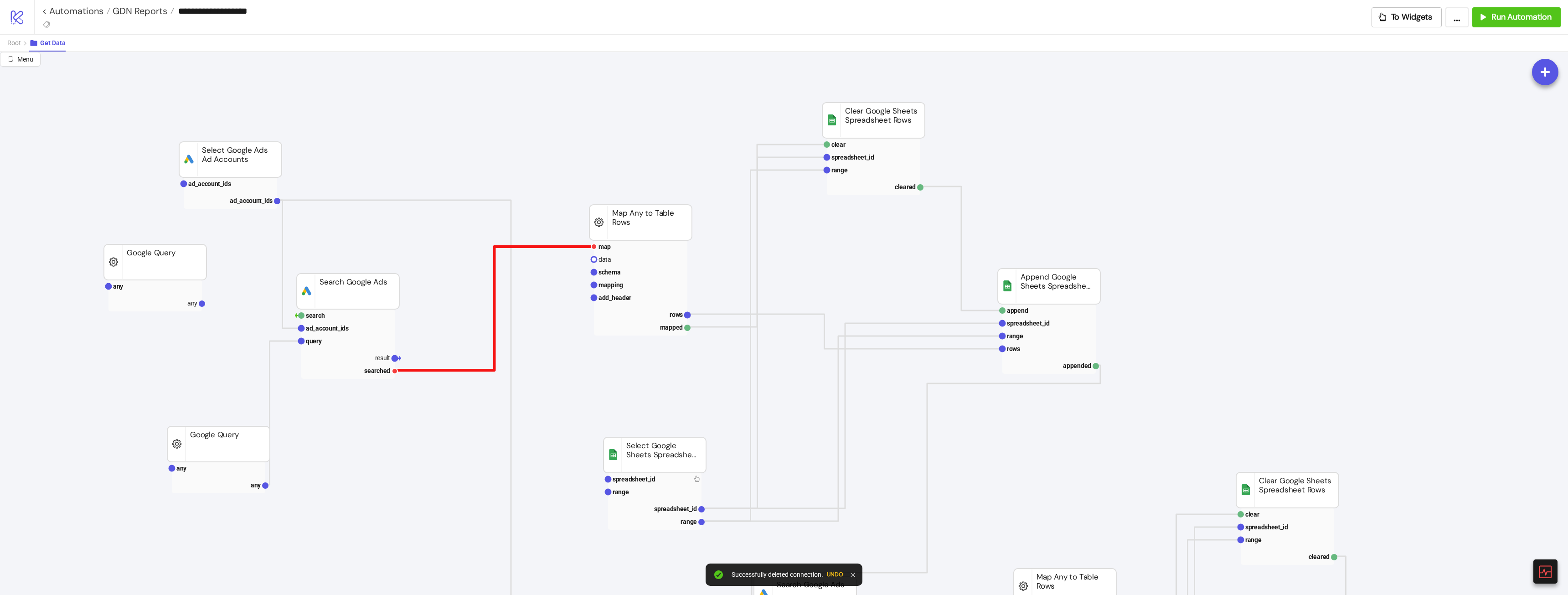
click at [466, 370] on polyline at bounding box center [494, 308] width 199 height 124
click at [462, 449] on span "Add Node" at bounding box center [480, 454] width 49 height 10
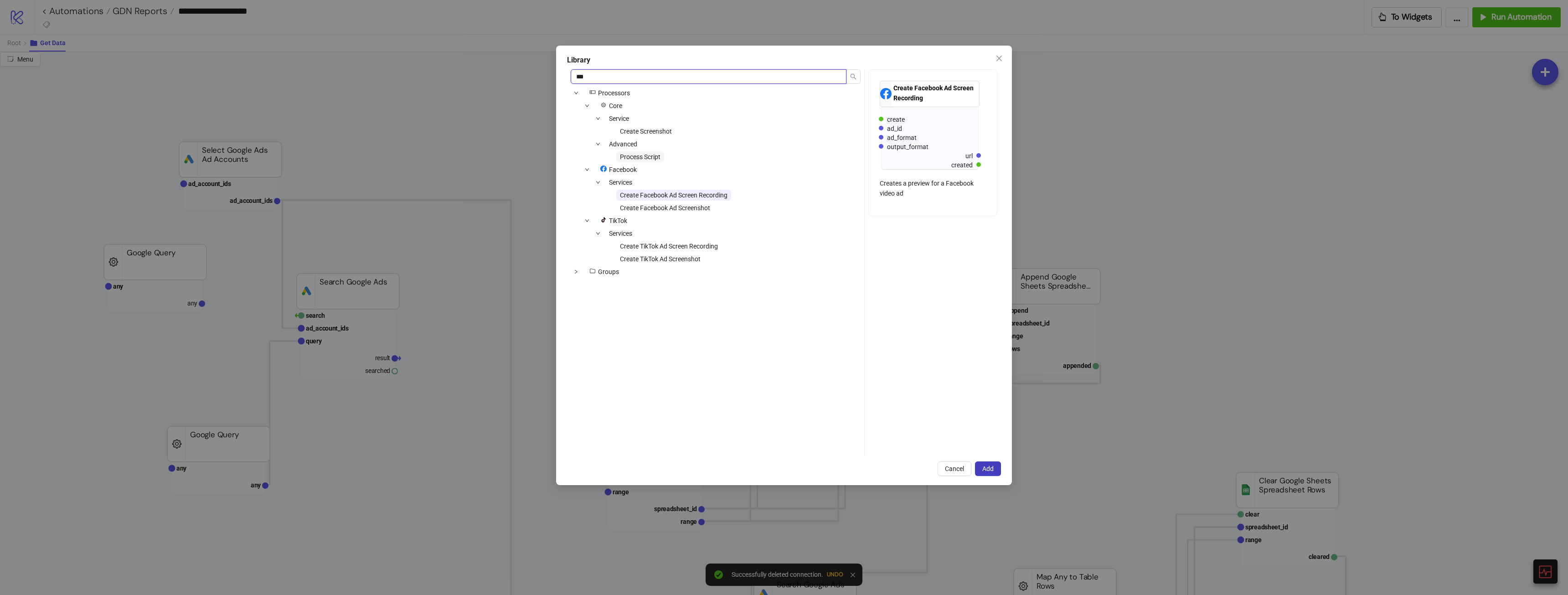
type input "***"
click at [660, 157] on span "Process Script" at bounding box center [640, 157] width 41 height 7
click at [1004, 465] on div "Library *** icons/node Processors Core Service Create Screenshot Advanced Proce…" at bounding box center [784, 266] width 456 height 440
click at [996, 469] on button "Add" at bounding box center [988, 469] width 26 height 15
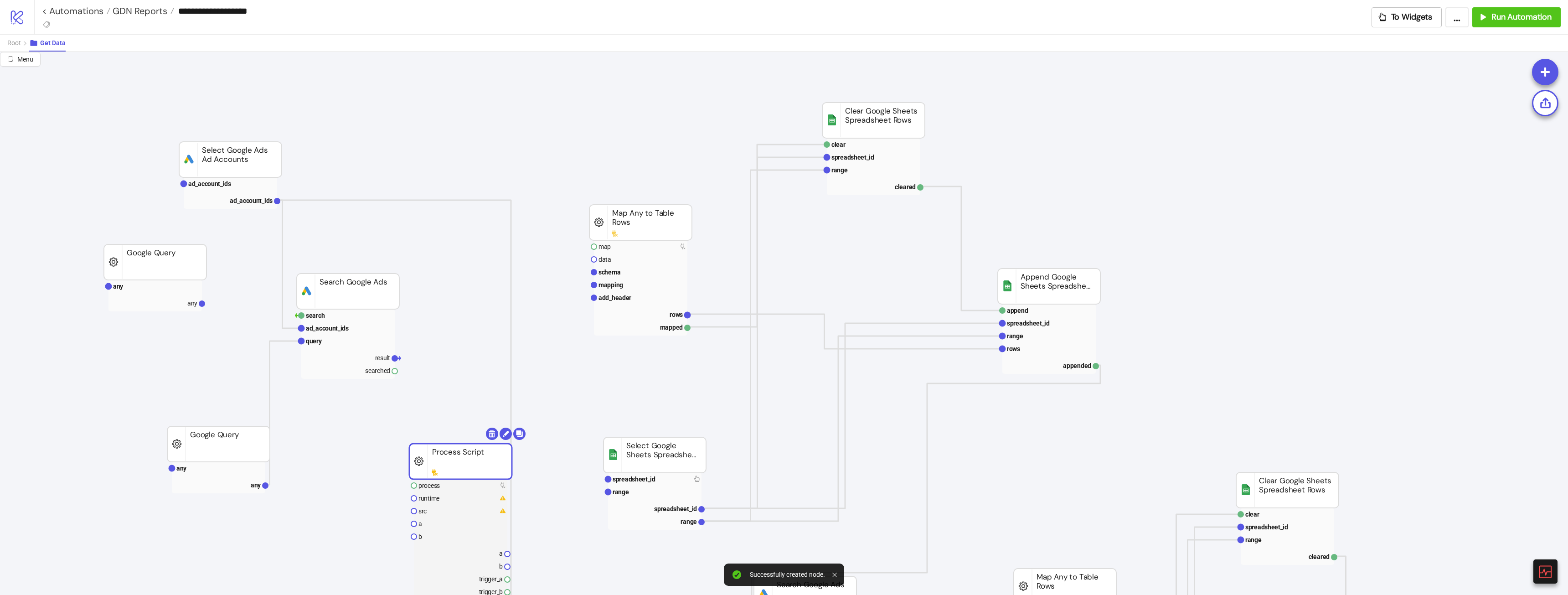
drag, startPoint x: 507, startPoint y: 455, endPoint x: 468, endPoint y: 443, distance: 40.8
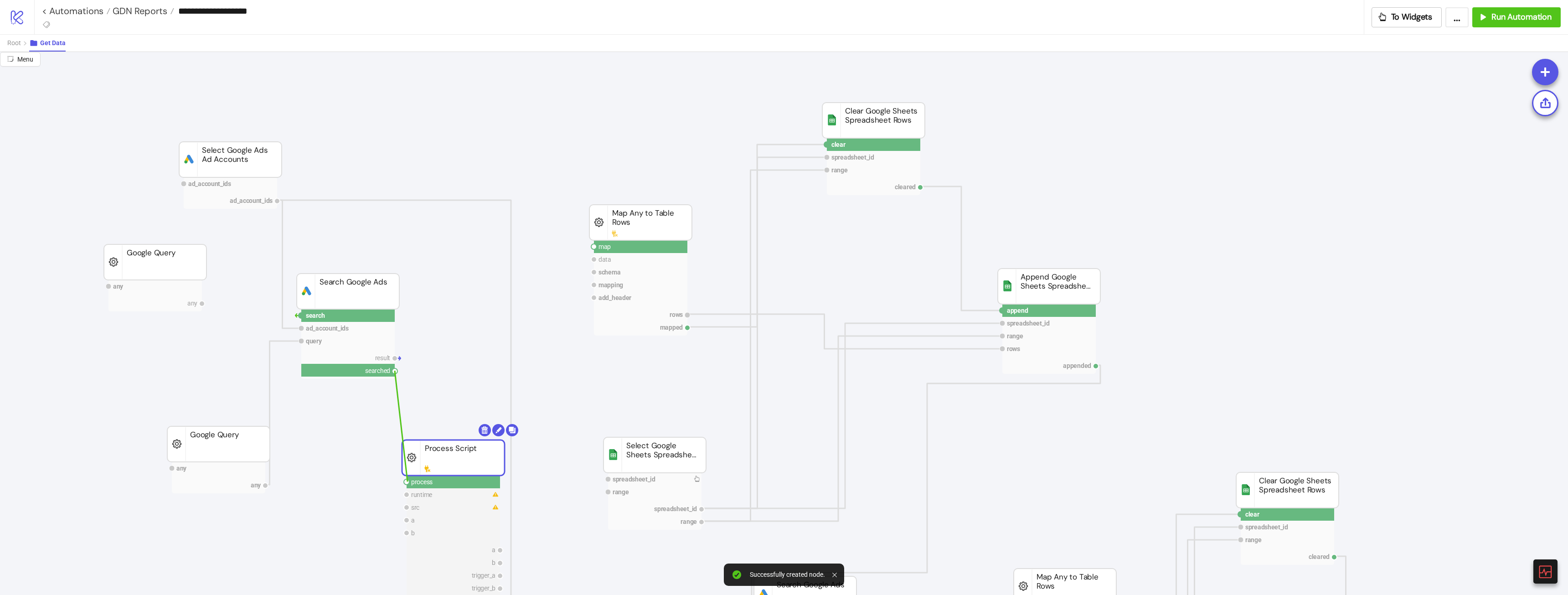
drag, startPoint x: 395, startPoint y: 377, endPoint x: 407, endPoint y: 479, distance: 102.7
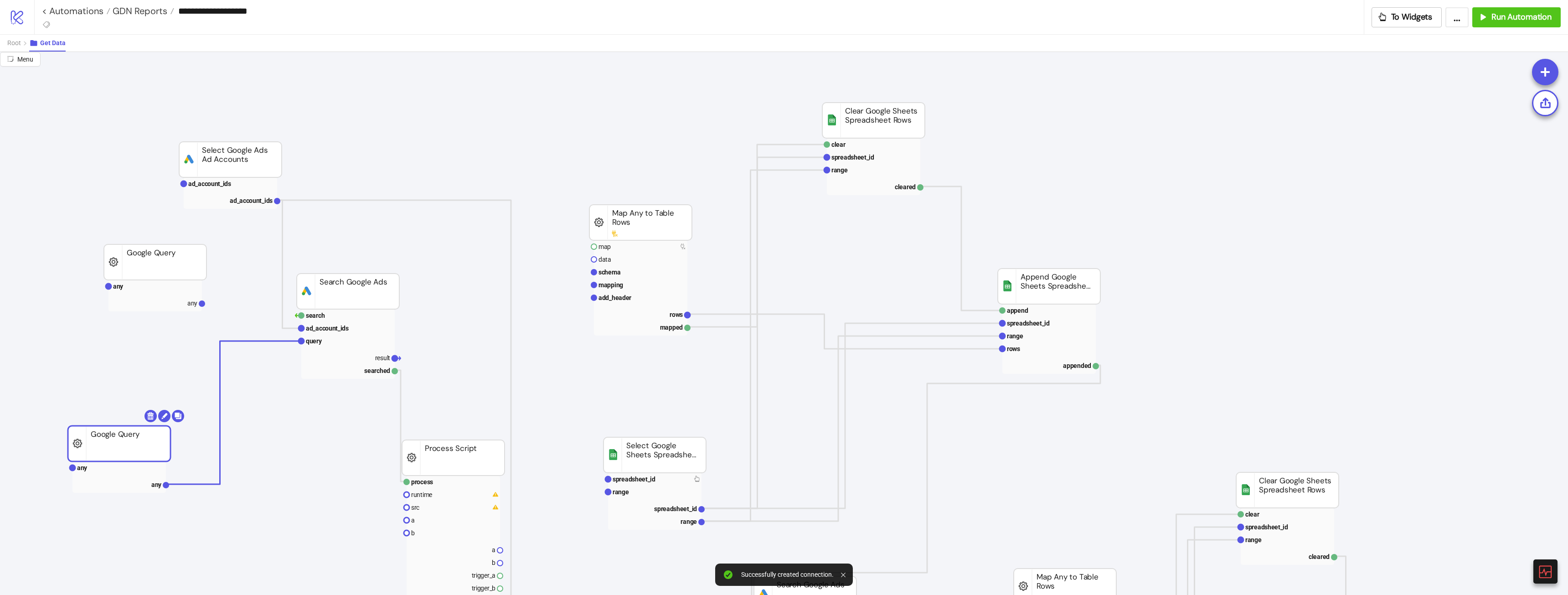
drag, startPoint x: 192, startPoint y: 444, endPoint x: 148, endPoint y: 444, distance: 44.0
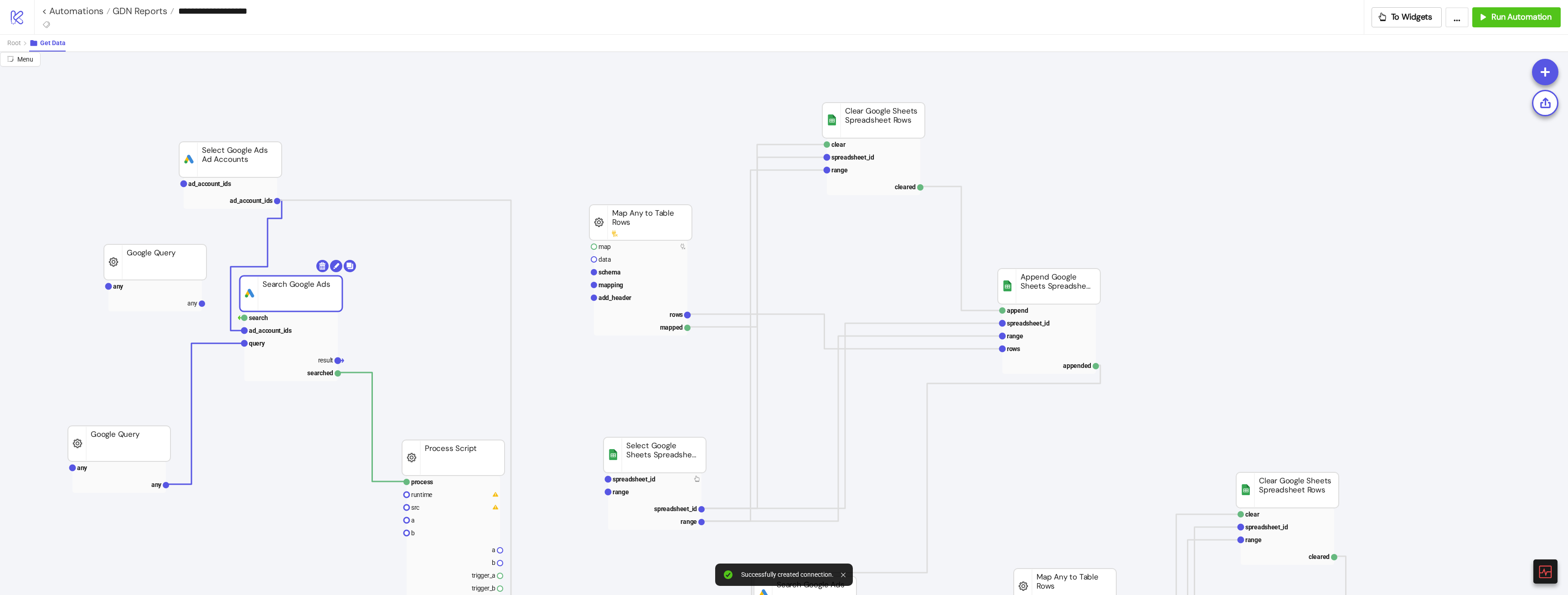
drag, startPoint x: 289, startPoint y: 299, endPoint x: 306, endPoint y: 314, distance: 22.7
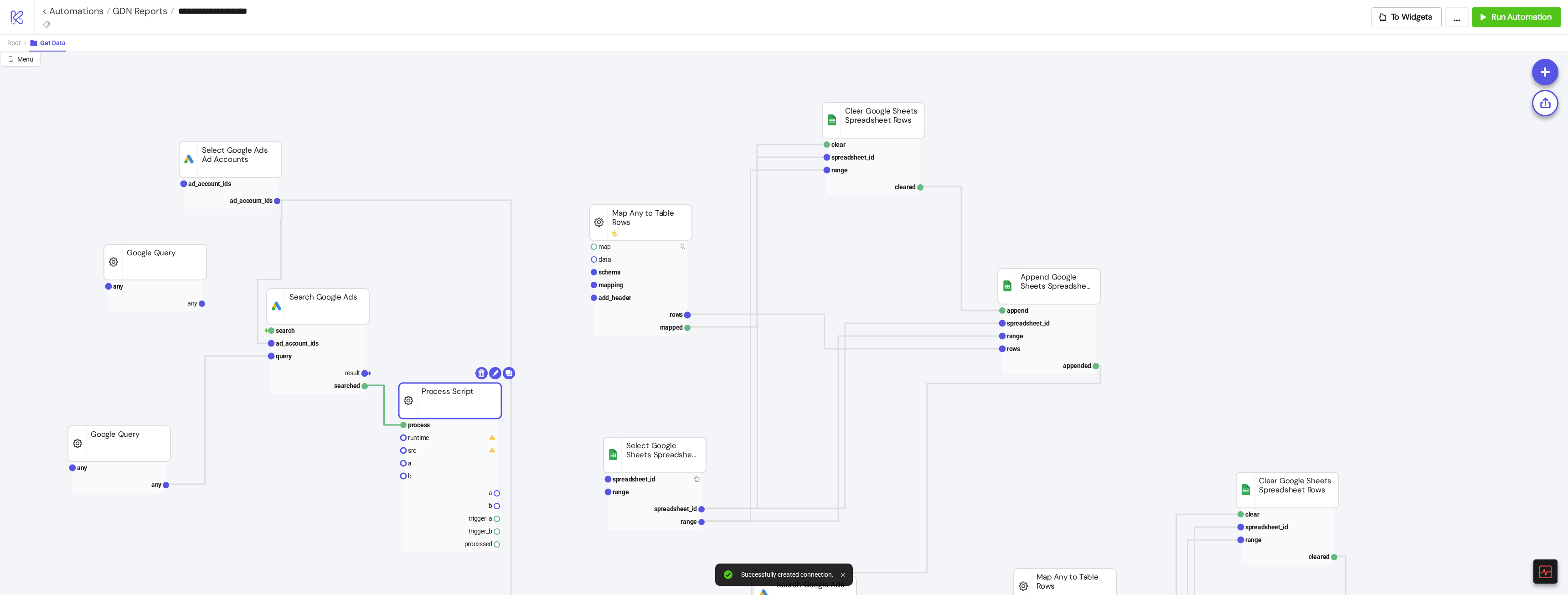
drag, startPoint x: 458, startPoint y: 451, endPoint x: 453, endPoint y: 396, distance: 55.2
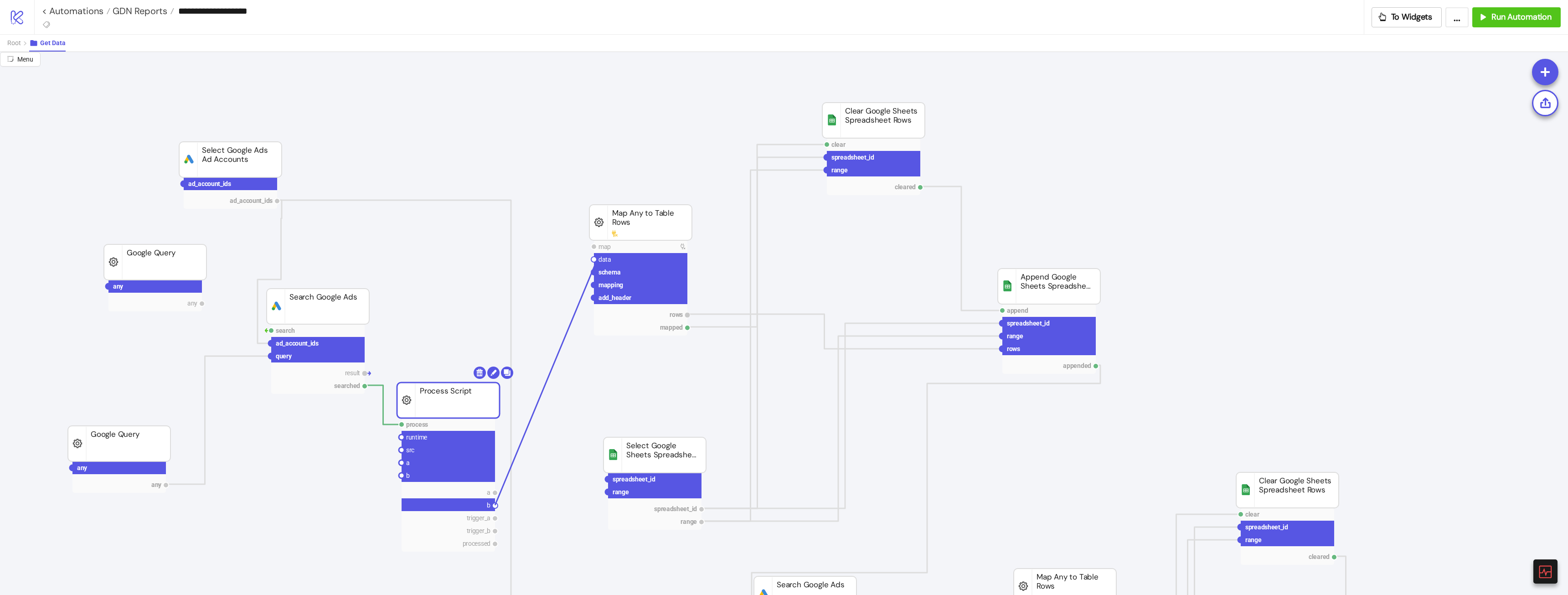
drag, startPoint x: 495, startPoint y: 508, endPoint x: 594, endPoint y: 261, distance: 266.1
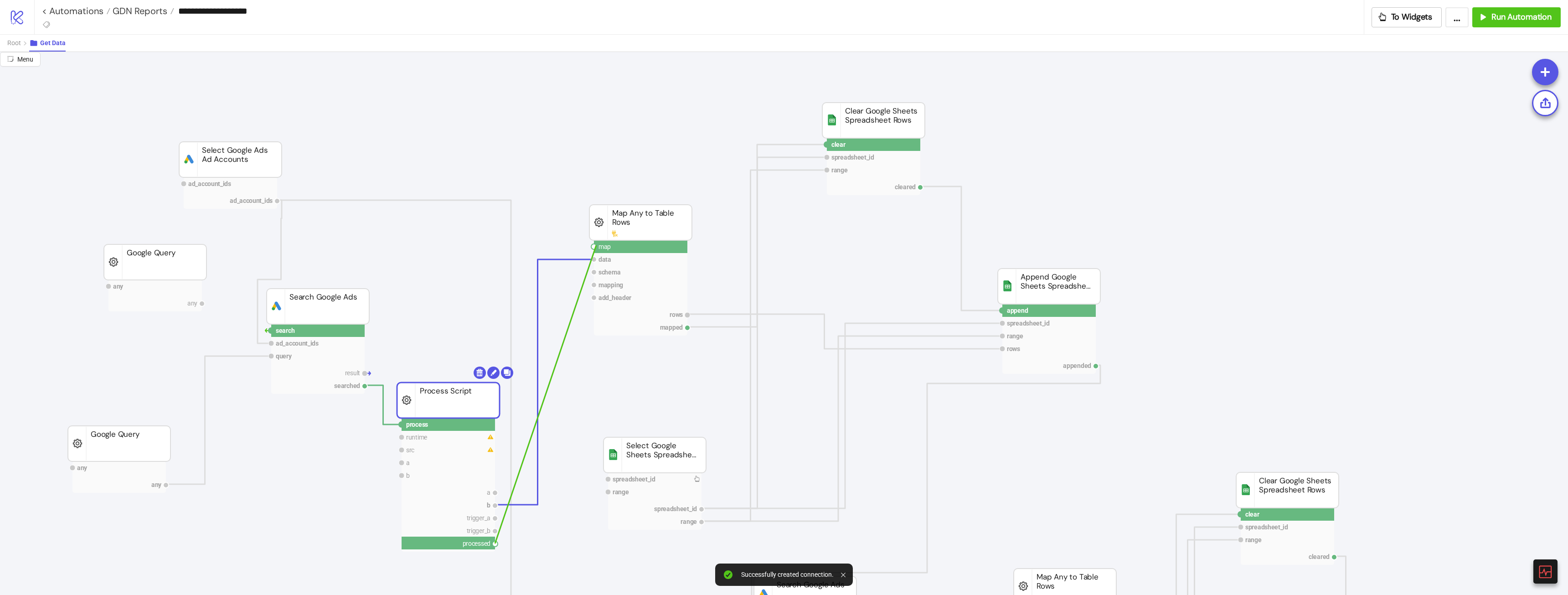
drag, startPoint x: 496, startPoint y: 543, endPoint x: 596, endPoint y: 246, distance: 313.4
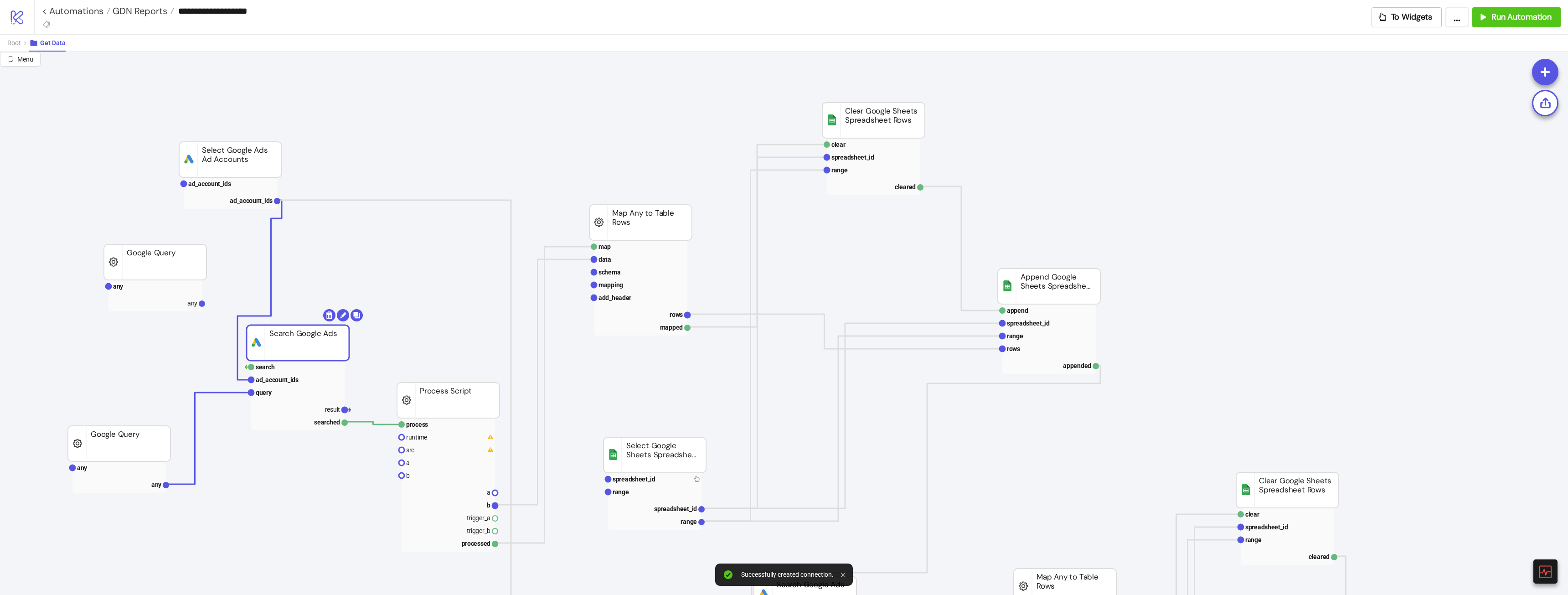
drag, startPoint x: 320, startPoint y: 323, endPoint x: 299, endPoint y: 359, distance: 41.7
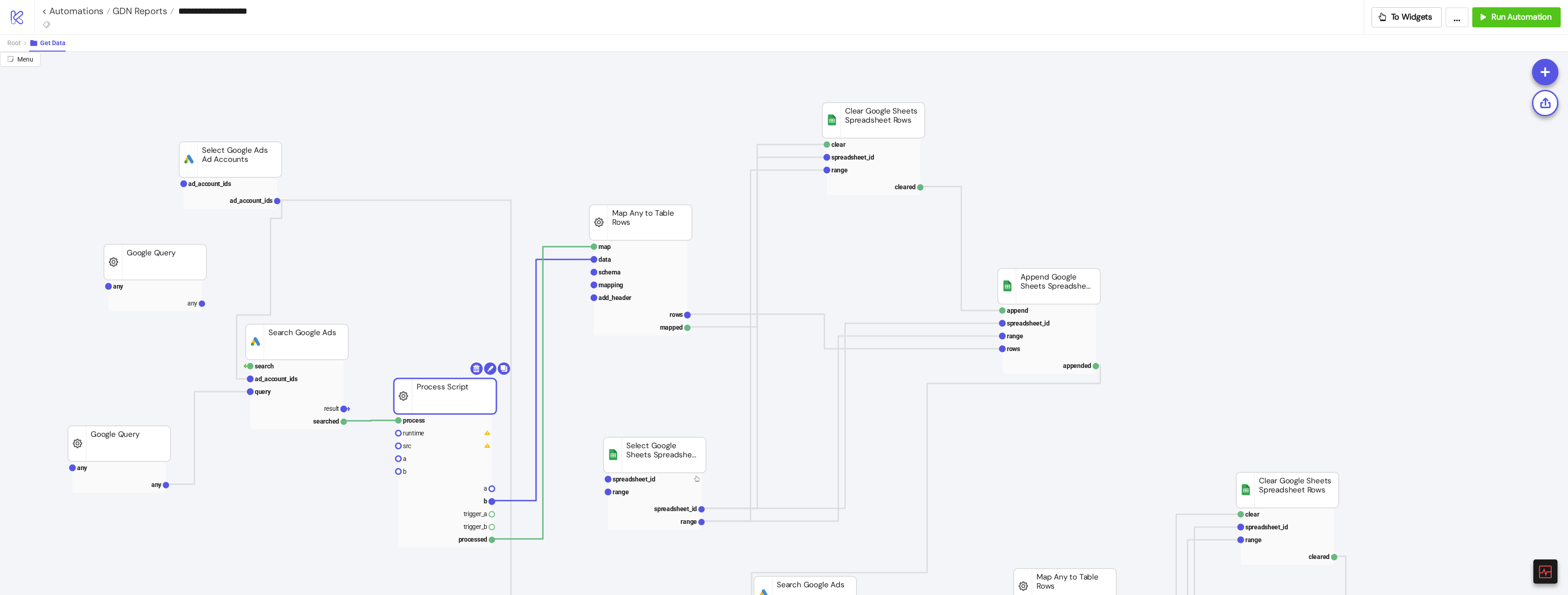
drag, startPoint x: 482, startPoint y: 385, endPoint x: 479, endPoint y: 381, distance: 5.0
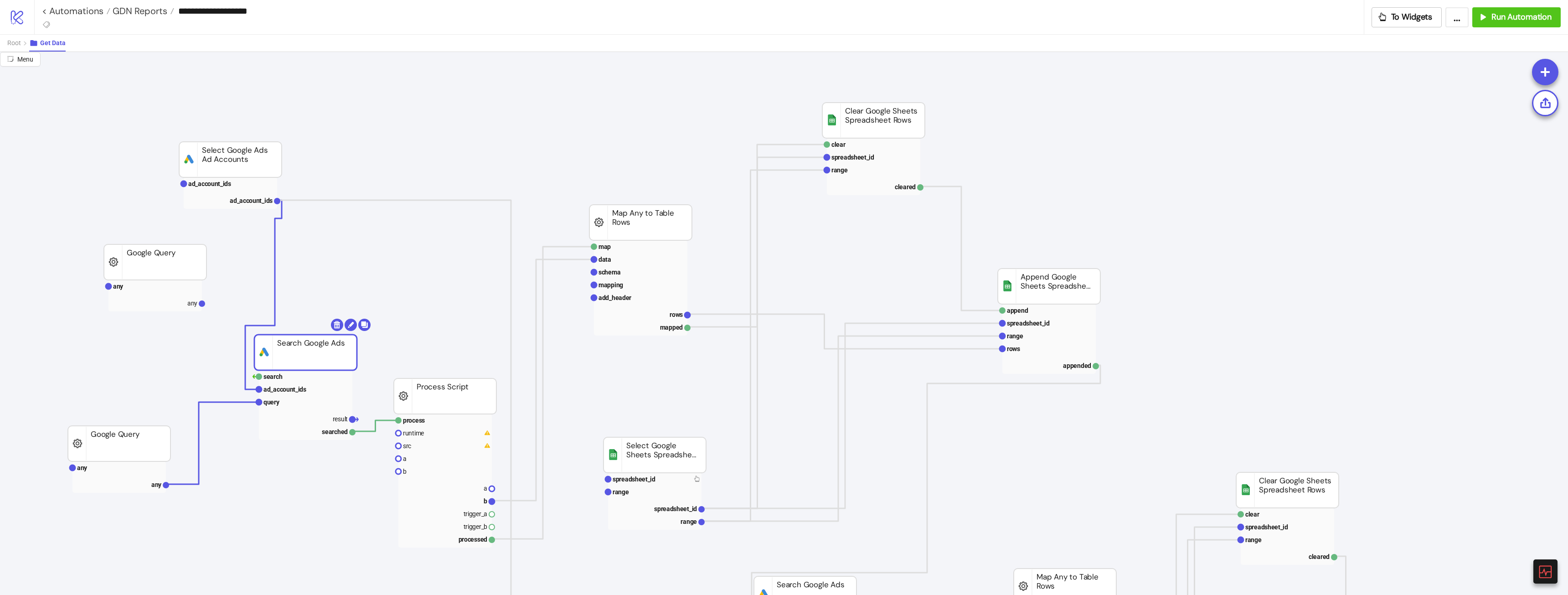
drag, startPoint x: 311, startPoint y: 348, endPoint x: 320, endPoint y: 358, distance: 13.5
click at [404, 451] on rect at bounding box center [445, 446] width 94 height 13
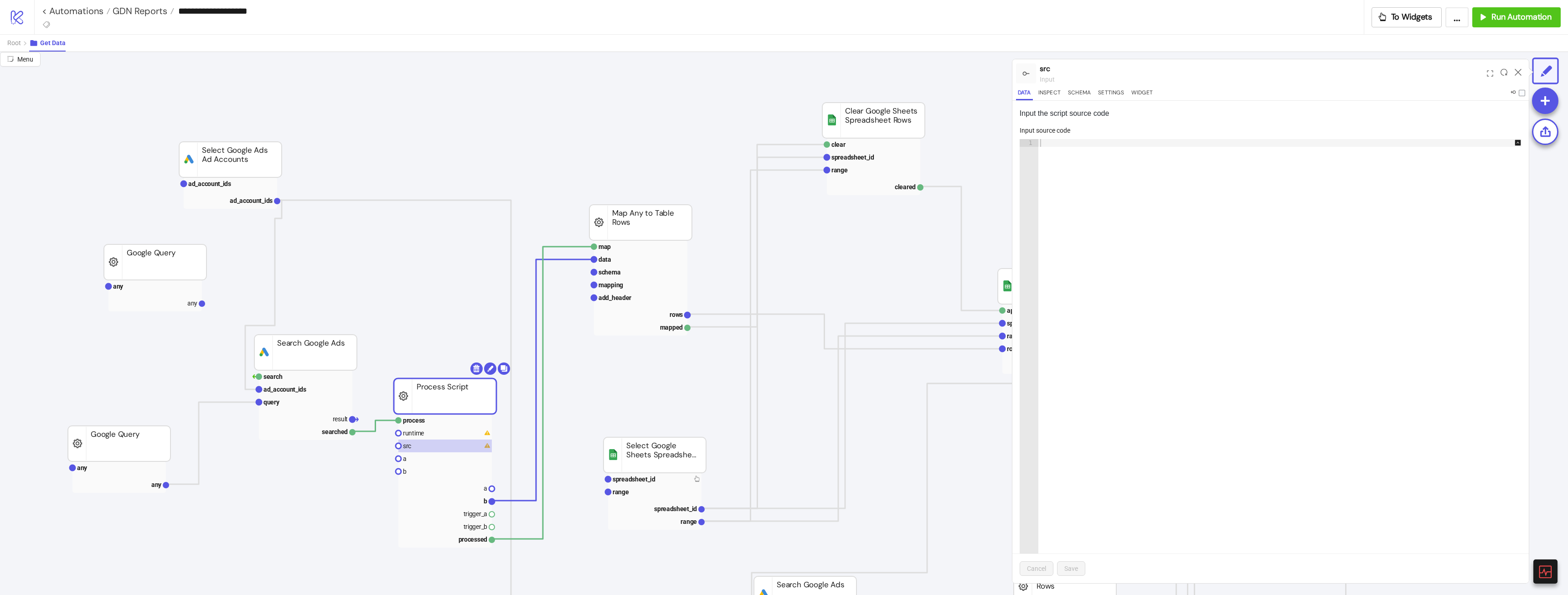
click at [1143, 143] on div at bounding box center [1284, 361] width 492 height 444
paste textarea "**********"
type textarea "**********"
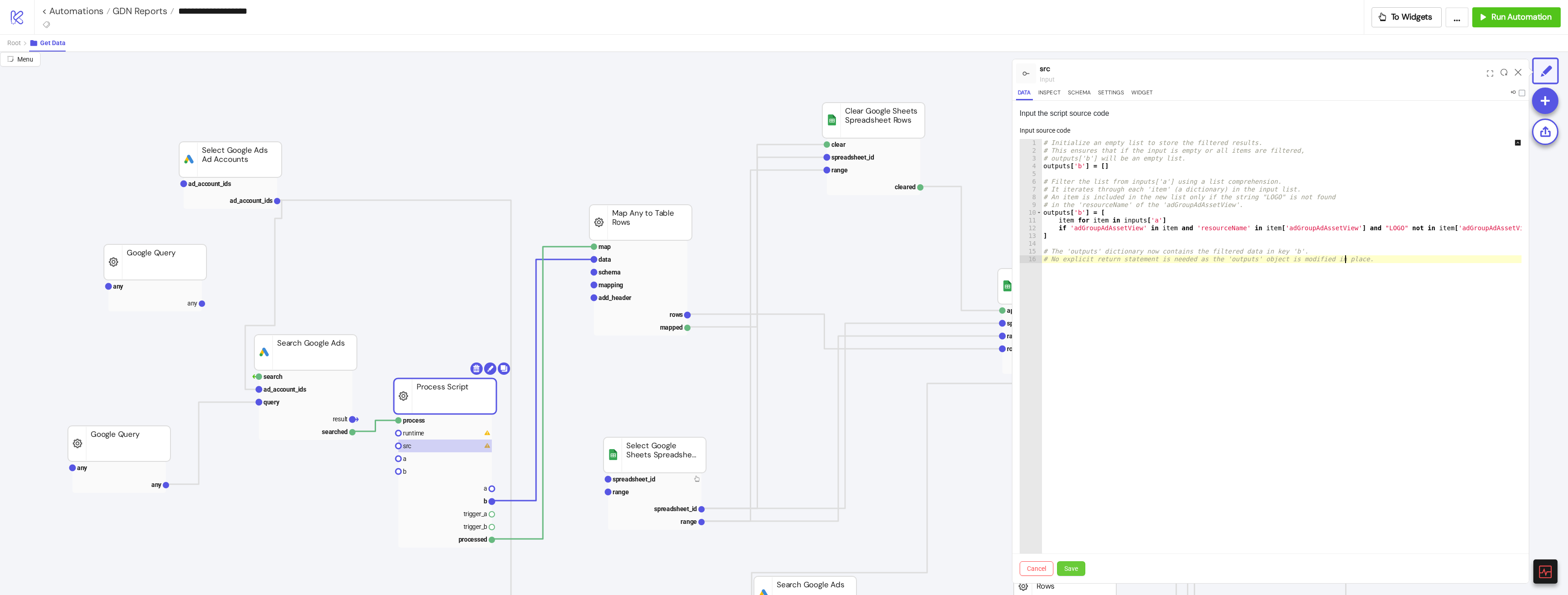
click at [1080, 569] on button "Save" at bounding box center [1071, 569] width 28 height 15
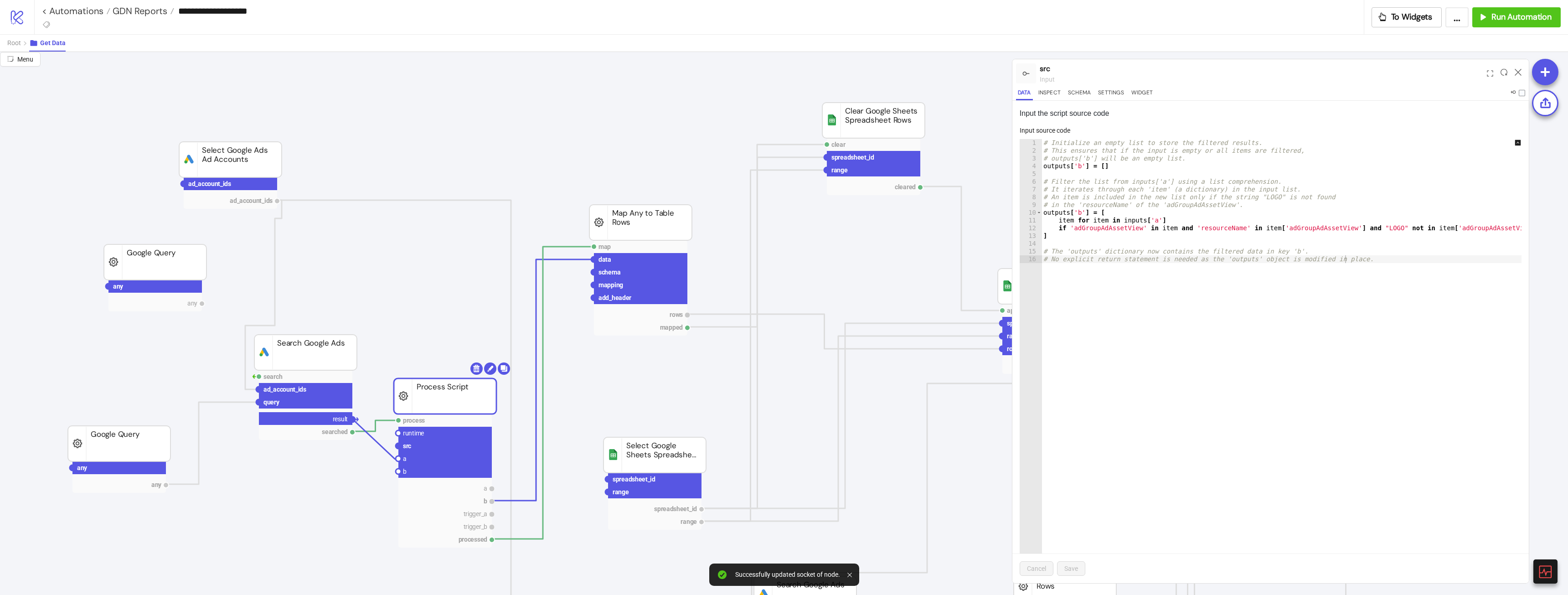
drag, startPoint x: 353, startPoint y: 419, endPoint x: 395, endPoint y: 459, distance: 58.0
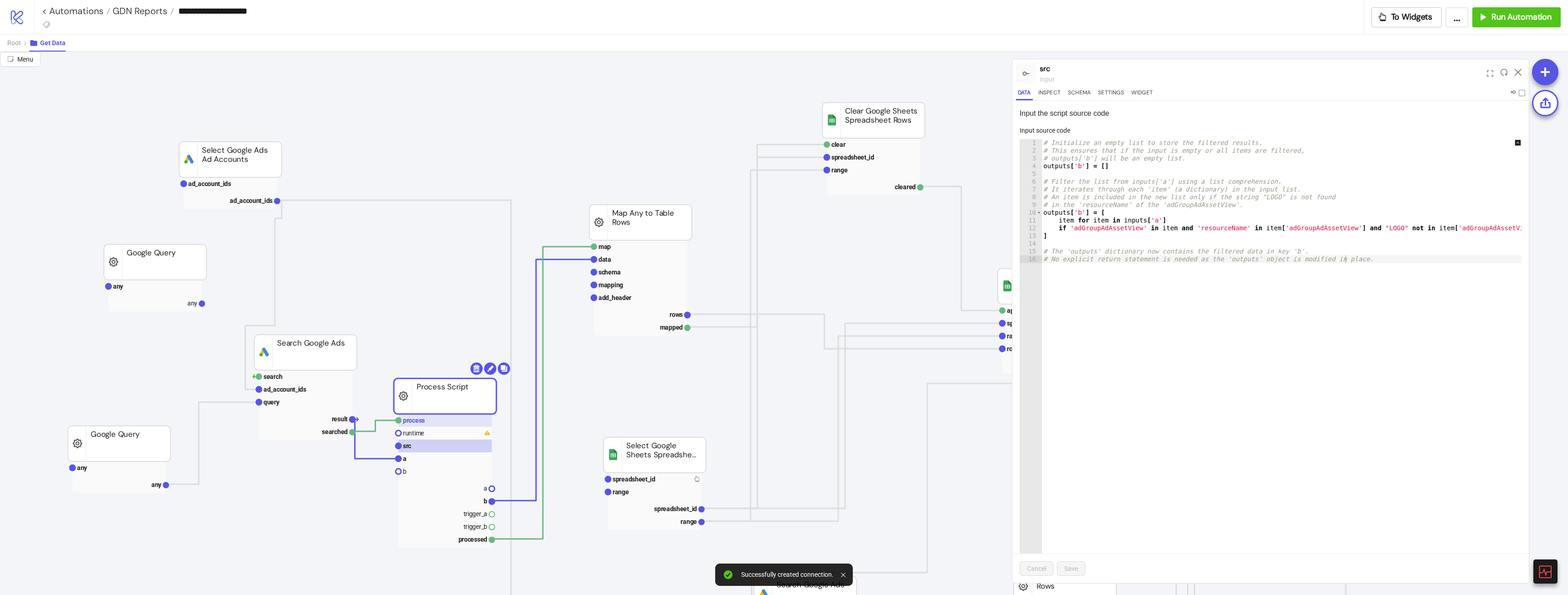
click at [440, 418] on rect at bounding box center [445, 420] width 94 height 13
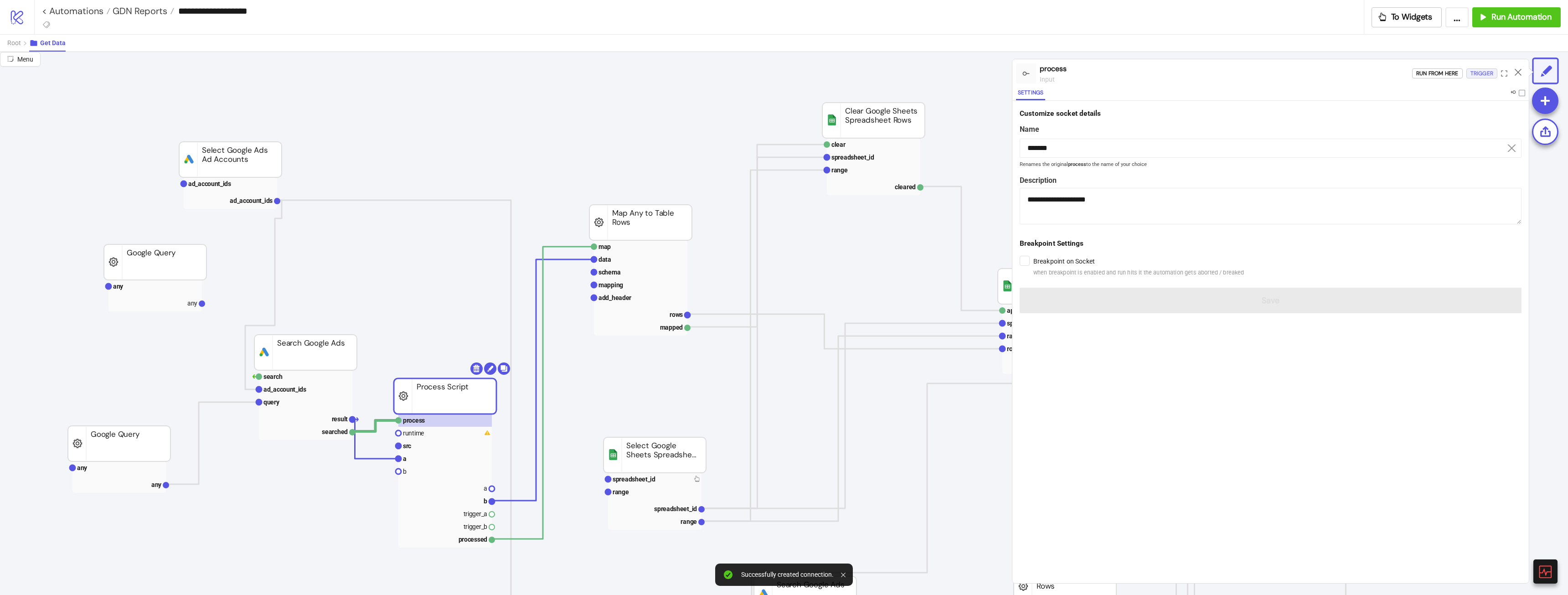
click at [1481, 75] on div "Trigger" at bounding box center [1482, 73] width 23 height 10
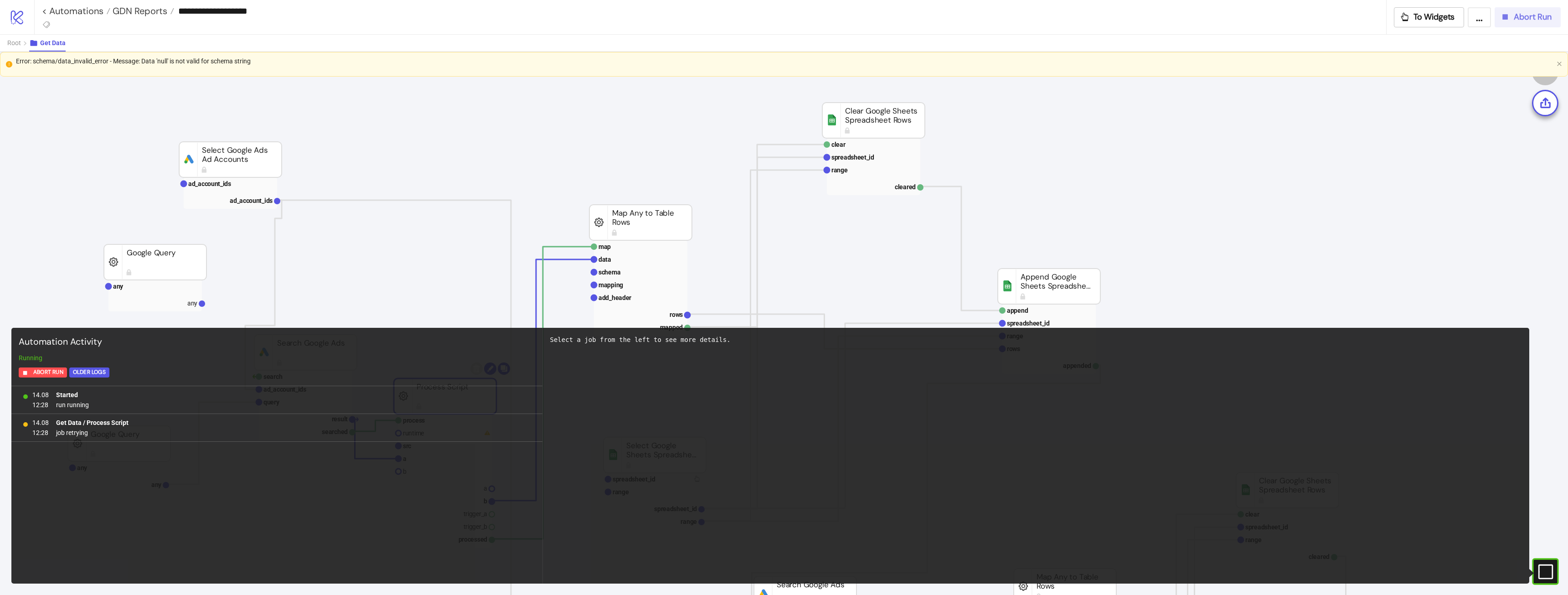
drag, startPoint x: 1517, startPoint y: 15, endPoint x: 1399, endPoint y: 86, distance: 137.7
click at [1511, 31] on div "**********" at bounding box center [801, 17] width 1534 height 34
click at [1505, 19] on icon "button" at bounding box center [1505, 16] width 10 height 10
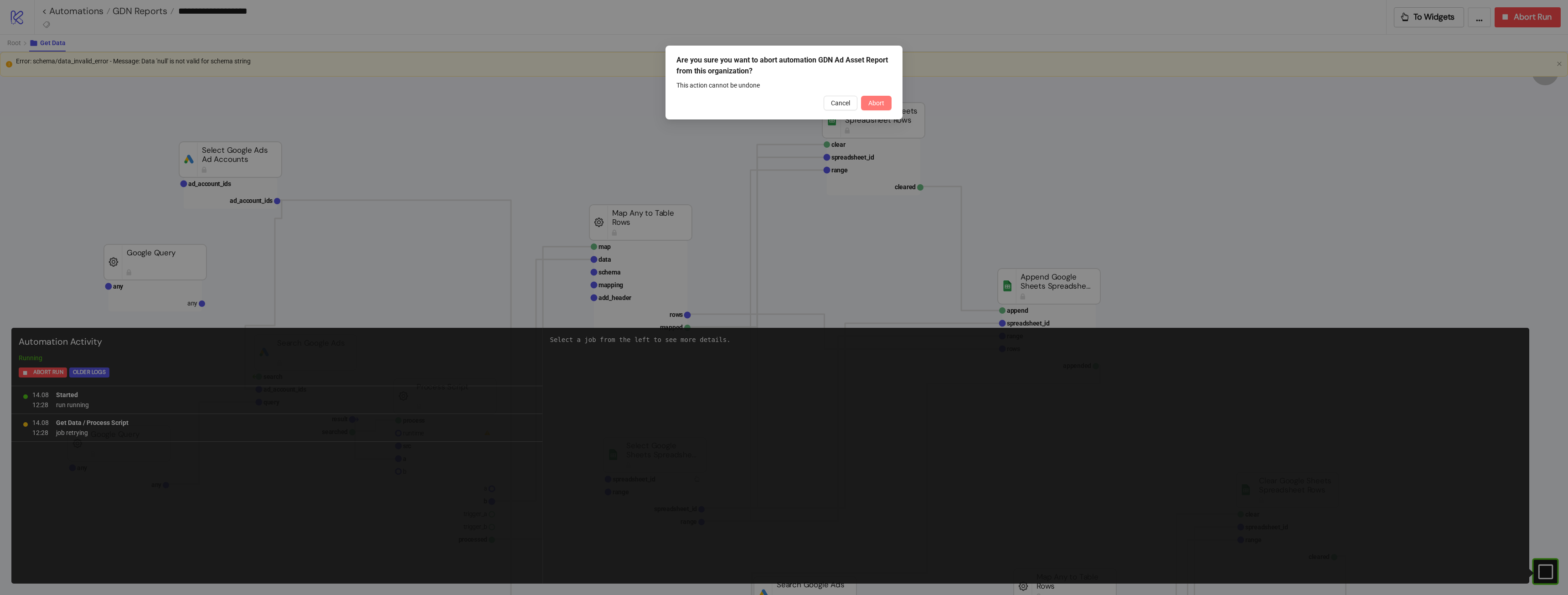
click at [888, 104] on button "Abort" at bounding box center [877, 103] width 30 height 15
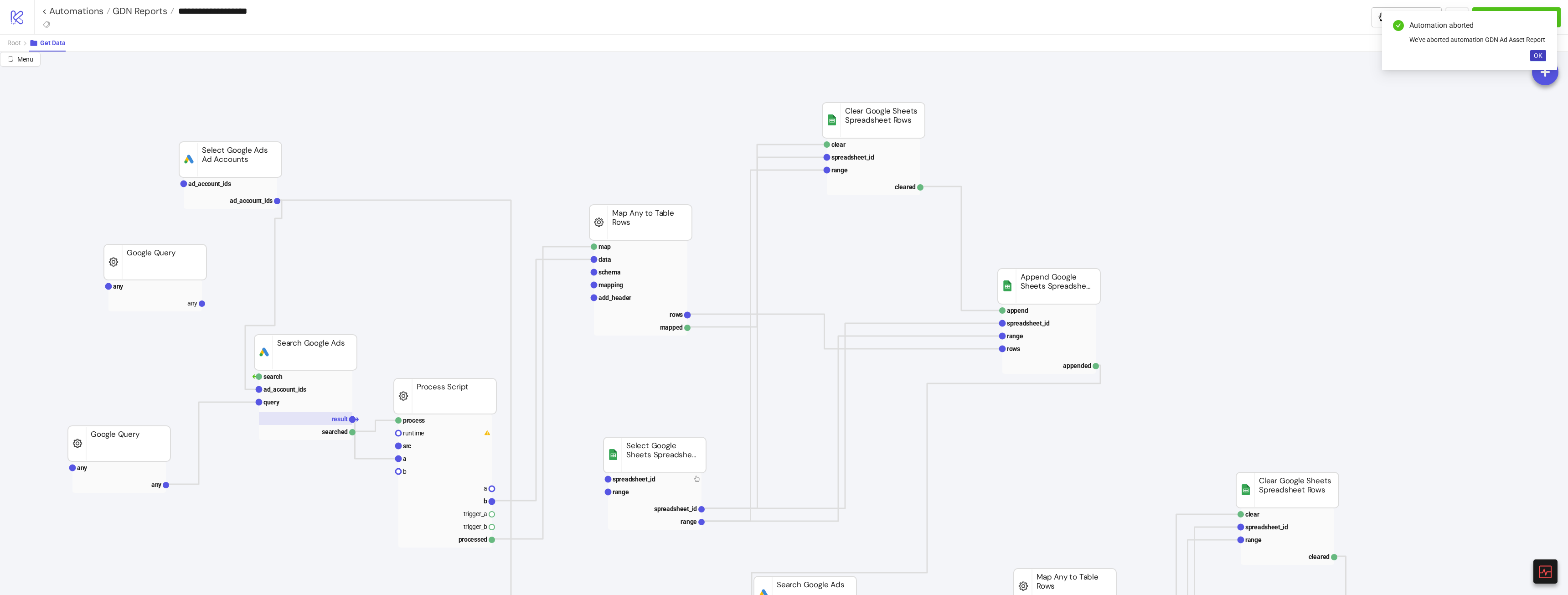
click at [333, 418] on text "result" at bounding box center [340, 419] width 16 height 7
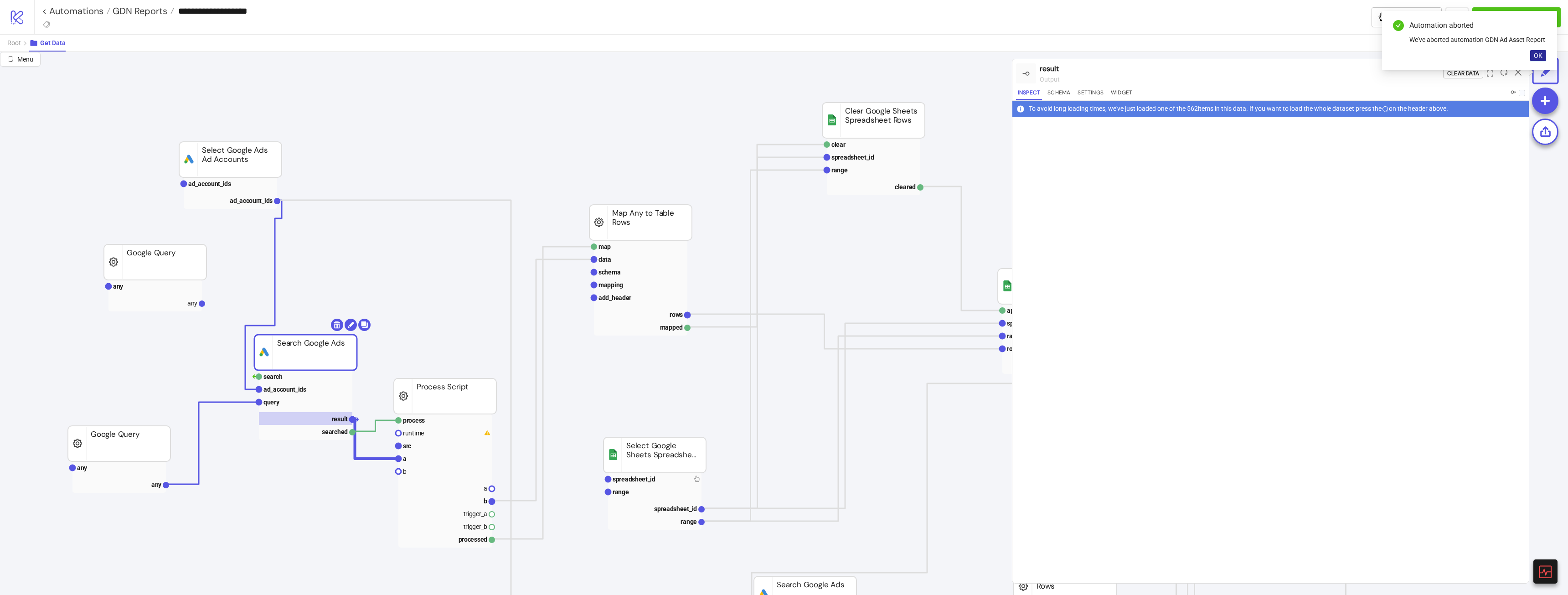
click at [1540, 59] on span "OK" at bounding box center [1538, 55] width 9 height 7
click at [1506, 72] on icon at bounding box center [1503, 72] width 7 height 7
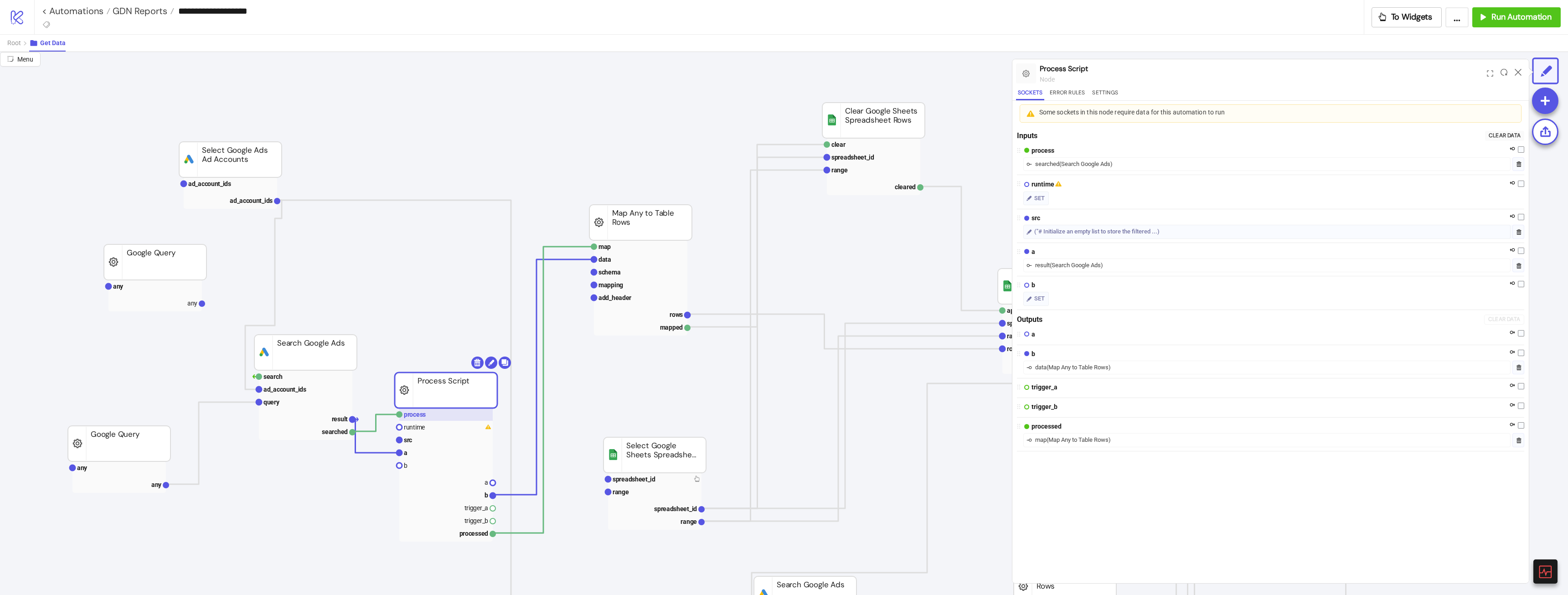
drag, startPoint x: 474, startPoint y: 409, endPoint x: 471, endPoint y: 413, distance: 5.0
click at [447, 434] on rect at bounding box center [447, 439] width 94 height 13
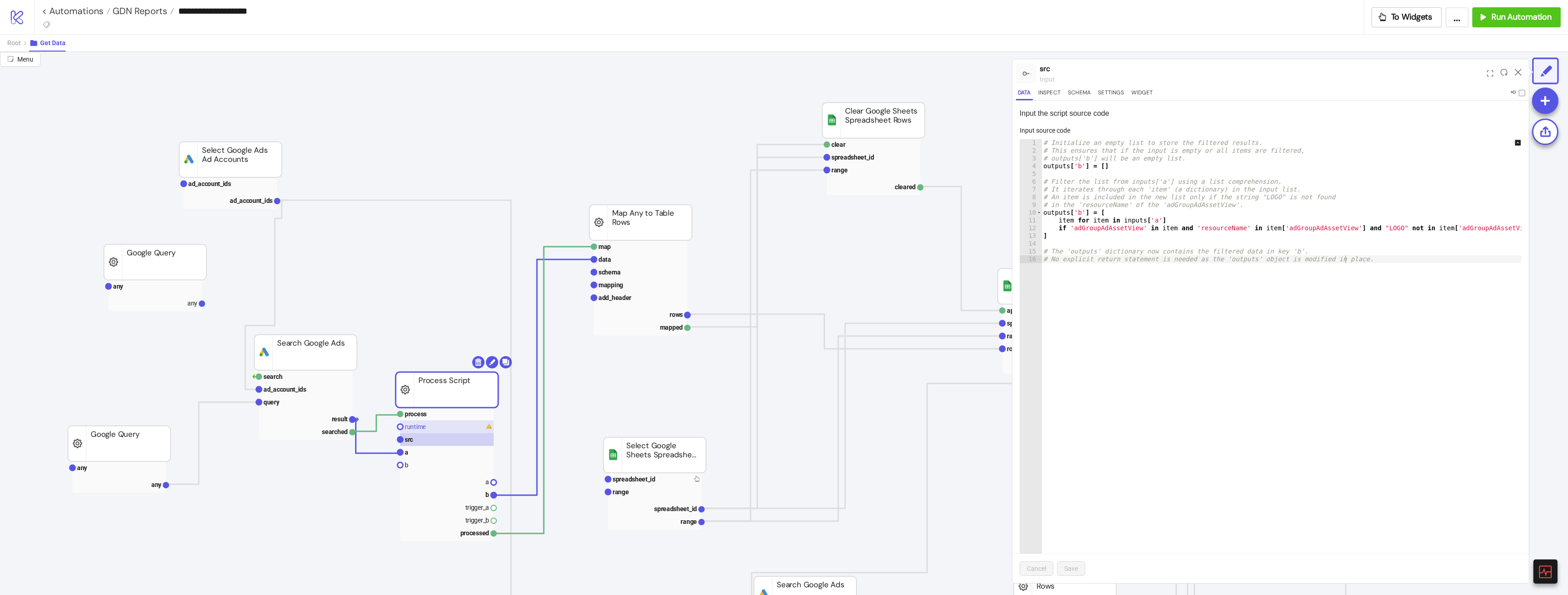
click at [448, 431] on rect at bounding box center [447, 426] width 94 height 13
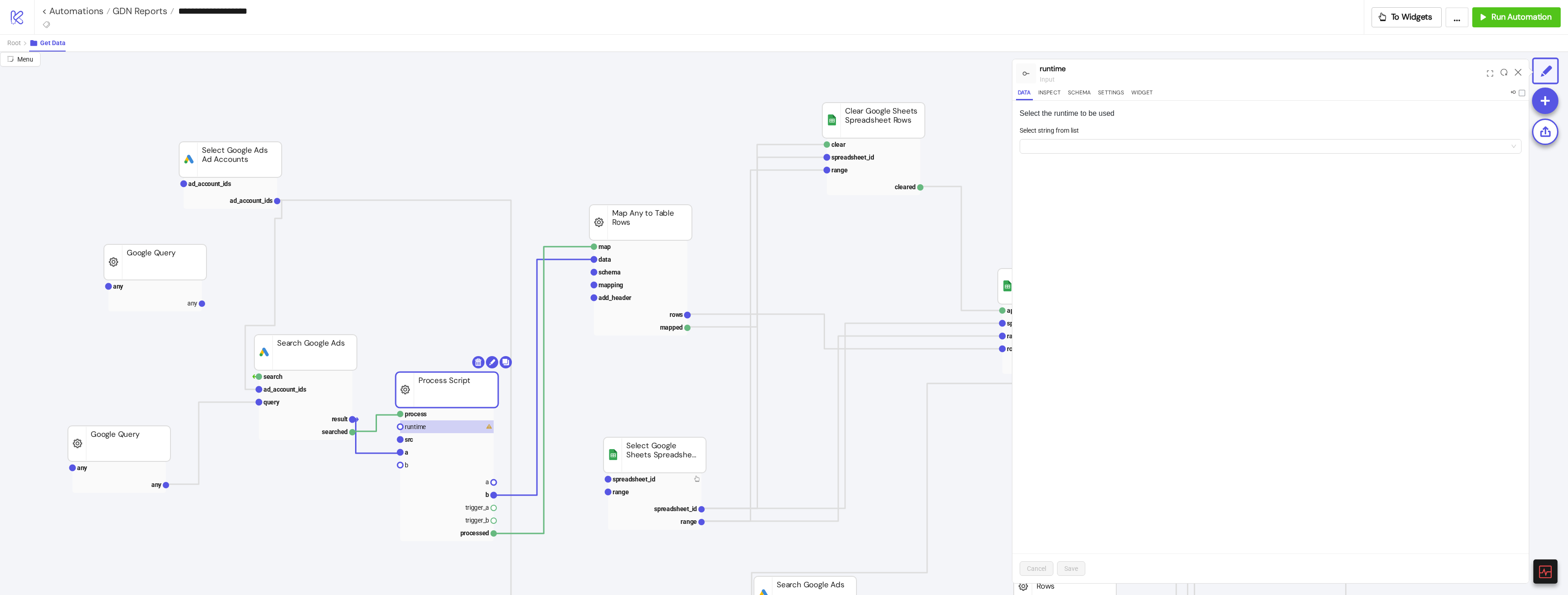
click at [1253, 128] on div "Select string from list" at bounding box center [1270, 132] width 502 height 13
click at [1245, 139] on div at bounding box center [1270, 146] width 502 height 15
click at [1088, 175] on div "Python 3.9" at bounding box center [1270, 179] width 488 height 10
click at [1063, 564] on button "Save" at bounding box center [1071, 569] width 28 height 15
click at [1520, 70] on icon at bounding box center [1517, 72] width 7 height 7
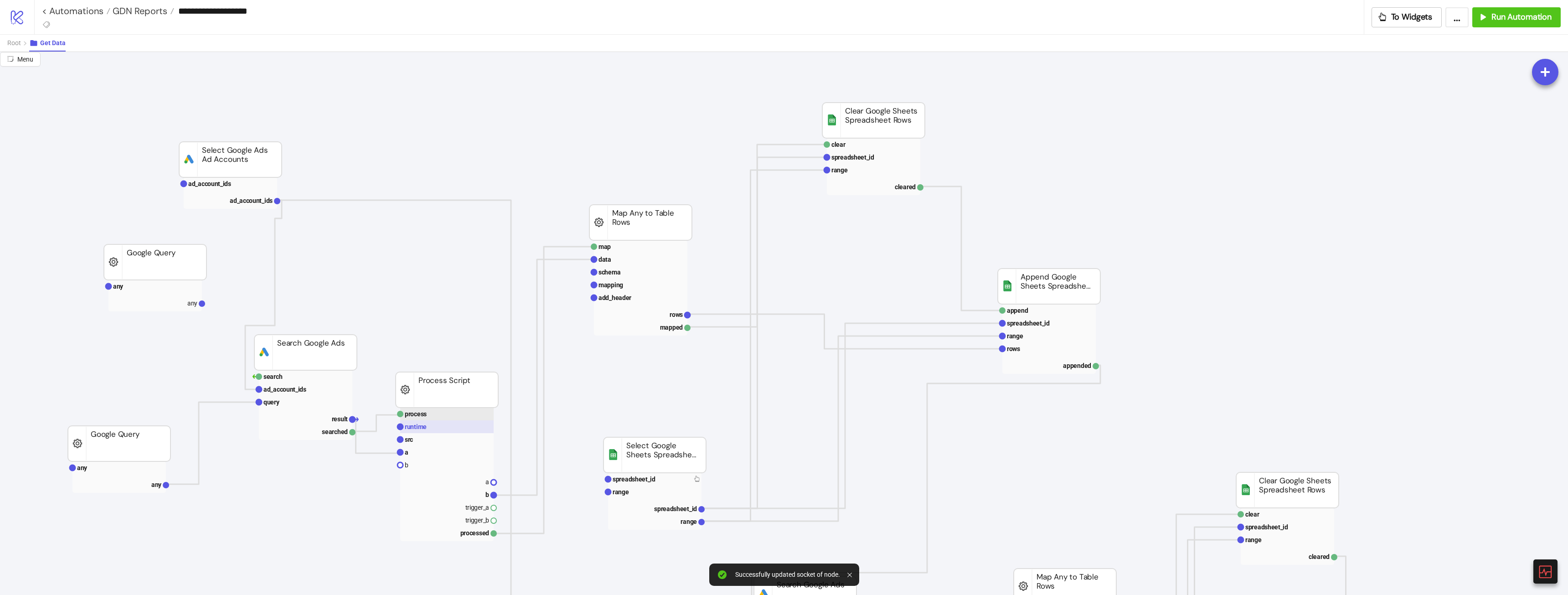
click at [424, 422] on rect at bounding box center [447, 426] width 94 height 13
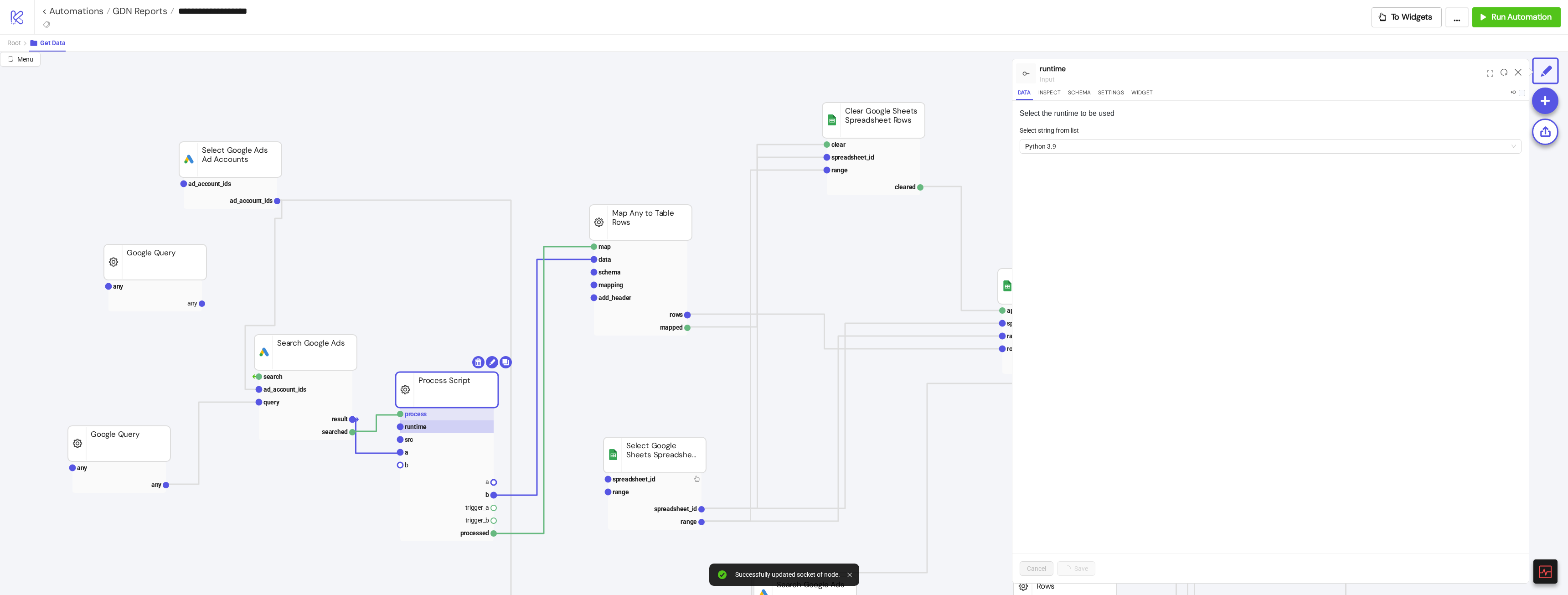
click at [427, 416] on rect at bounding box center [447, 414] width 94 height 13
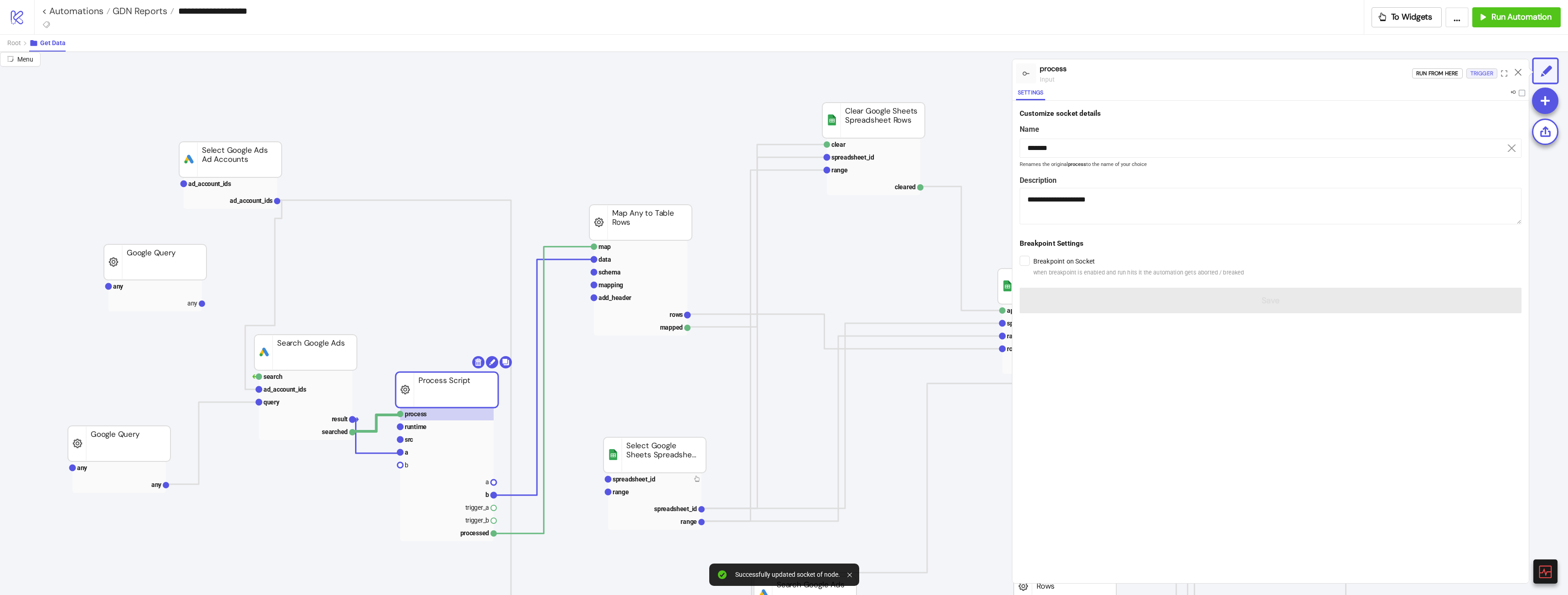
click at [1482, 76] on div "Trigger" at bounding box center [1482, 73] width 23 height 10
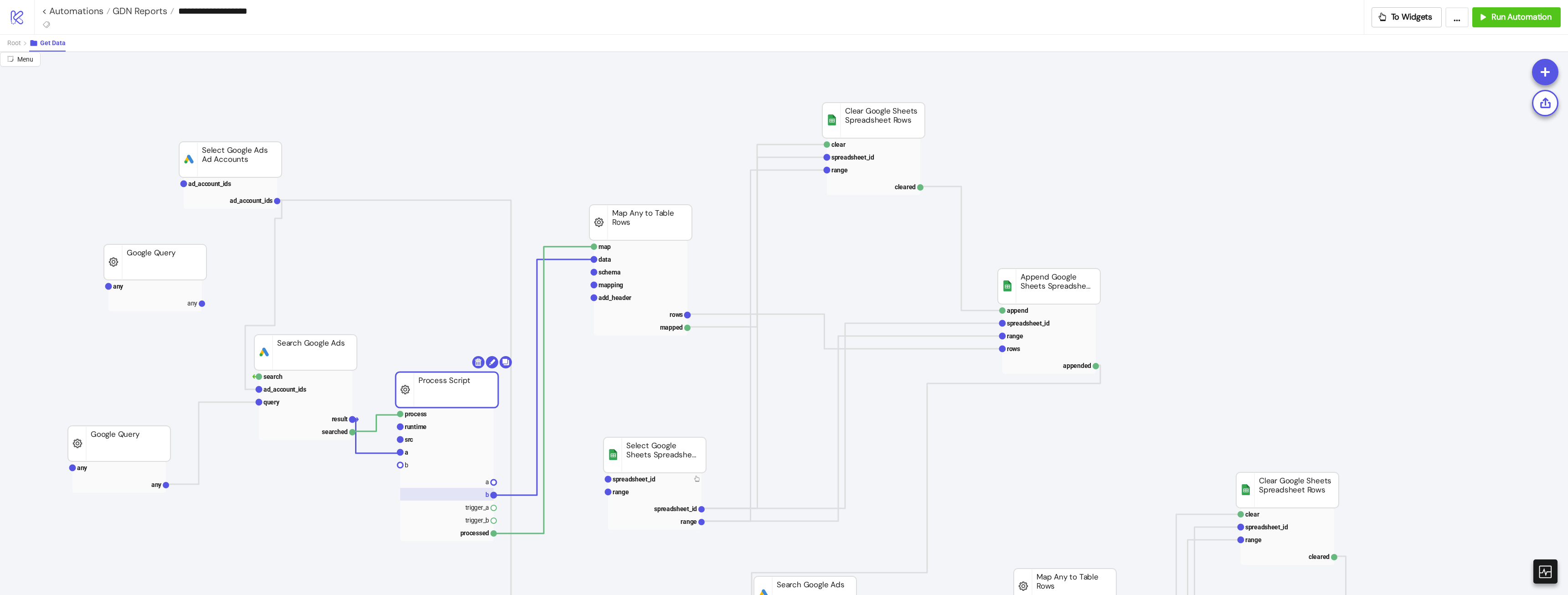
click at [477, 491] on rect at bounding box center [447, 494] width 94 height 13
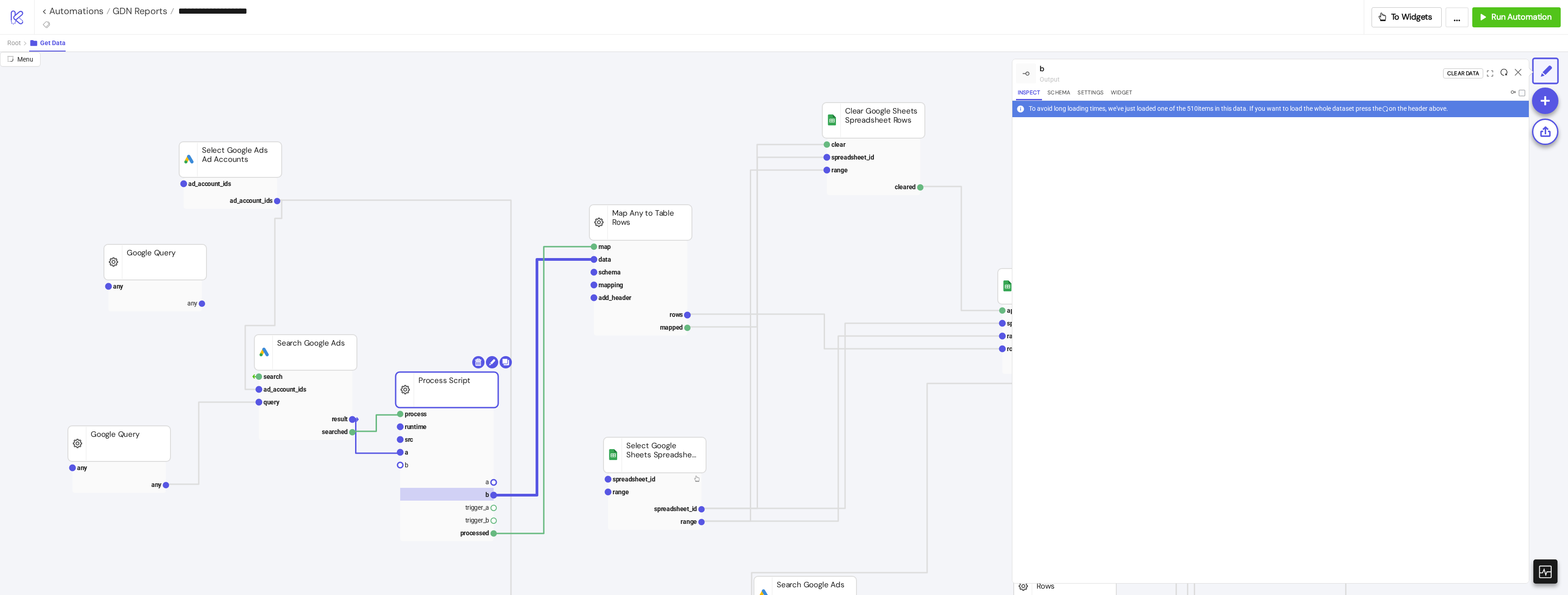
click at [1505, 70] on icon at bounding box center [1503, 72] width 7 height 7
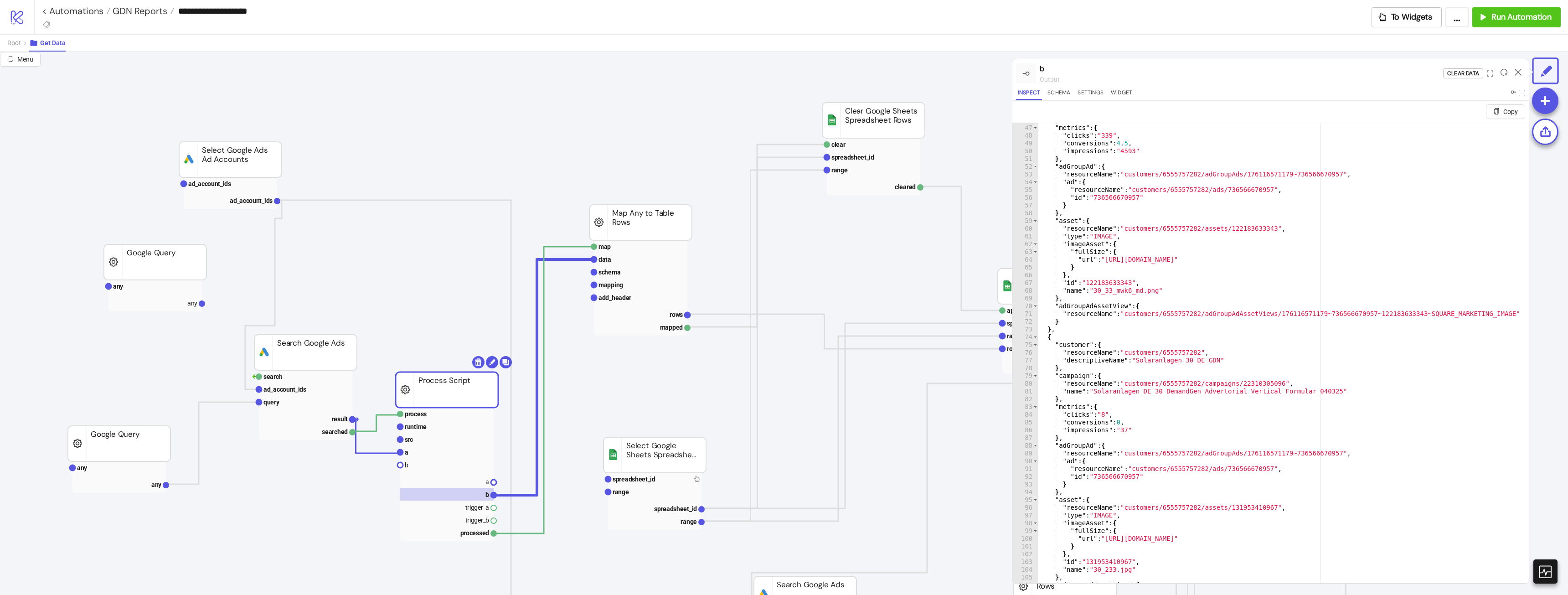
scroll to position [60, 0]
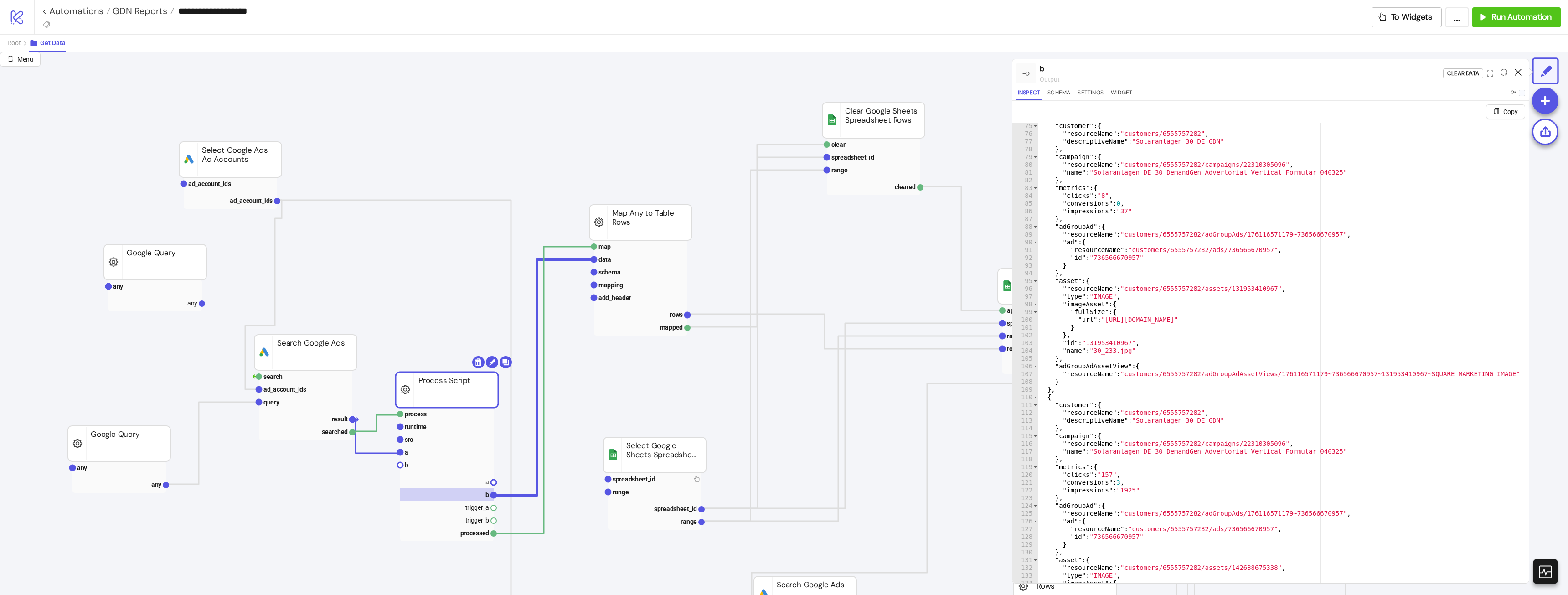
click at [1520, 72] on icon at bounding box center [1517, 72] width 7 height 7
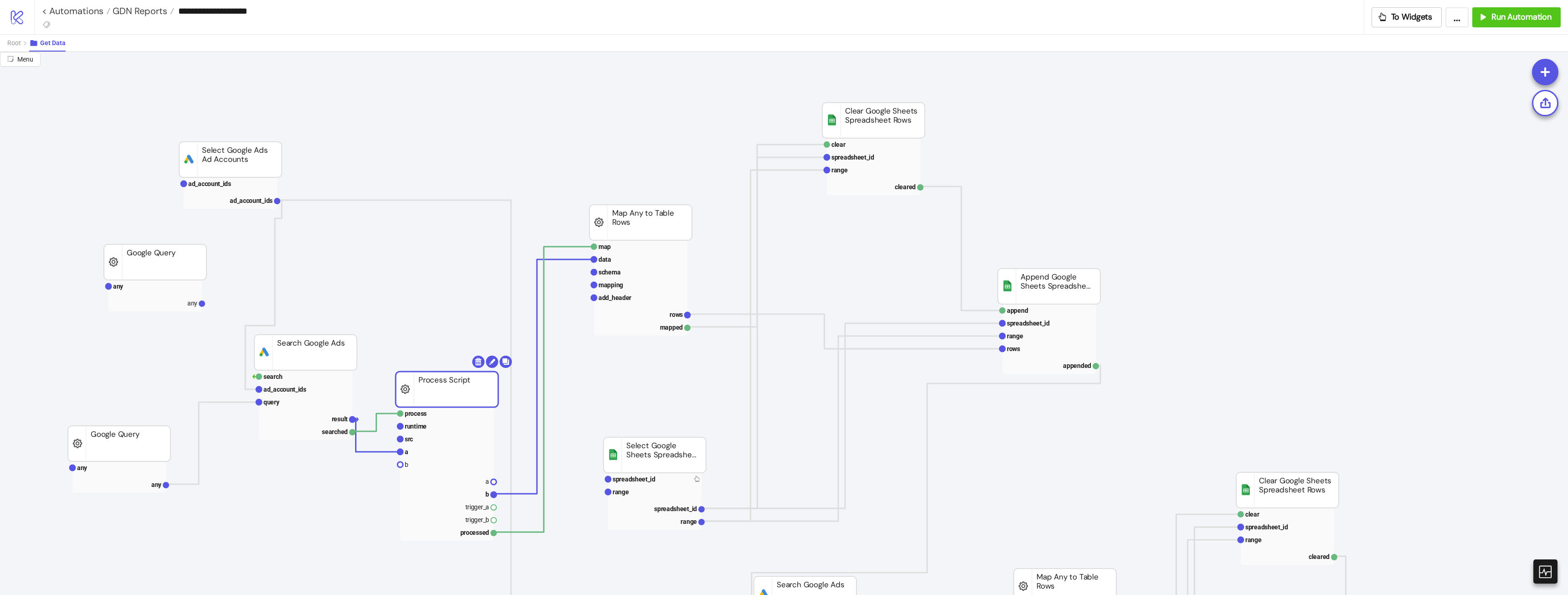
drag, startPoint x: 474, startPoint y: 382, endPoint x: 475, endPoint y: 367, distance: 15.0
click at [475, 371] on rect at bounding box center [447, 389] width 102 height 35
click at [19, 43] on span "Root" at bounding box center [14, 43] width 13 height 7
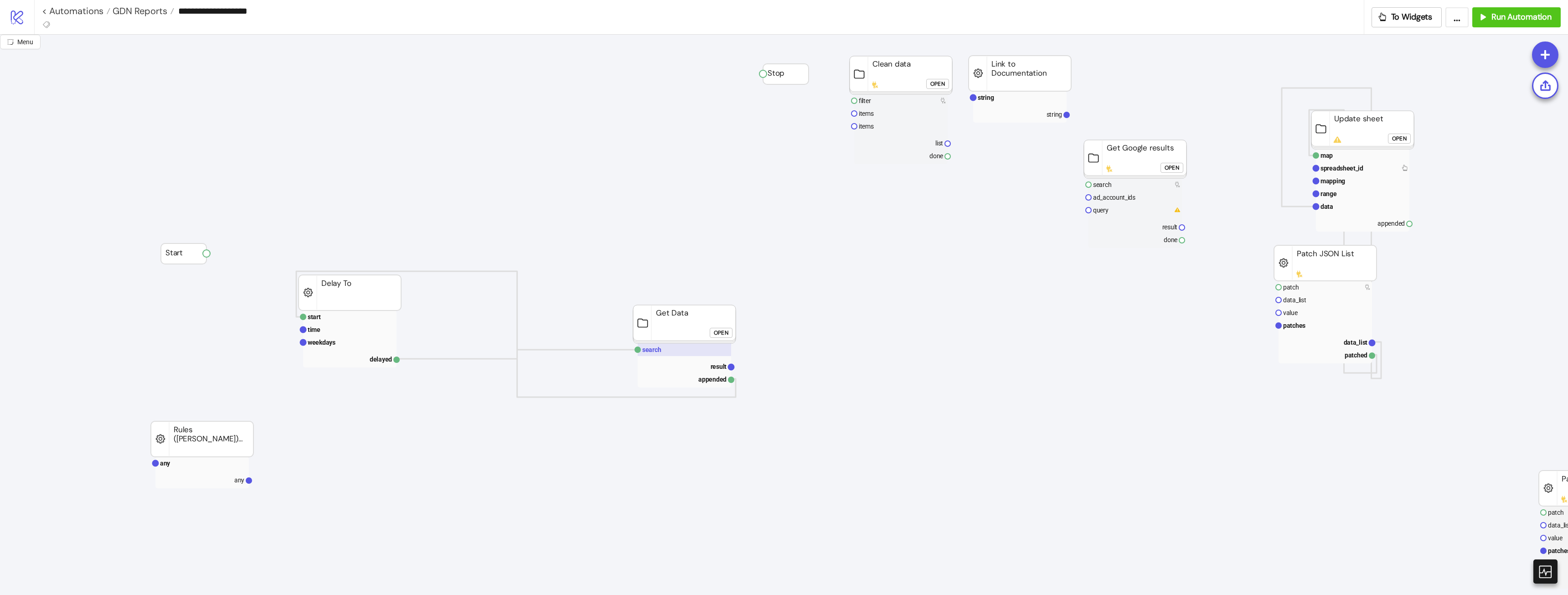
click at [673, 347] on rect at bounding box center [685, 350] width 94 height 13
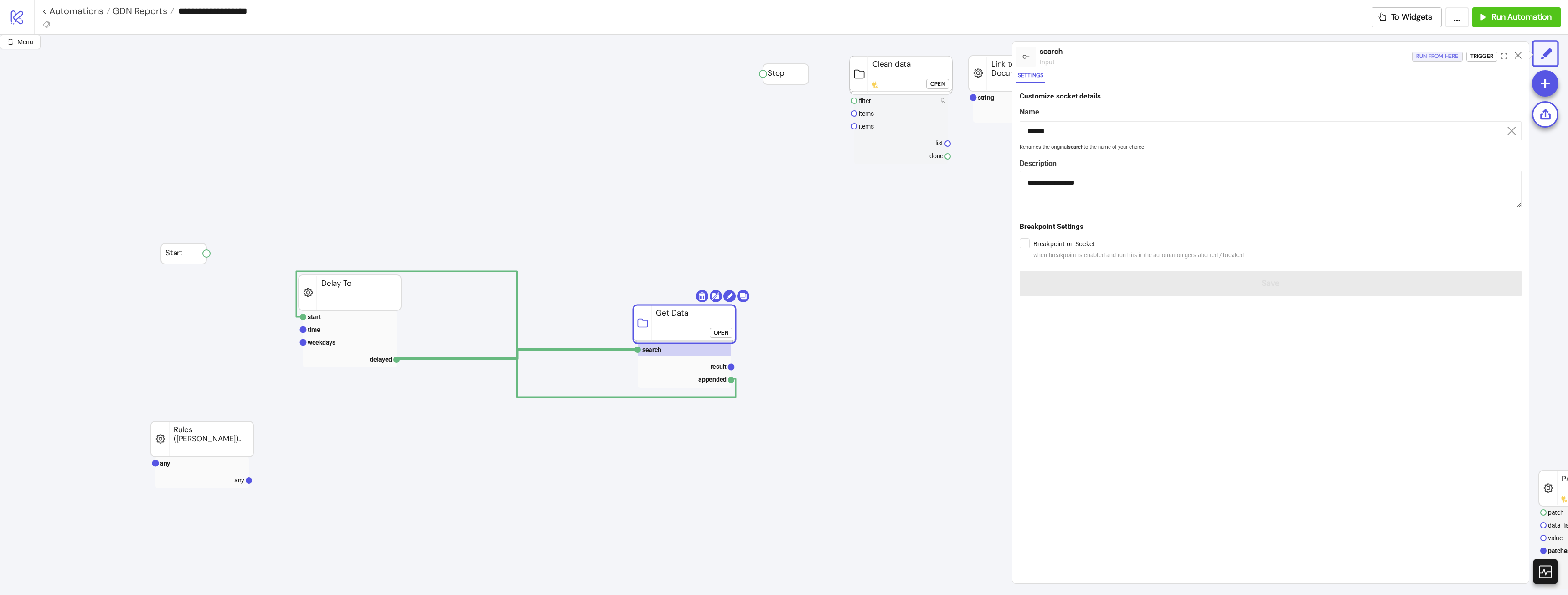
click at [1432, 55] on div "Run from here" at bounding box center [1438, 56] width 43 height 10
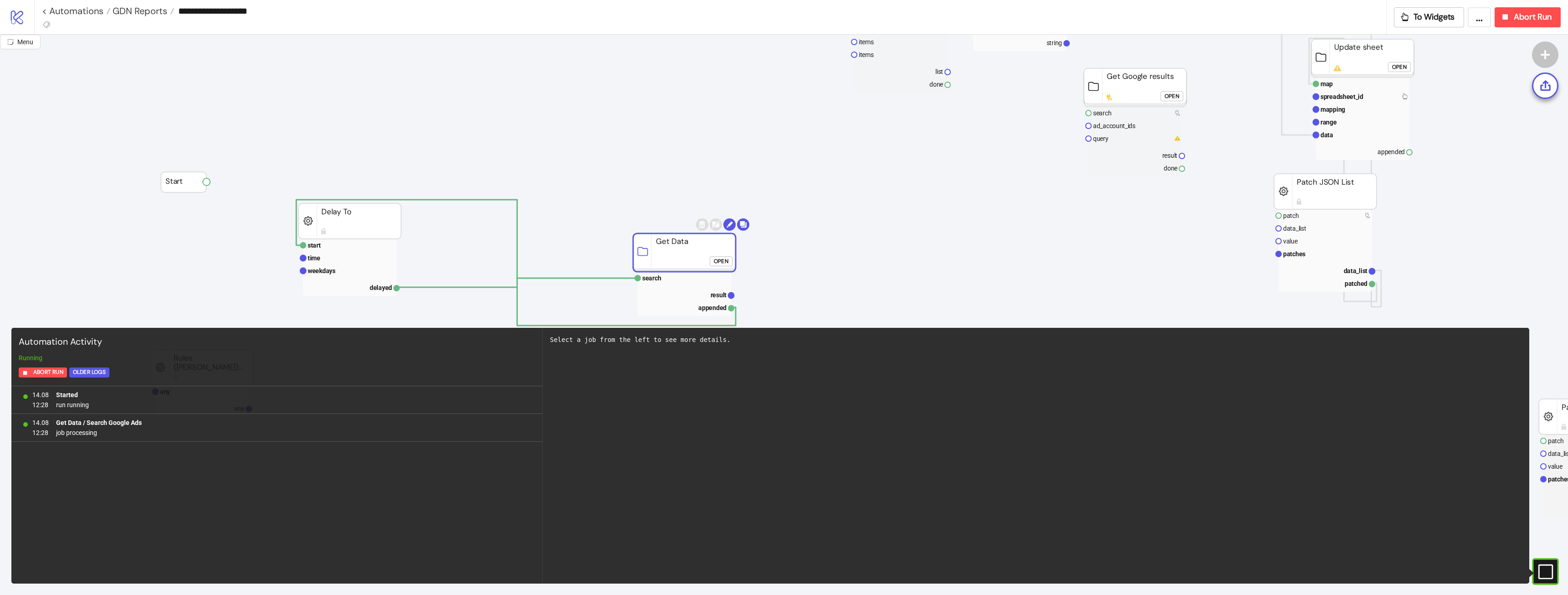
scroll to position [137, 0]
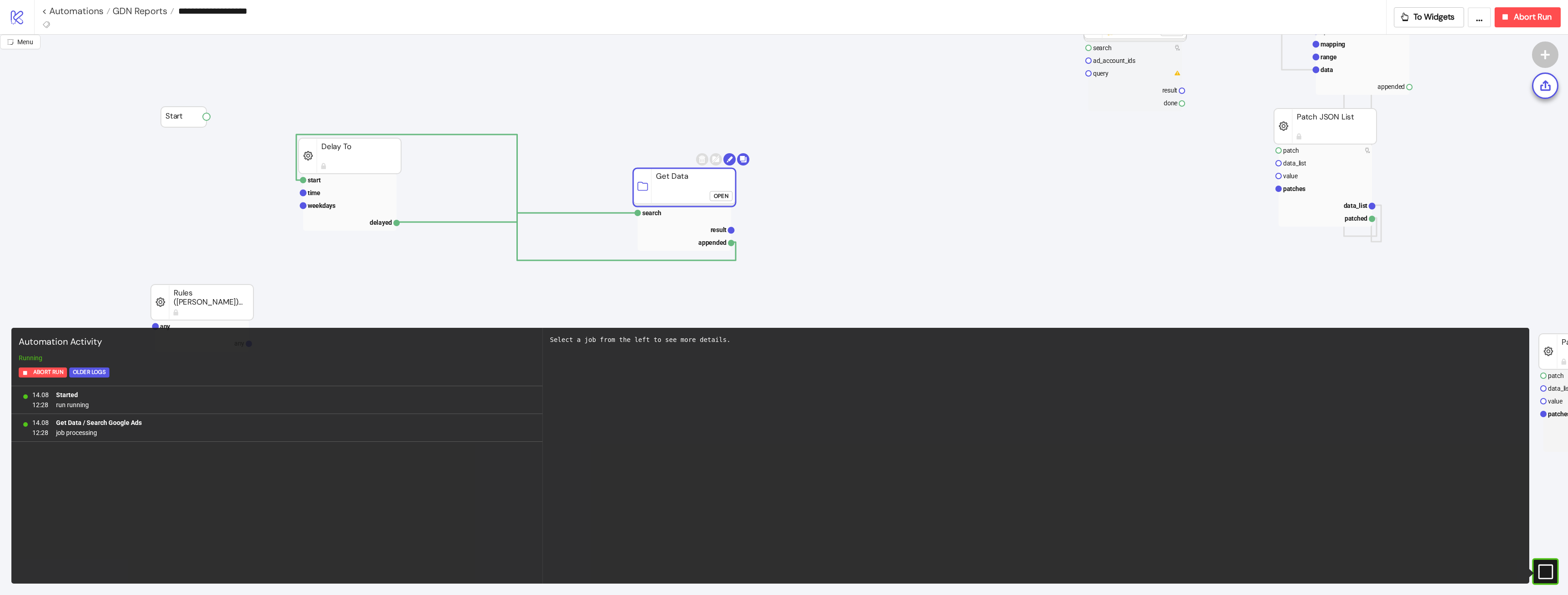
click div "Open"
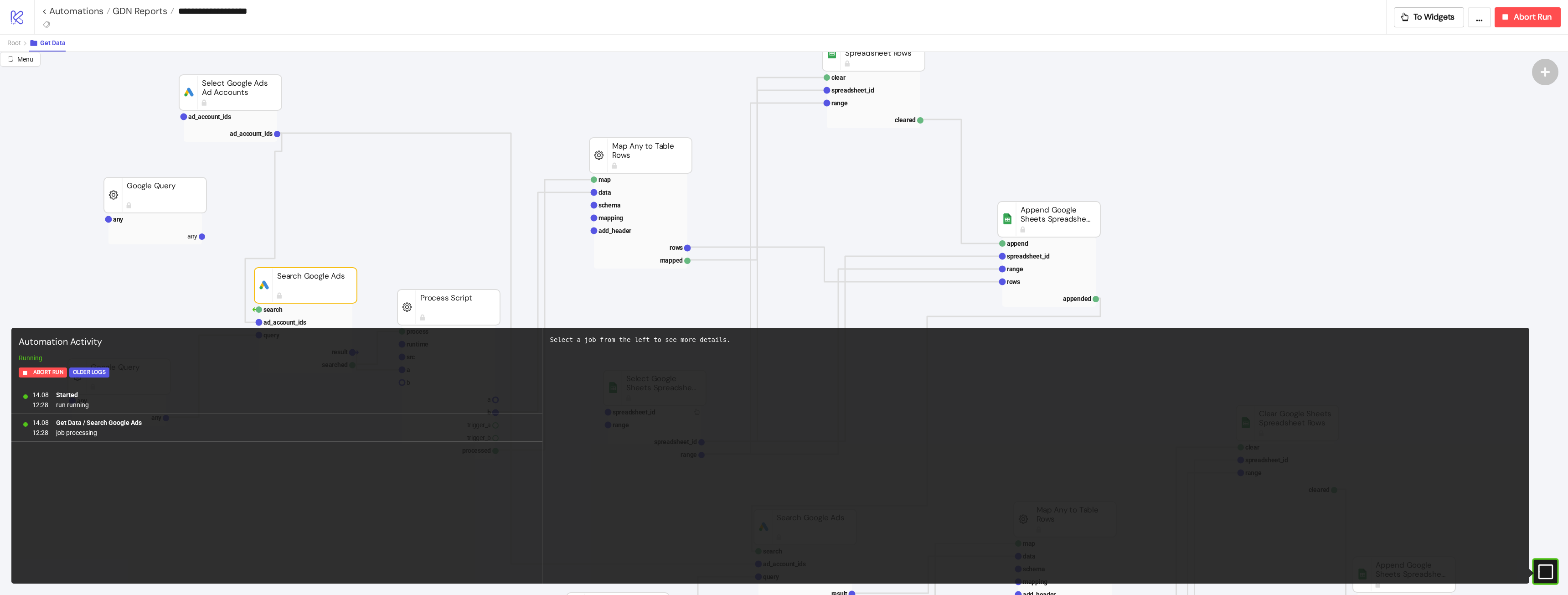
scroll to position [46, 0]
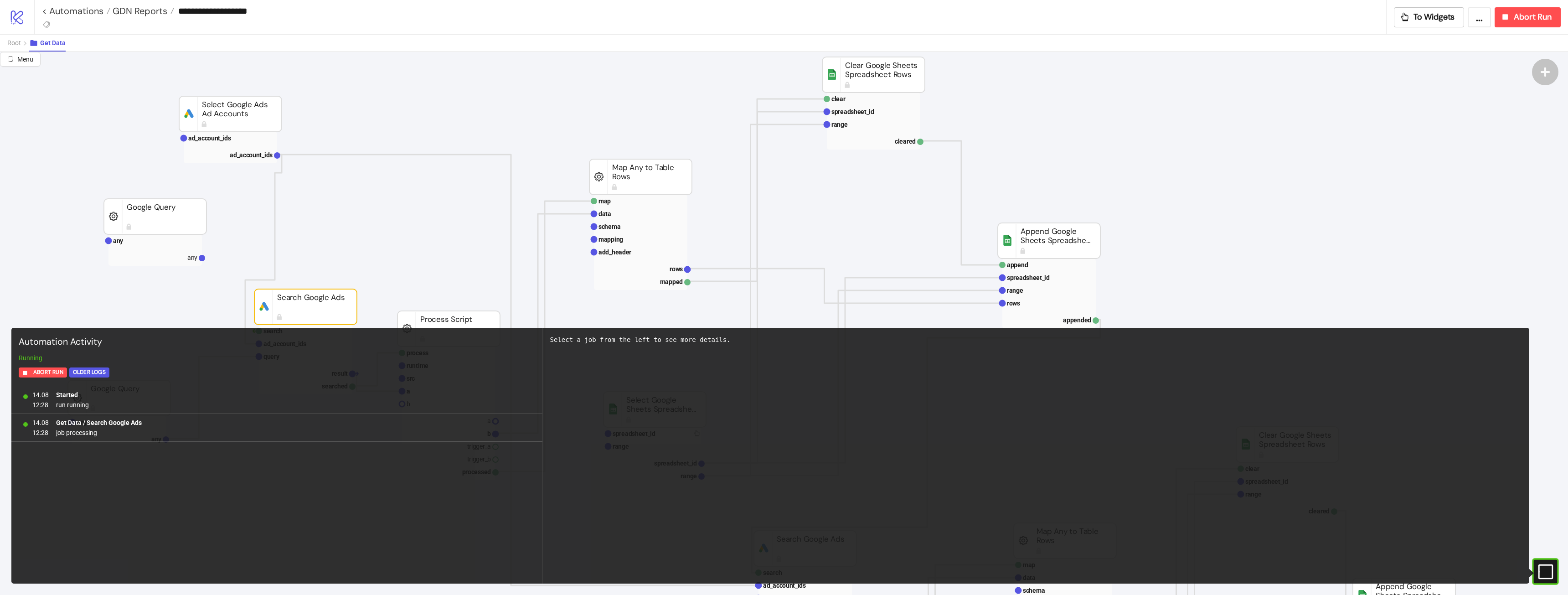
click at [1539, 571] on rect at bounding box center [1532, 572] width 13 height 13
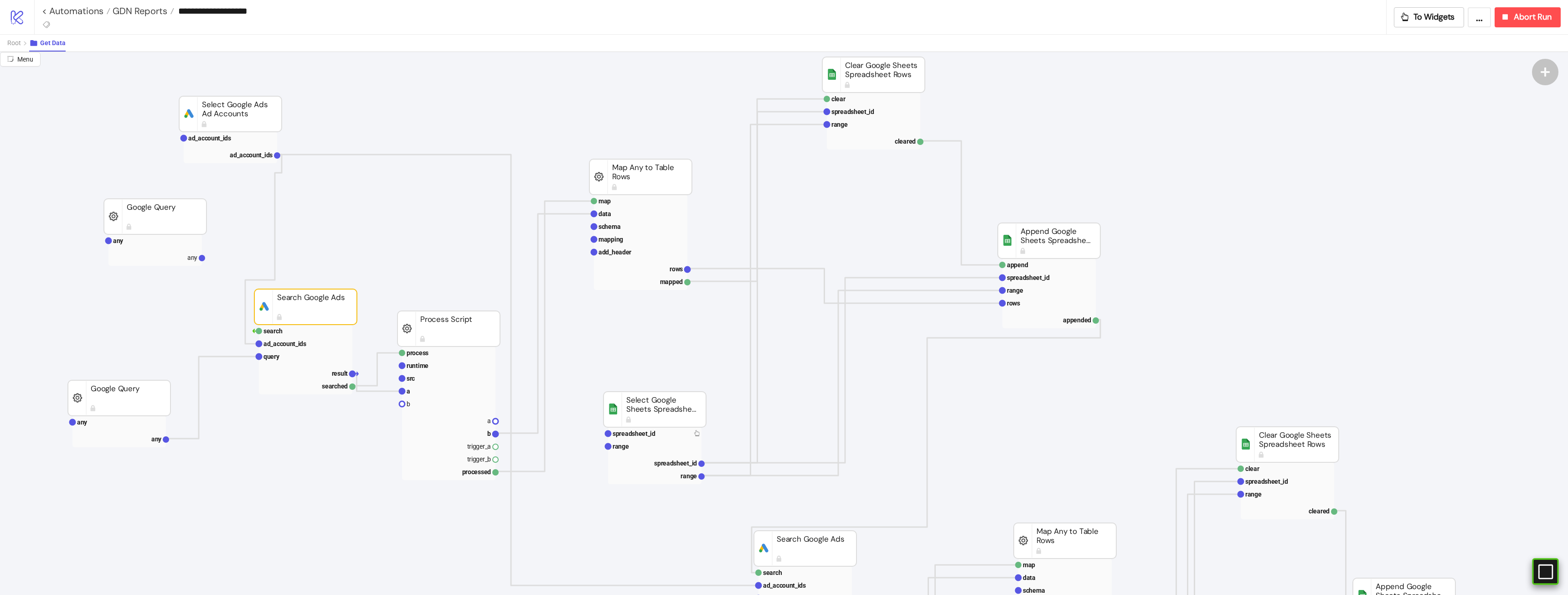
click at [1539, 576] on rect at bounding box center [1532, 572] width 13 height 13
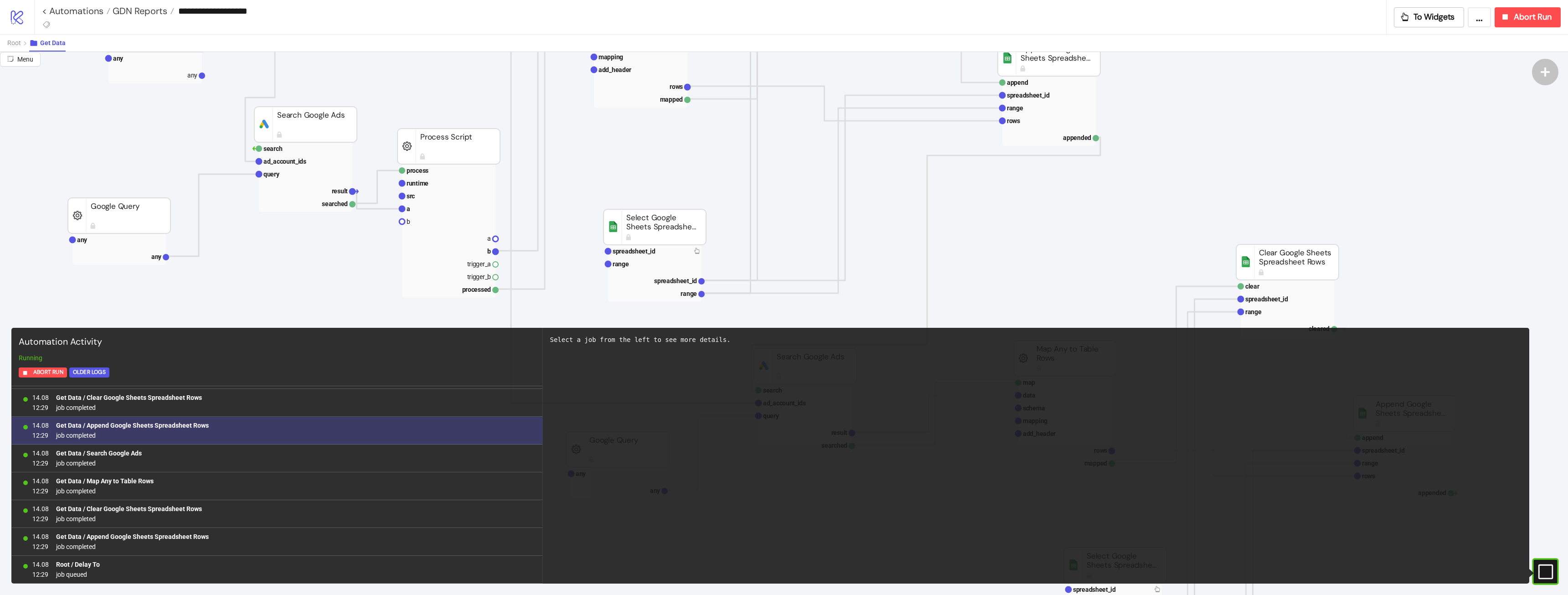
scroll to position [136, 0]
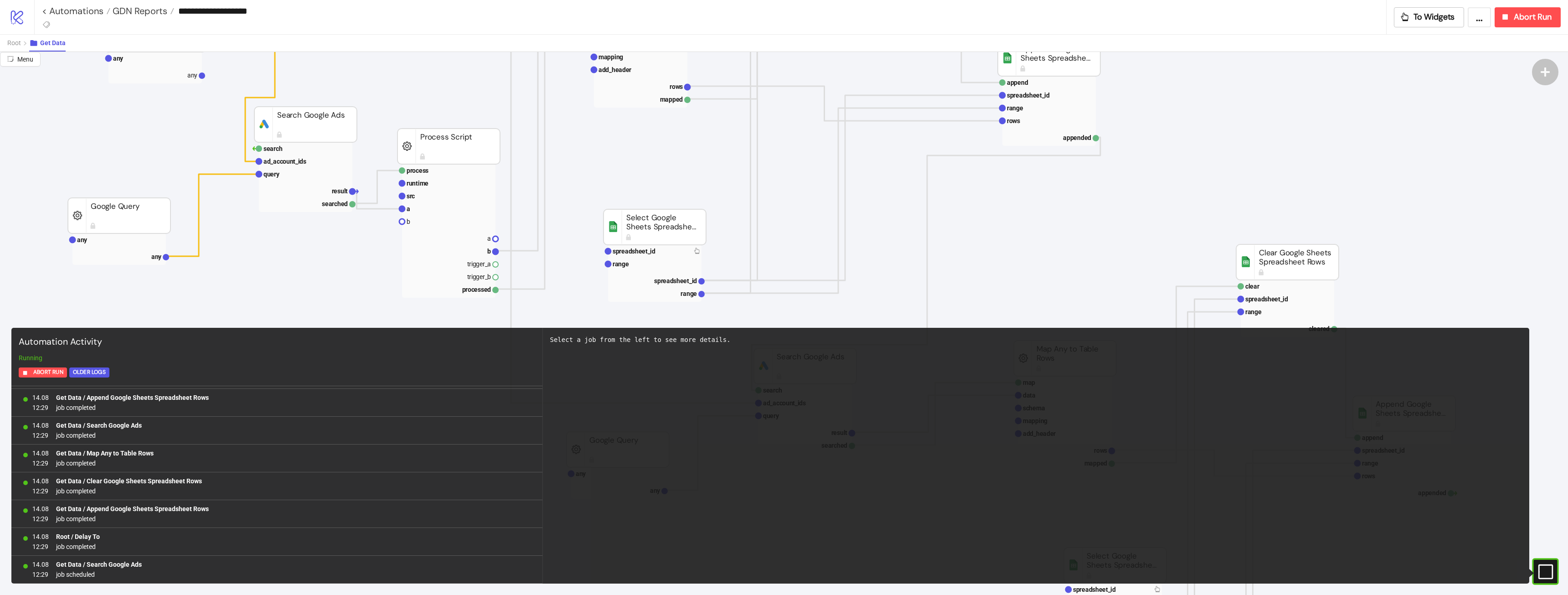
click at [1547, 578] on icon at bounding box center [1545, 571] width 15 height 15
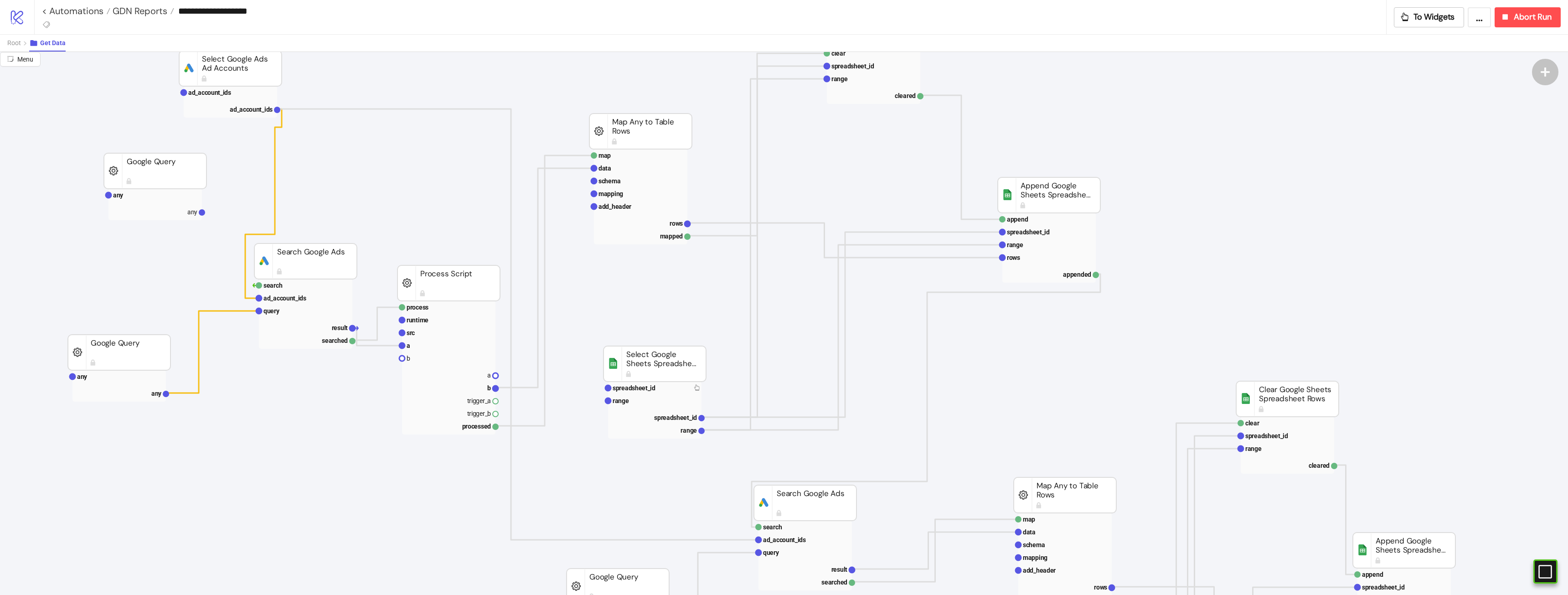
scroll to position [0, 0]
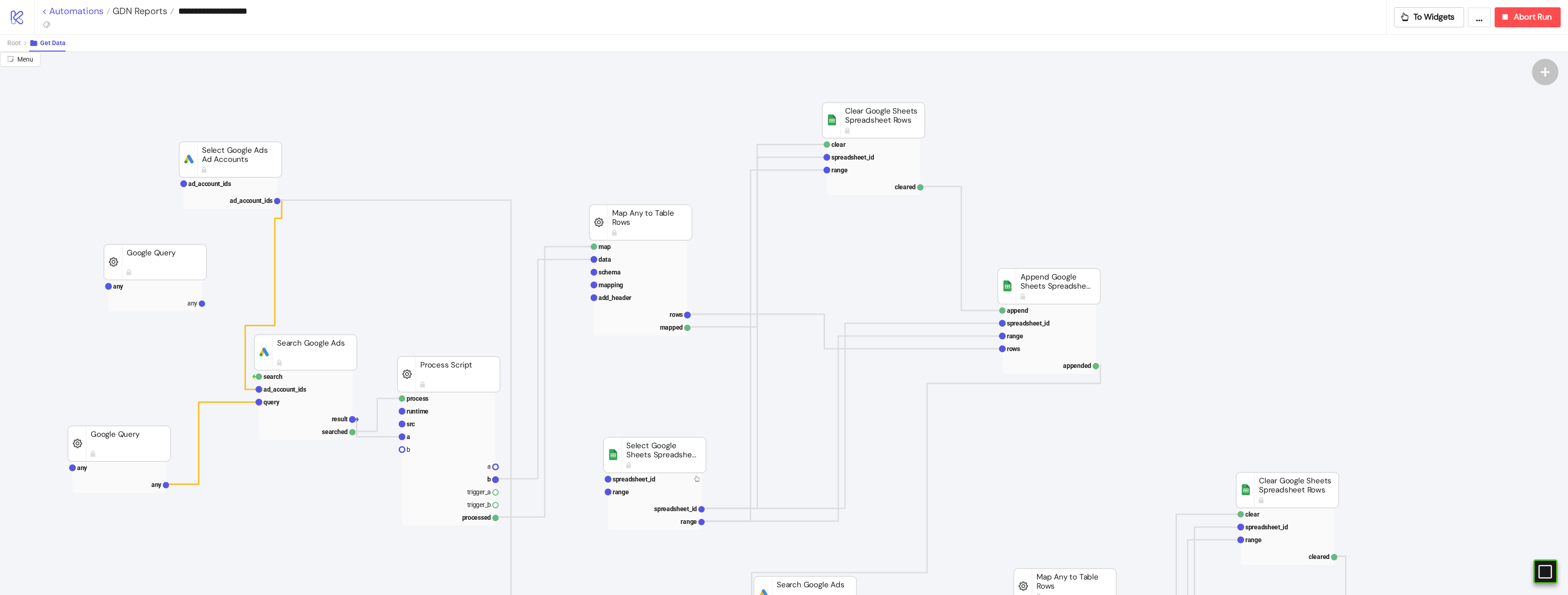
click at [85, 12] on link "< Automations" at bounding box center [76, 10] width 68 height 9
